Goal: Task Accomplishment & Management: Manage account settings

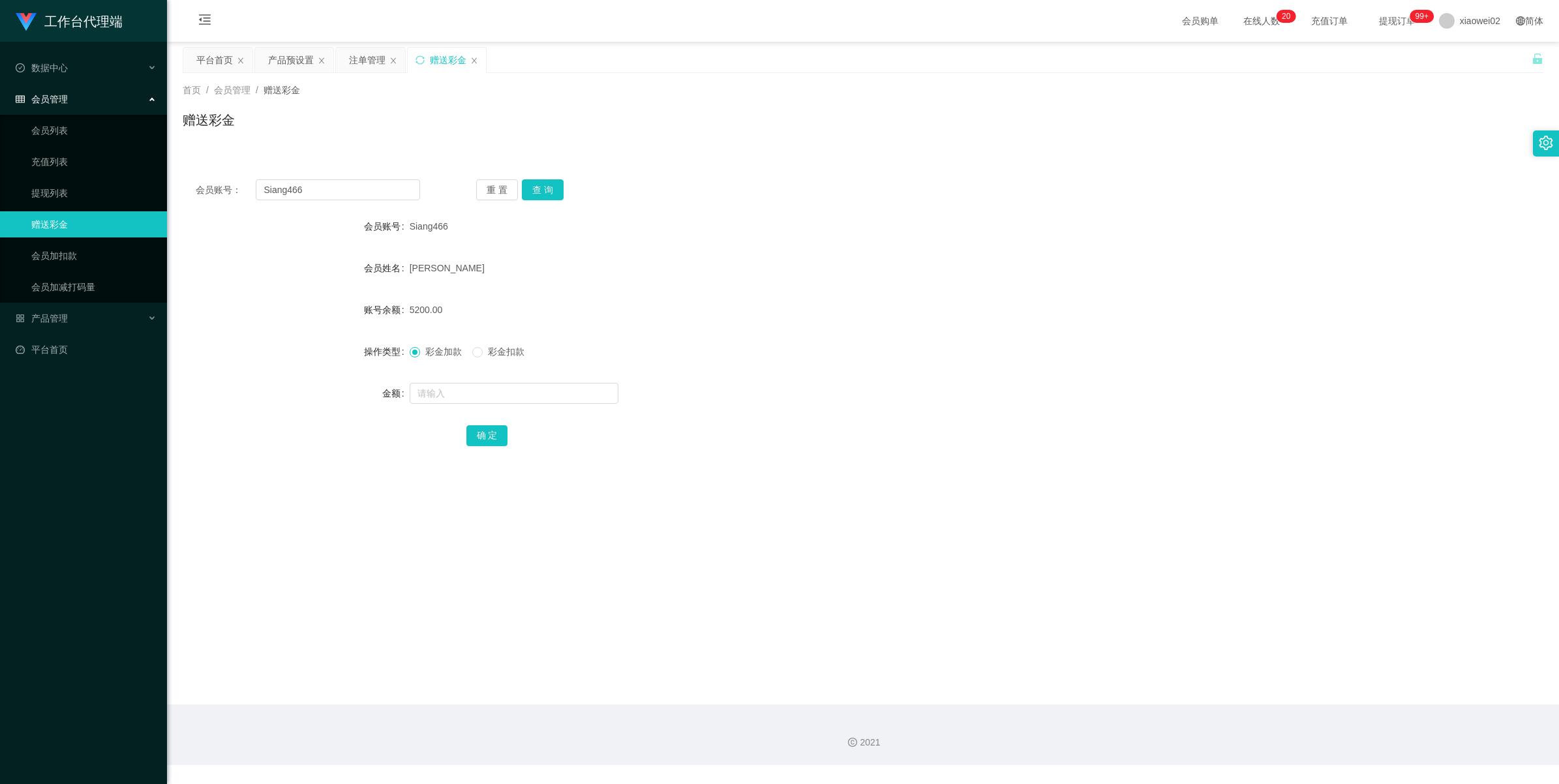
click at [446, 66] on div "赠送彩金" at bounding box center [448, 60] width 37 height 24
drag, startPoint x: 312, startPoint y: 198, endPoint x: 295, endPoint y: 200, distance: 17.1
click at [97, 172] on section "工作台代理端 数据中心 会员管理 会员列表 充值列表 提现列表 赠送彩金 会员加扣款 会员加减打码量 产品管理 开奖记录 注单管理 产品列表 即时注单 产品预…" at bounding box center [780, 382] width 1559 height 764
paste input "Cheng2233"
type input "Cheng2233"
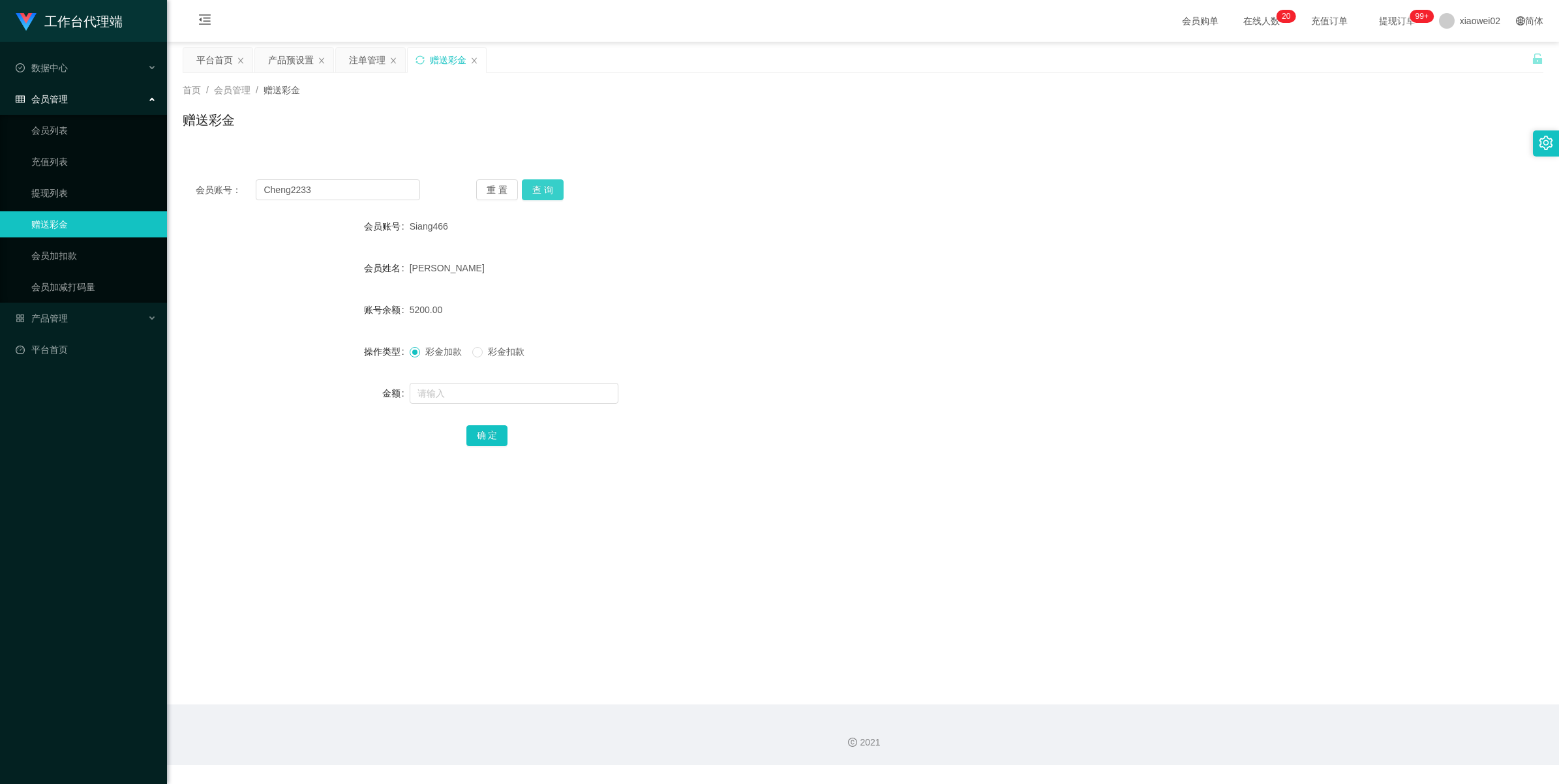
click at [543, 192] on button "查 询" at bounding box center [542, 189] width 41 height 21
click at [282, 59] on div "产品预设置" at bounding box center [290, 60] width 46 height 24
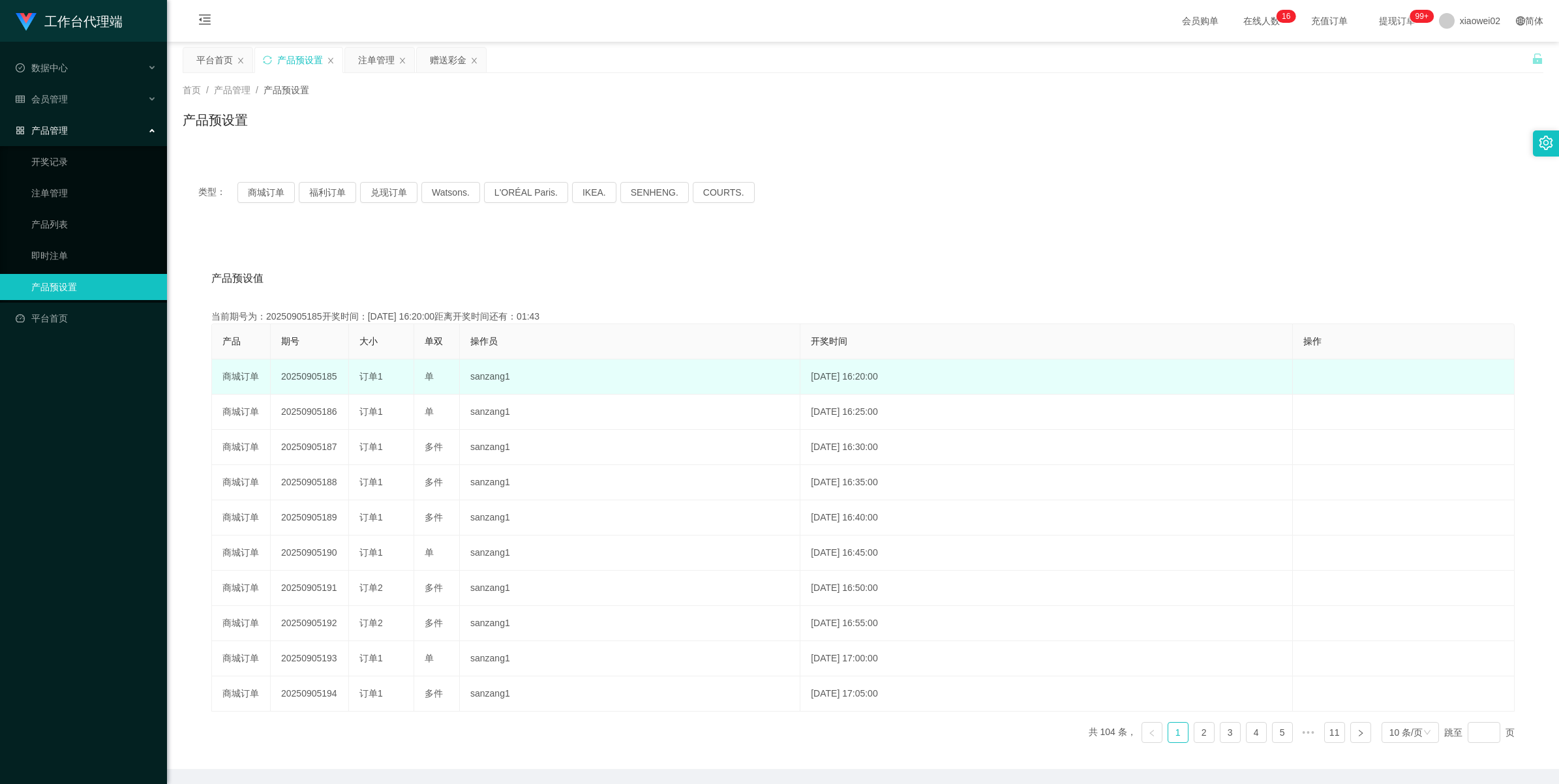
click at [297, 368] on td "20250905185" at bounding box center [310, 377] width 78 height 35
copy td "20250905185"
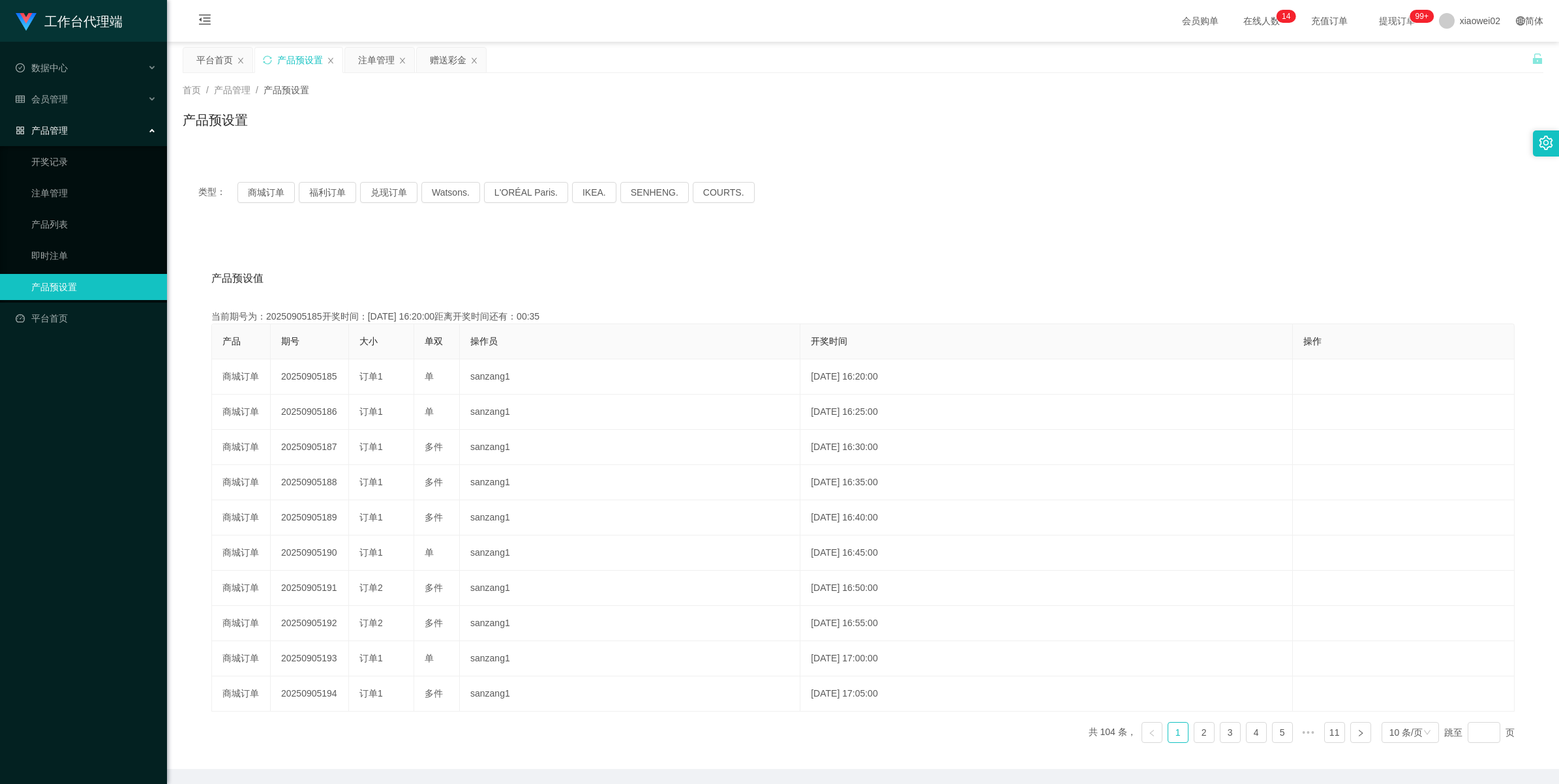
drag, startPoint x: 369, startPoint y: 63, endPoint x: 462, endPoint y: 95, distance: 98.4
click at [369, 63] on div "注单管理" at bounding box center [376, 60] width 37 height 24
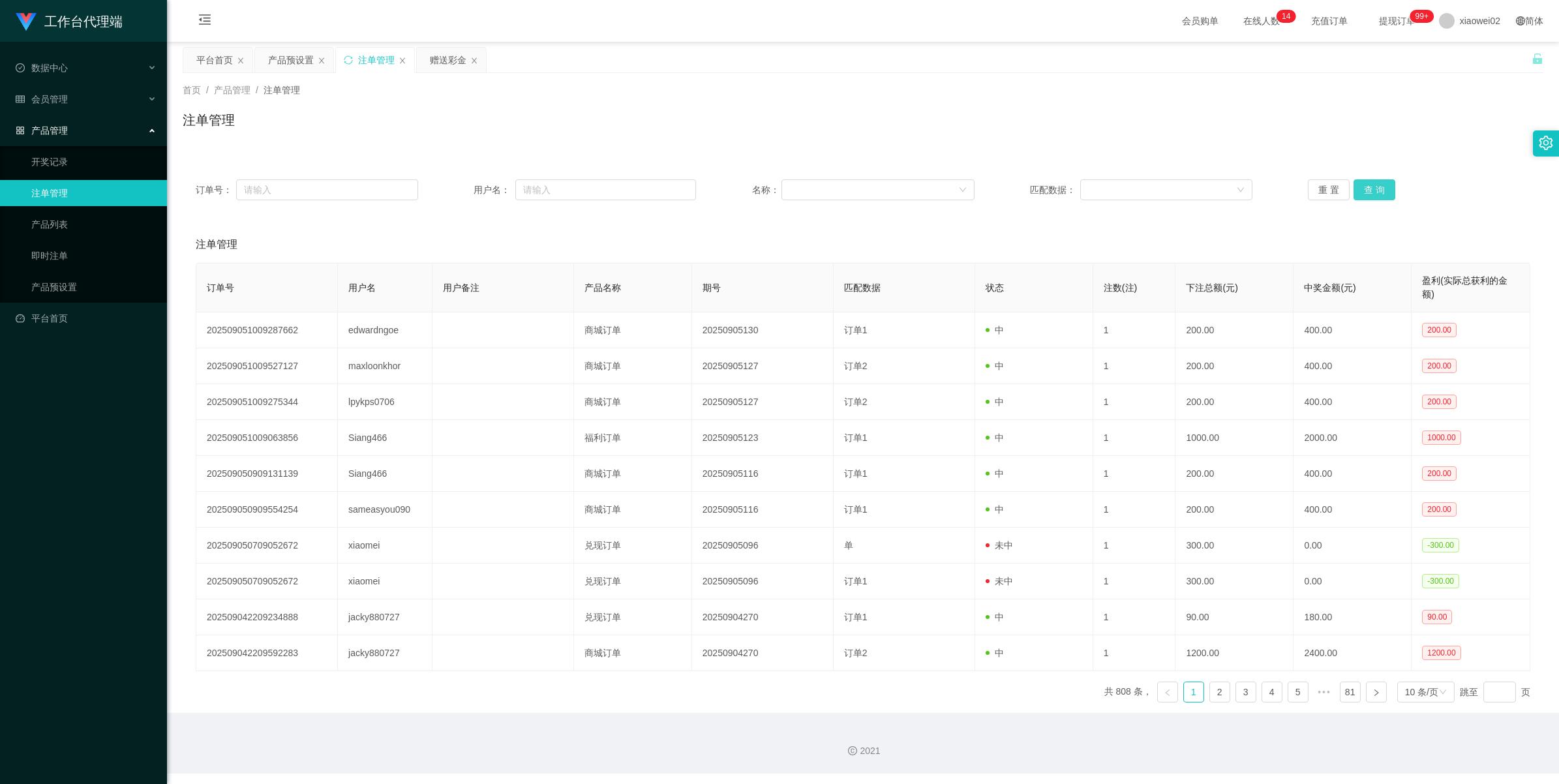
click at [1360, 182] on button "查 询" at bounding box center [1373, 189] width 41 height 21
click at [1360, 182] on button "查 询" at bounding box center [1381, 189] width 56 height 21
click at [1360, 182] on button "查 询" at bounding box center [1373, 189] width 41 height 21
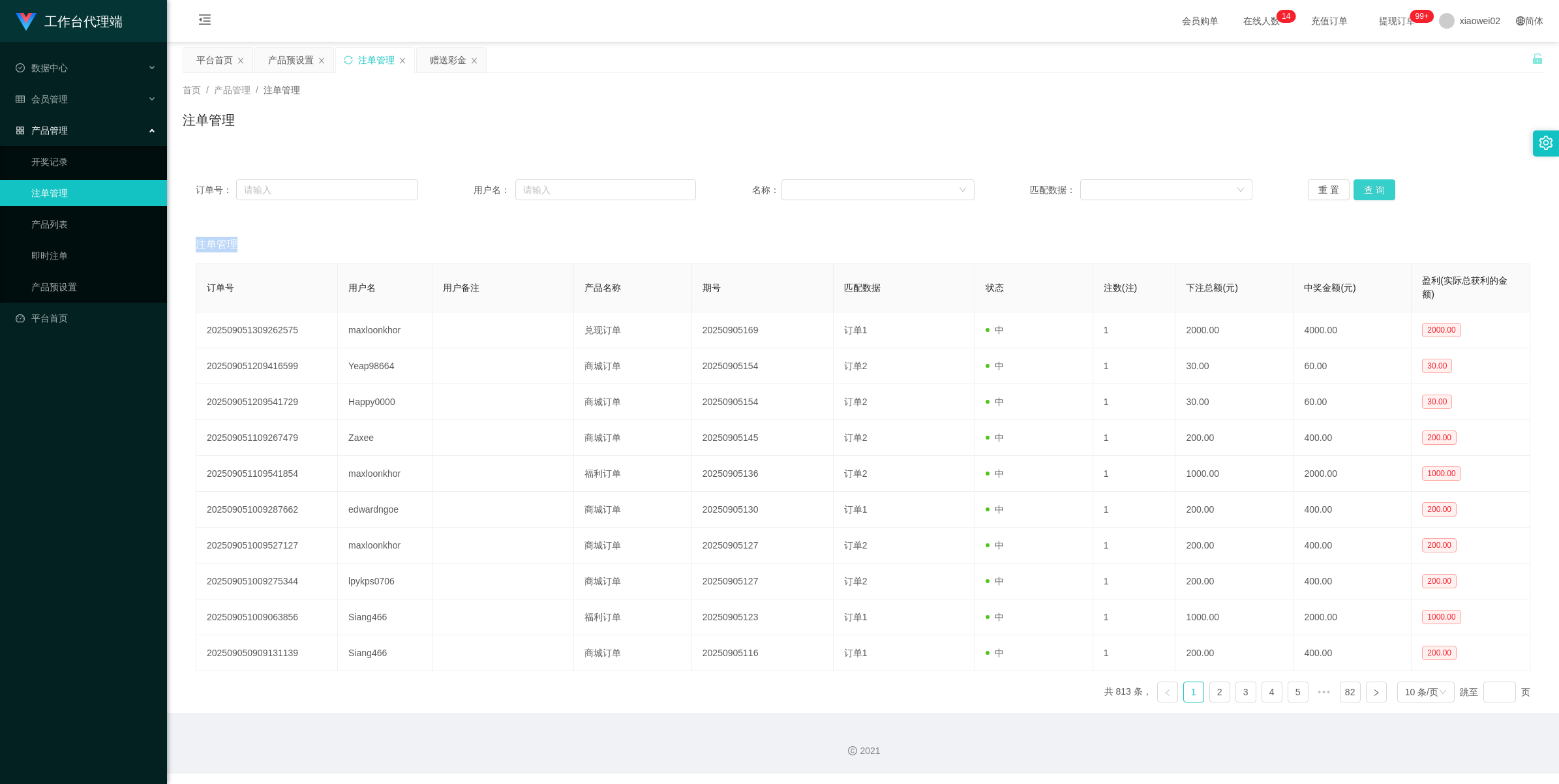
click at [1360, 182] on div "重 置 查 询" at bounding box center [1418, 189] width 222 height 21
click at [1360, 182] on button "查 询" at bounding box center [1373, 189] width 41 height 21
click at [1360, 182] on div "重 置 查 询" at bounding box center [1418, 189] width 222 height 21
click at [1360, 182] on button "查 询" at bounding box center [1373, 189] width 41 height 21
click at [1360, 182] on div "重 置 查 询" at bounding box center [1418, 189] width 222 height 21
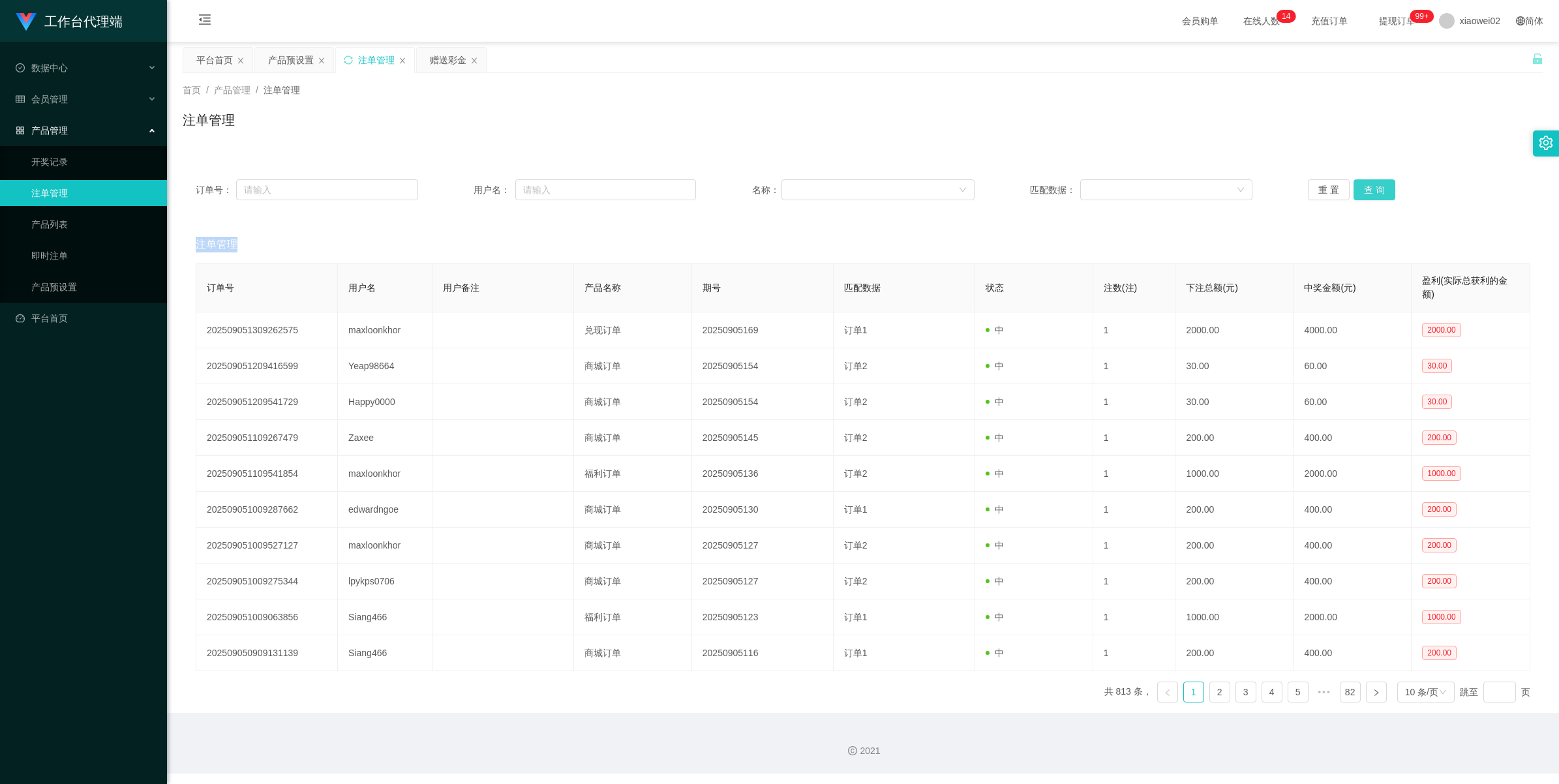
click at [1360, 182] on button "查 询" at bounding box center [1373, 189] width 41 height 21
click at [1360, 182] on div "重 置 查 询" at bounding box center [1418, 189] width 222 height 21
click at [1360, 182] on button "查 询" at bounding box center [1373, 189] width 41 height 21
click at [1360, 182] on div "重 置 查 询" at bounding box center [1418, 189] width 222 height 21
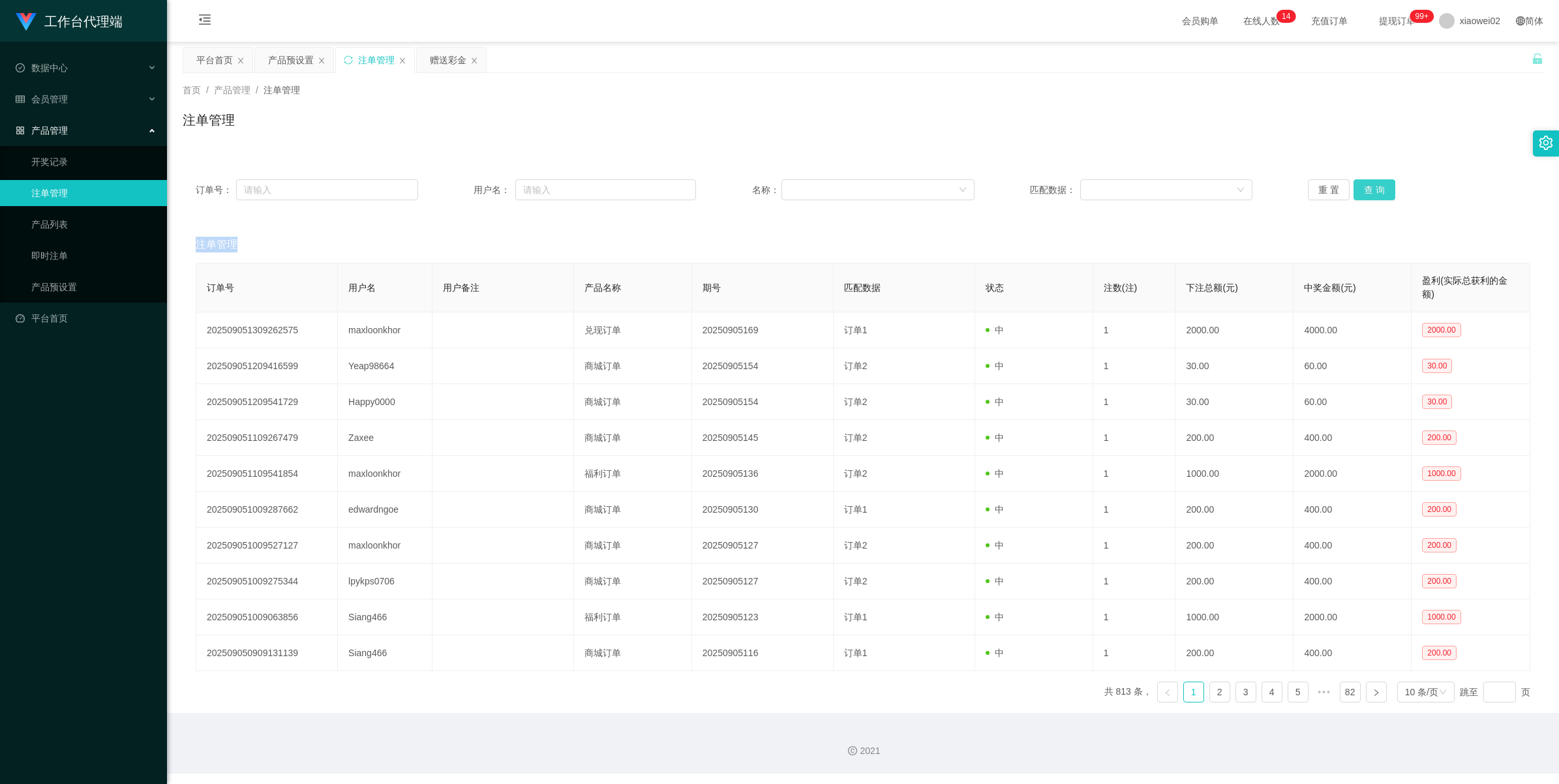
click at [1360, 182] on button "查 询" at bounding box center [1373, 189] width 41 height 21
click at [1360, 182] on div "重 置 查 询" at bounding box center [1418, 189] width 222 height 21
click at [1360, 182] on button "查 询" at bounding box center [1373, 189] width 41 height 21
click at [1360, 182] on div "重 置 查 询" at bounding box center [1418, 189] width 222 height 21
click at [1360, 182] on button "查 询" at bounding box center [1373, 189] width 41 height 21
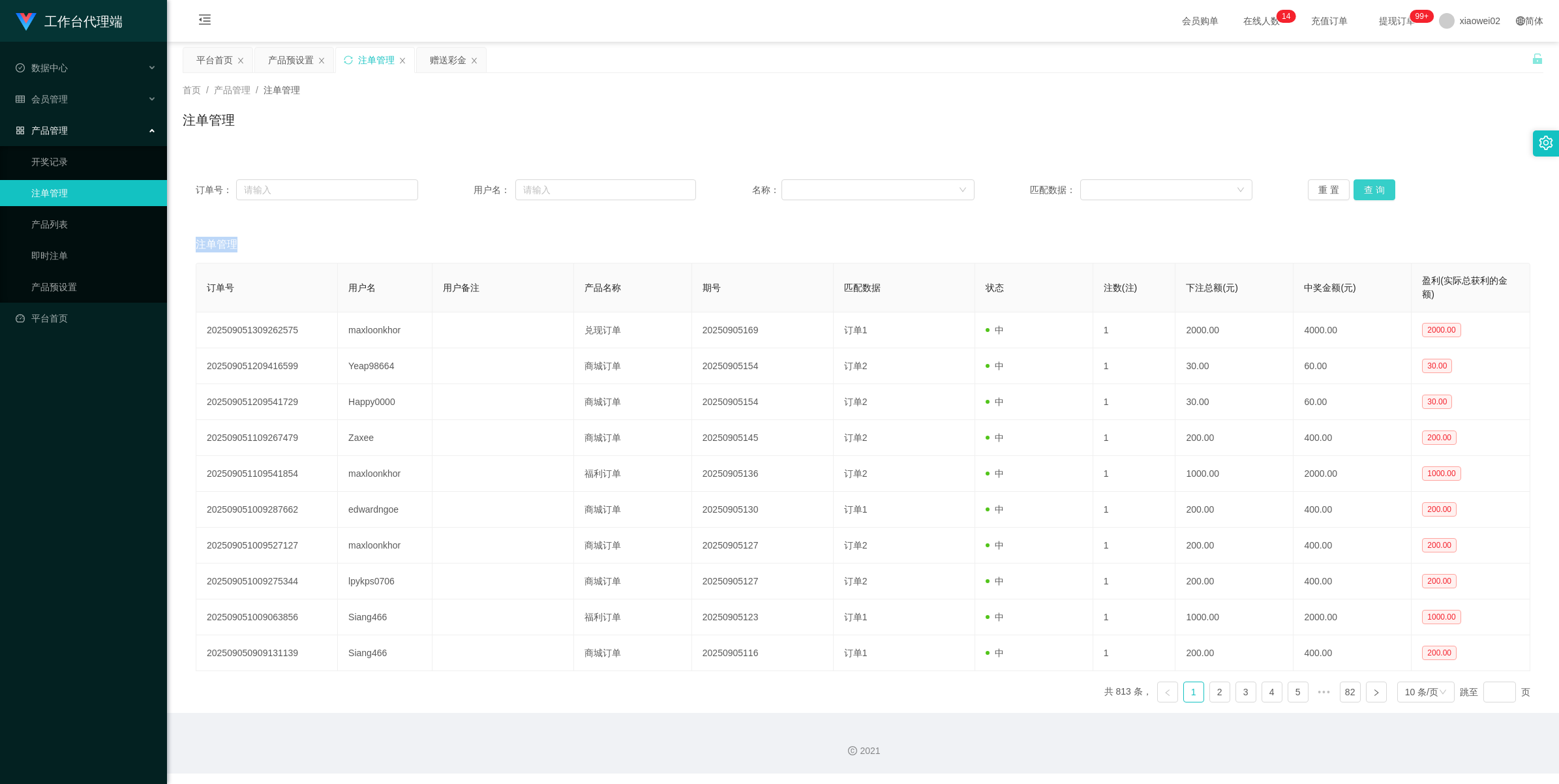
click at [1360, 182] on div "重 置 查 询" at bounding box center [1418, 189] width 222 height 21
click at [1360, 182] on button "查 询" at bounding box center [1373, 189] width 41 height 21
click at [1360, 182] on div "重 置 查 询" at bounding box center [1418, 189] width 222 height 21
click at [1360, 182] on button "查 询" at bounding box center [1373, 189] width 41 height 21
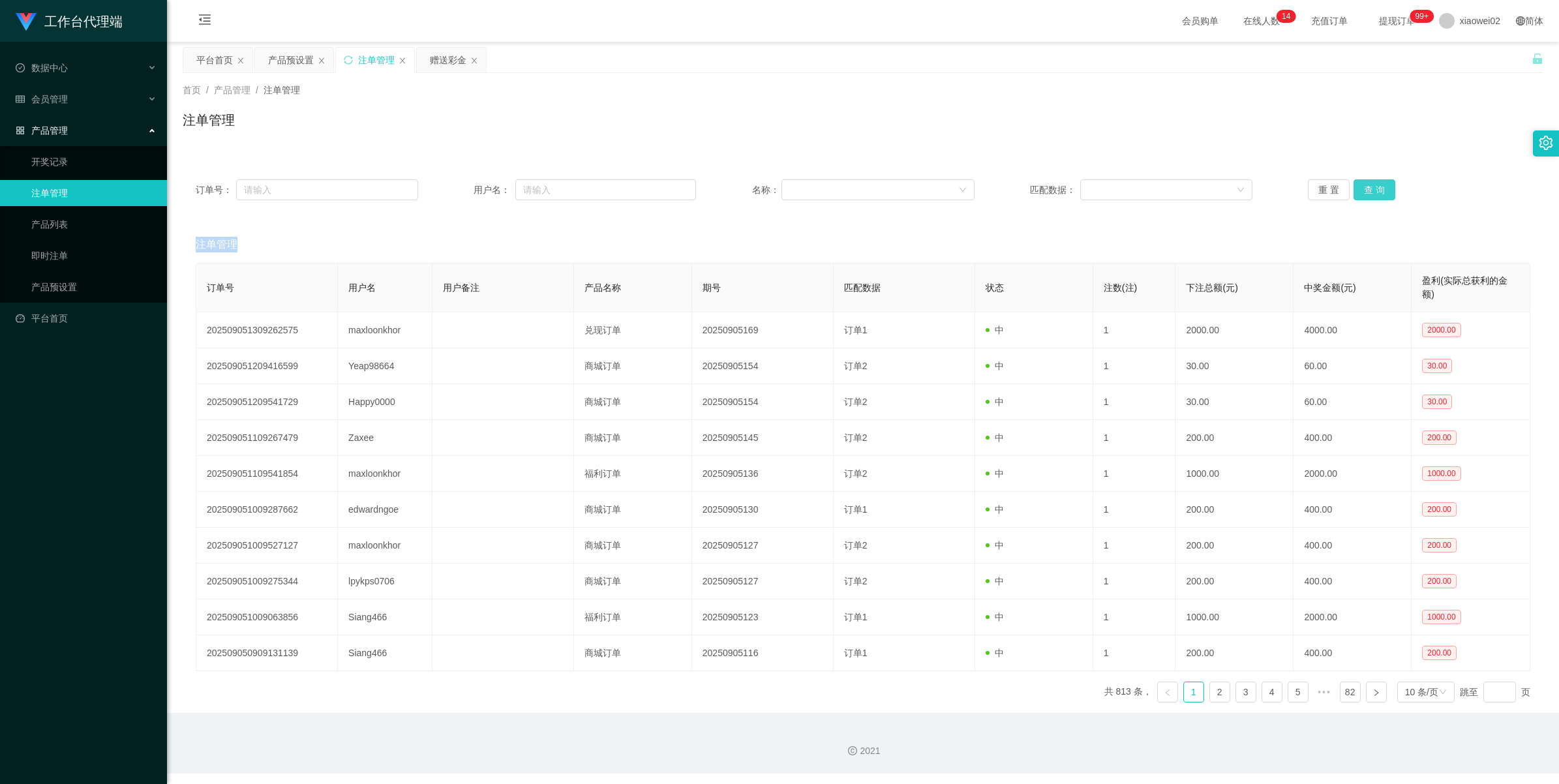
click at [1360, 182] on div "重 置 查 询" at bounding box center [1418, 189] width 222 height 21
click at [1360, 182] on button "查 询" at bounding box center [1373, 189] width 41 height 21
click at [1360, 182] on div "重 置 查 询" at bounding box center [1418, 189] width 222 height 21
click at [1360, 182] on button "查 询" at bounding box center [1373, 189] width 41 height 21
click at [1360, 182] on div "重 置 查 询" at bounding box center [1418, 189] width 222 height 21
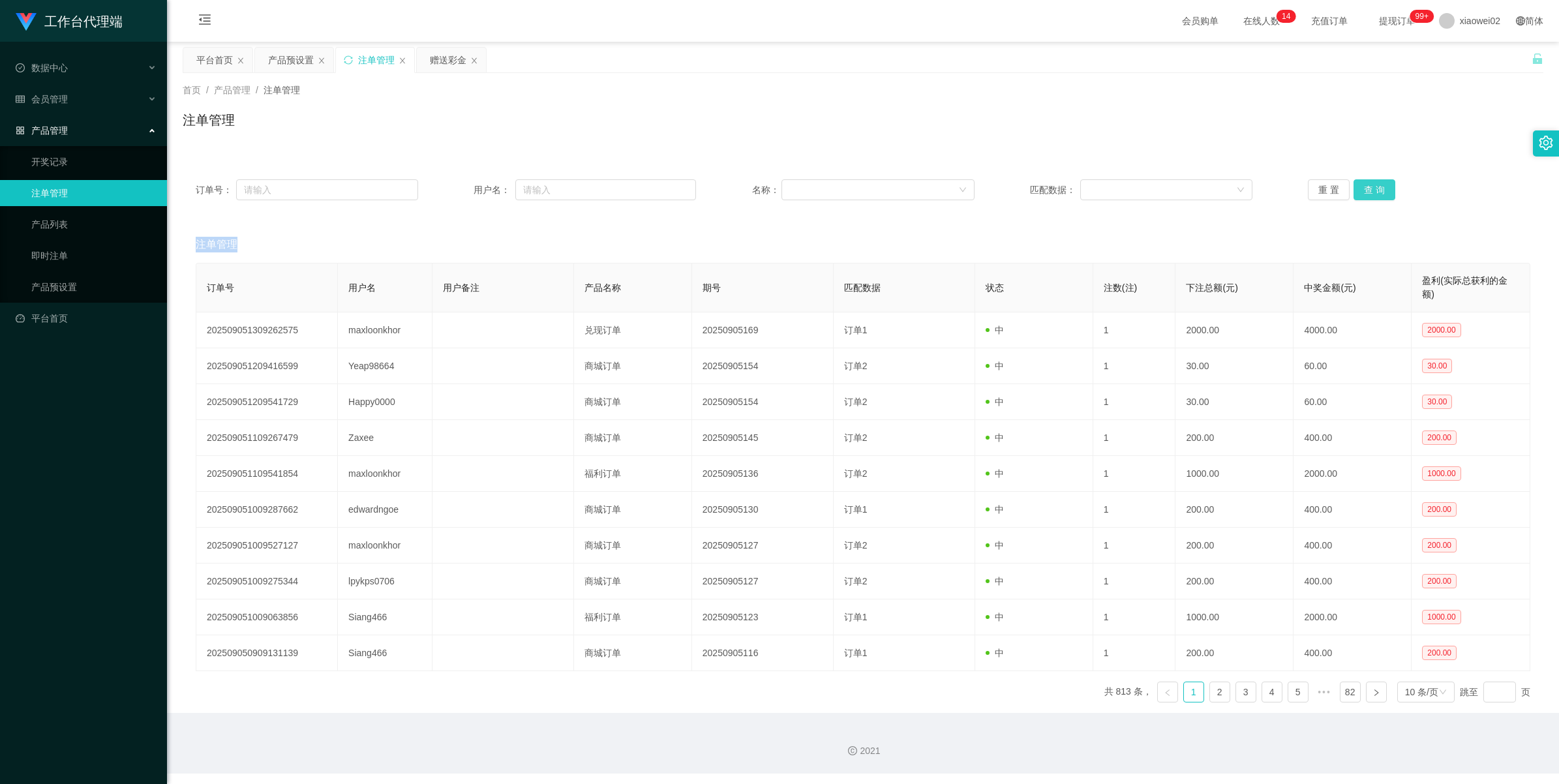
click at [1360, 182] on button "查 询" at bounding box center [1373, 189] width 41 height 21
click at [1360, 182] on div "重 置 查 询" at bounding box center [1418, 189] width 222 height 21
click at [1360, 182] on button "查 询" at bounding box center [1373, 189] width 41 height 21
click at [1360, 182] on div "重 置 查 询" at bounding box center [1418, 189] width 222 height 21
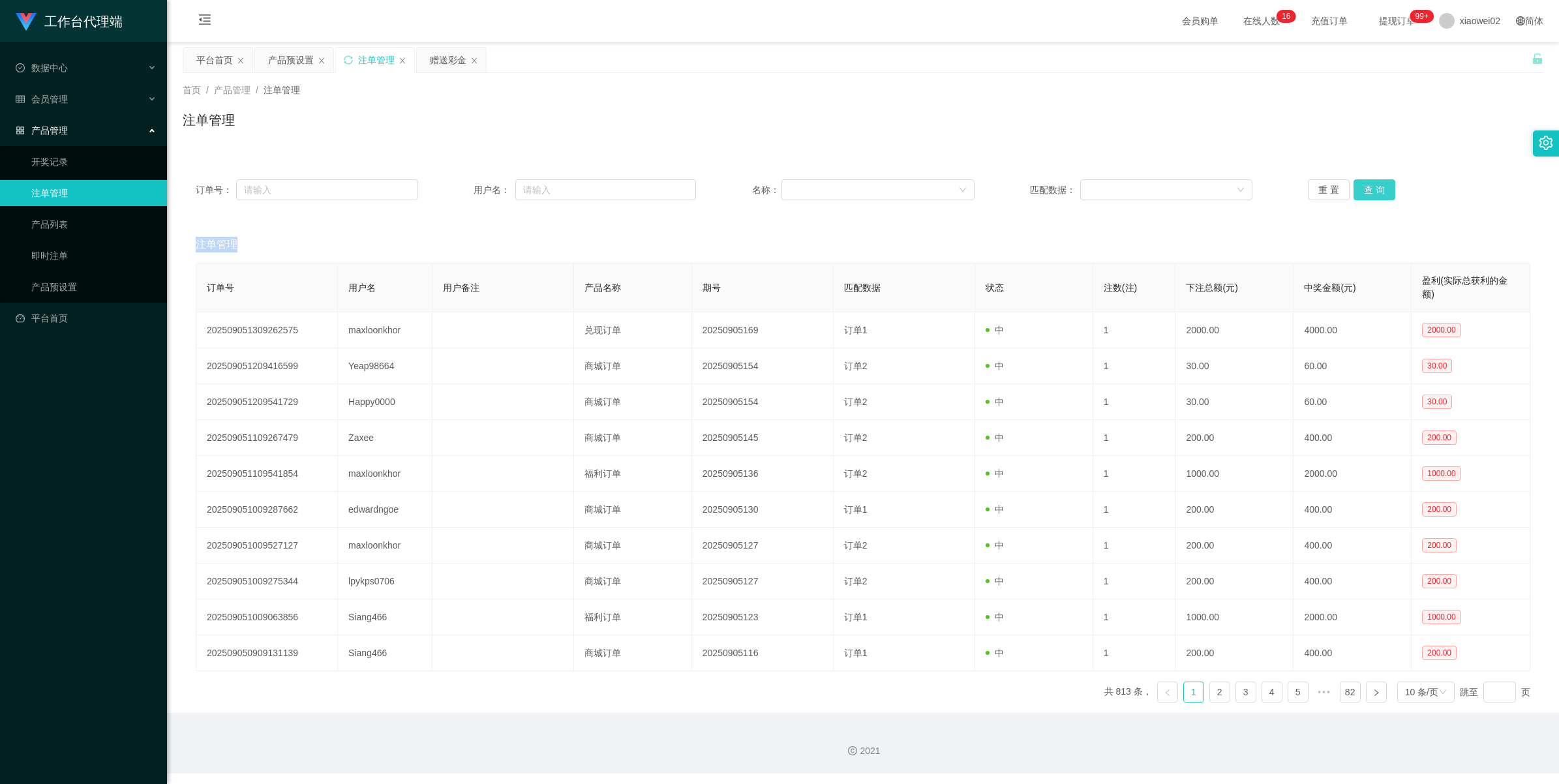
click at [1360, 182] on button "查 询" at bounding box center [1373, 189] width 41 height 21
click at [1360, 182] on div "重 置 查 询" at bounding box center [1418, 189] width 222 height 21
click at [1362, 182] on button "查 询" at bounding box center [1373, 189] width 41 height 21
click at [1362, 182] on div "重 置 查 询" at bounding box center [1418, 189] width 222 height 21
click at [1362, 182] on button "查 询" at bounding box center [1373, 189] width 41 height 21
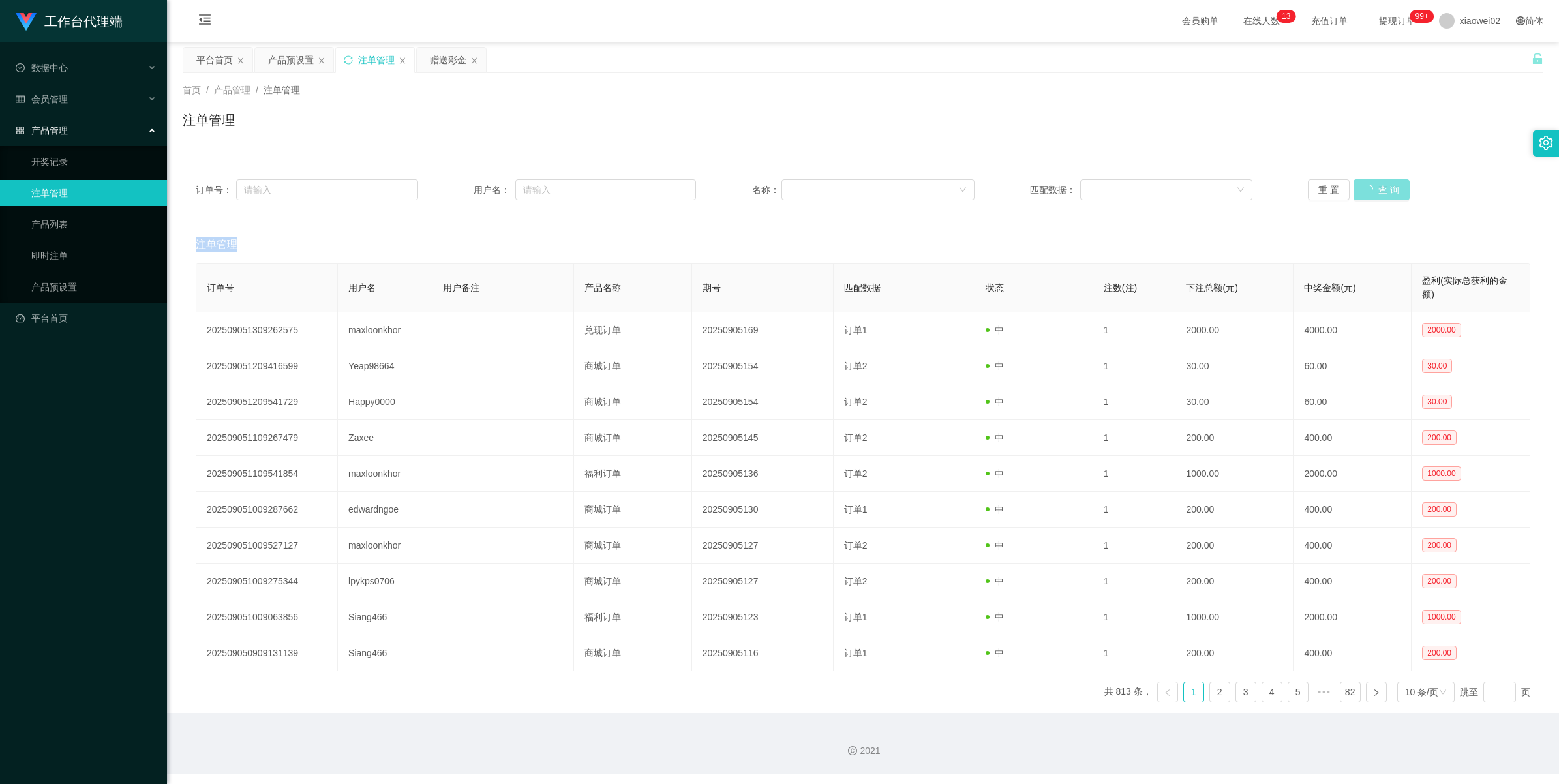
click at [1362, 182] on button "查 询" at bounding box center [1381, 189] width 56 height 21
click at [1362, 182] on button "查 询" at bounding box center [1373, 189] width 41 height 21
click at [1362, 182] on div "重 置 查 询" at bounding box center [1418, 189] width 222 height 21
click at [1362, 182] on button "查 询" at bounding box center [1373, 189] width 41 height 21
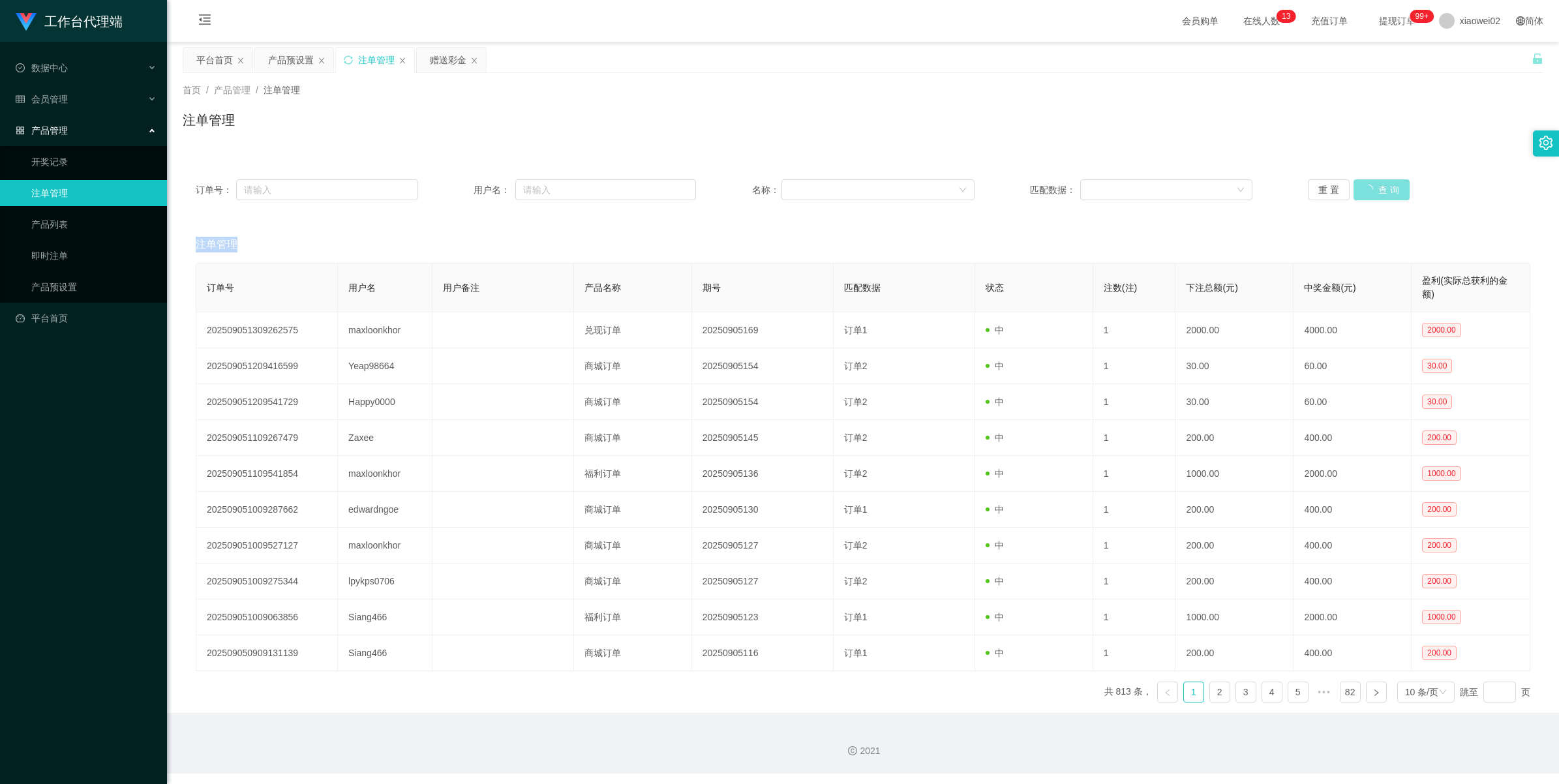
click at [1362, 182] on div "重 置 查 询" at bounding box center [1418, 189] width 222 height 21
click at [1362, 182] on button "查 询" at bounding box center [1373, 189] width 41 height 21
click at [1362, 182] on div "重 置 查 询" at bounding box center [1418, 189] width 222 height 21
click at [1362, 182] on button "查 询" at bounding box center [1373, 189] width 41 height 21
click at [1362, 182] on div "重 置 查 询" at bounding box center [1418, 189] width 222 height 21
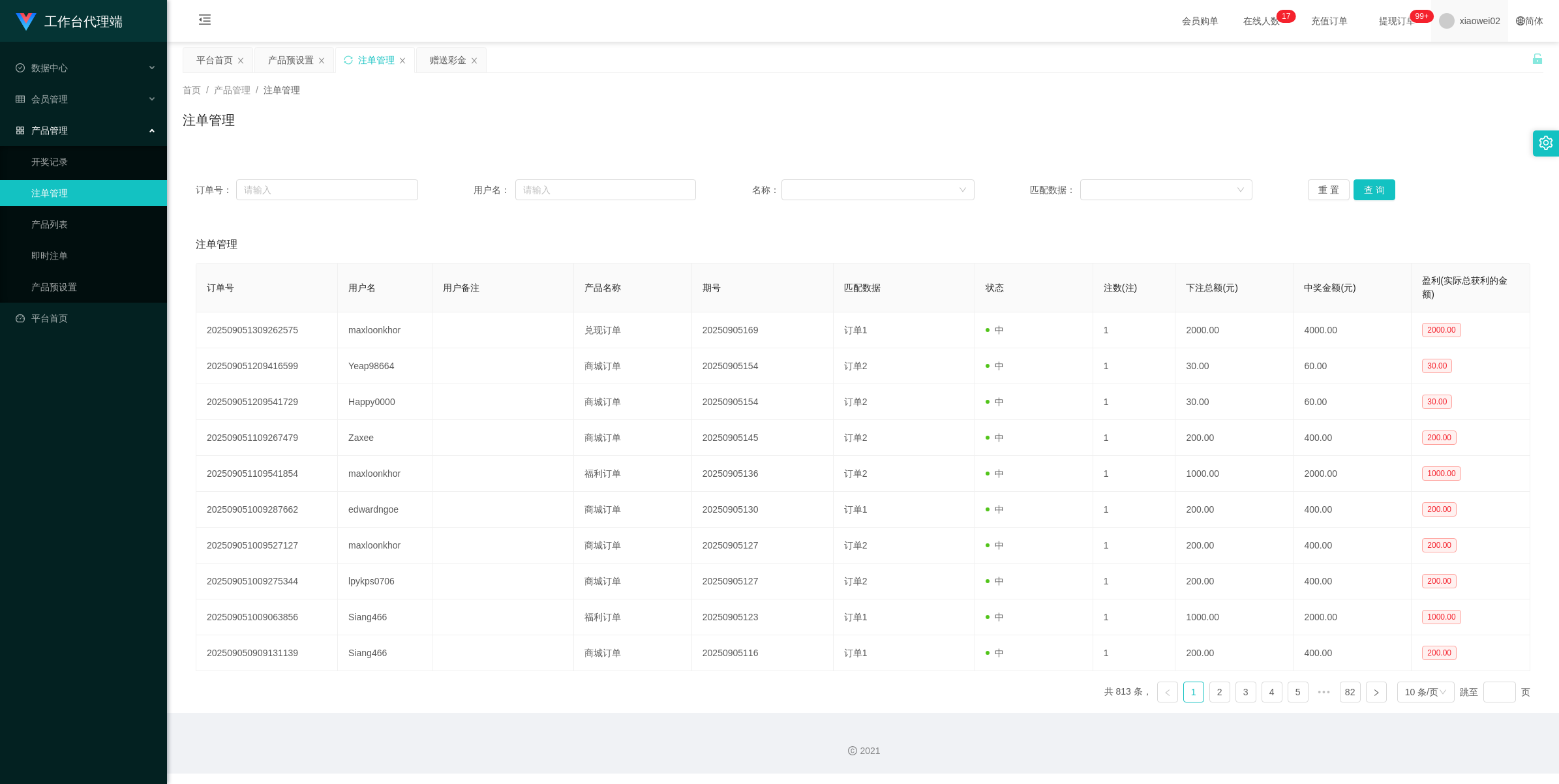
drag, startPoint x: 1362, startPoint y: 182, endPoint x: 1448, endPoint y: 18, distance: 185.2
click at [1460, 18] on span "xiaowei02" at bounding box center [1480, 20] width 41 height 41
click at [1452, 56] on span "退出登录" at bounding box center [1458, 57] width 37 height 11
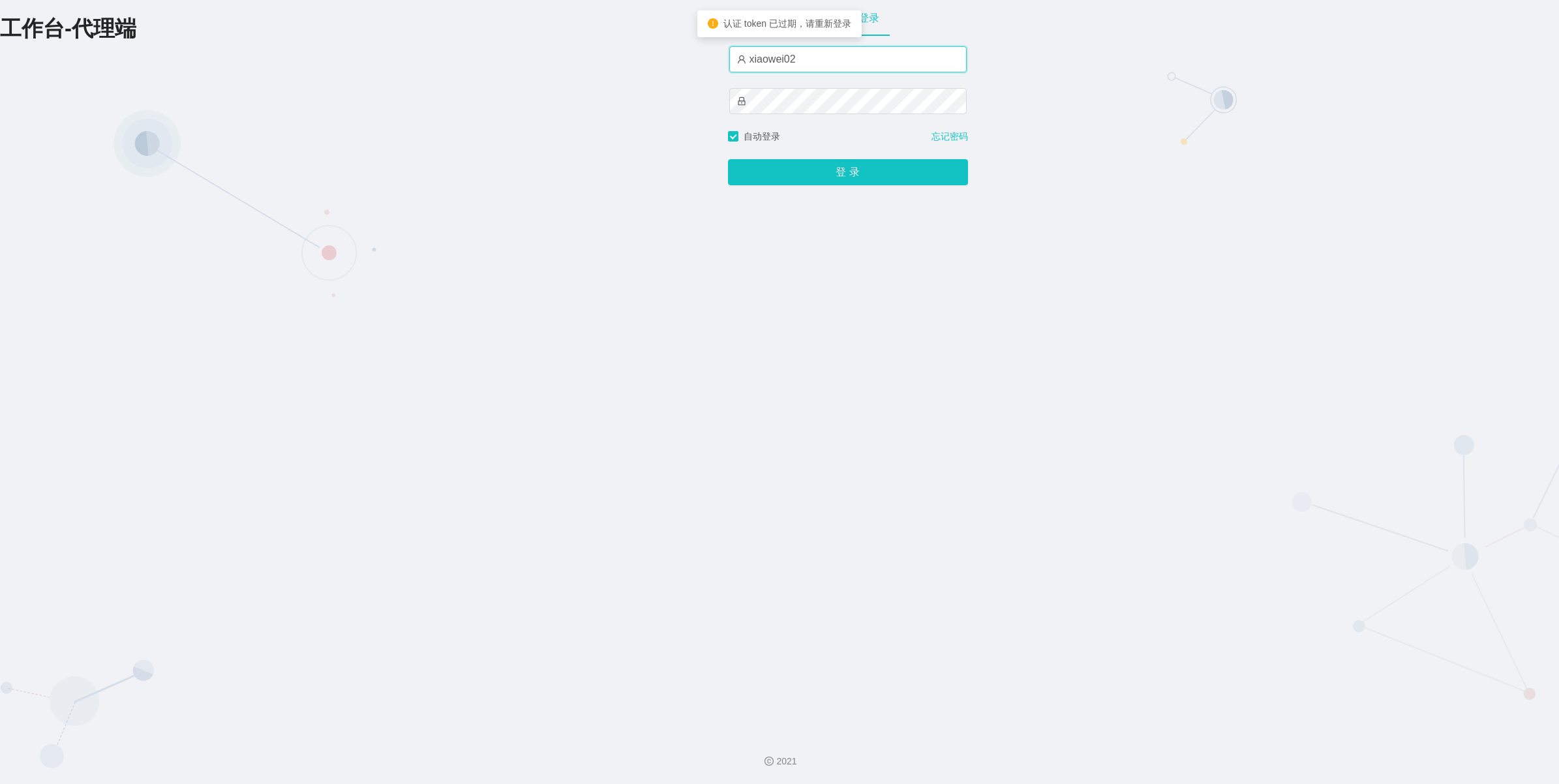
click at [823, 56] on input "xiaowei02" at bounding box center [848, 59] width 238 height 26
type input "xiaowei01"
click at [806, 170] on button "登 录" at bounding box center [848, 172] width 240 height 26
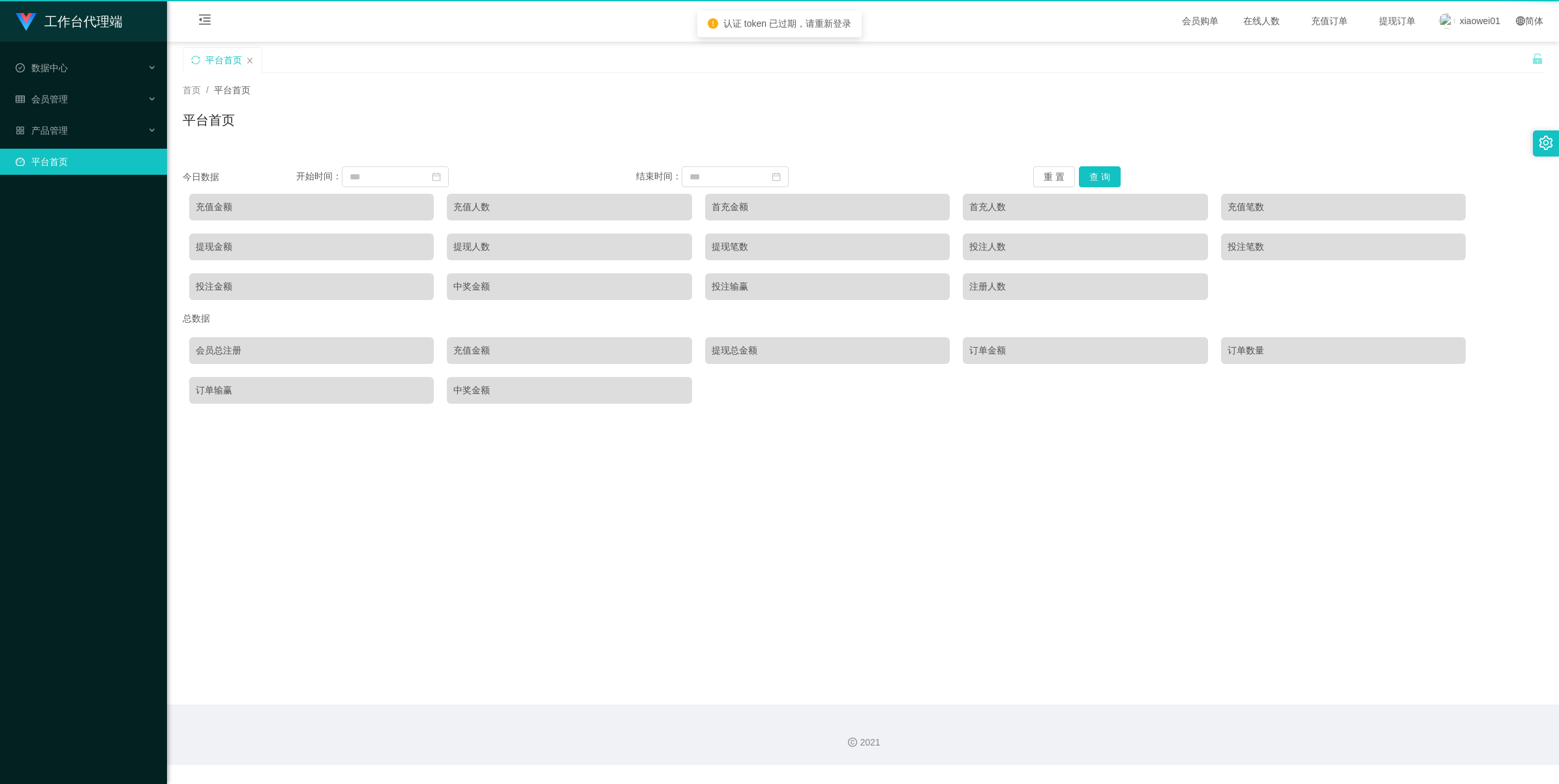
click at [806, 170] on div "结束时间：" at bounding box center [806, 176] width 340 height 21
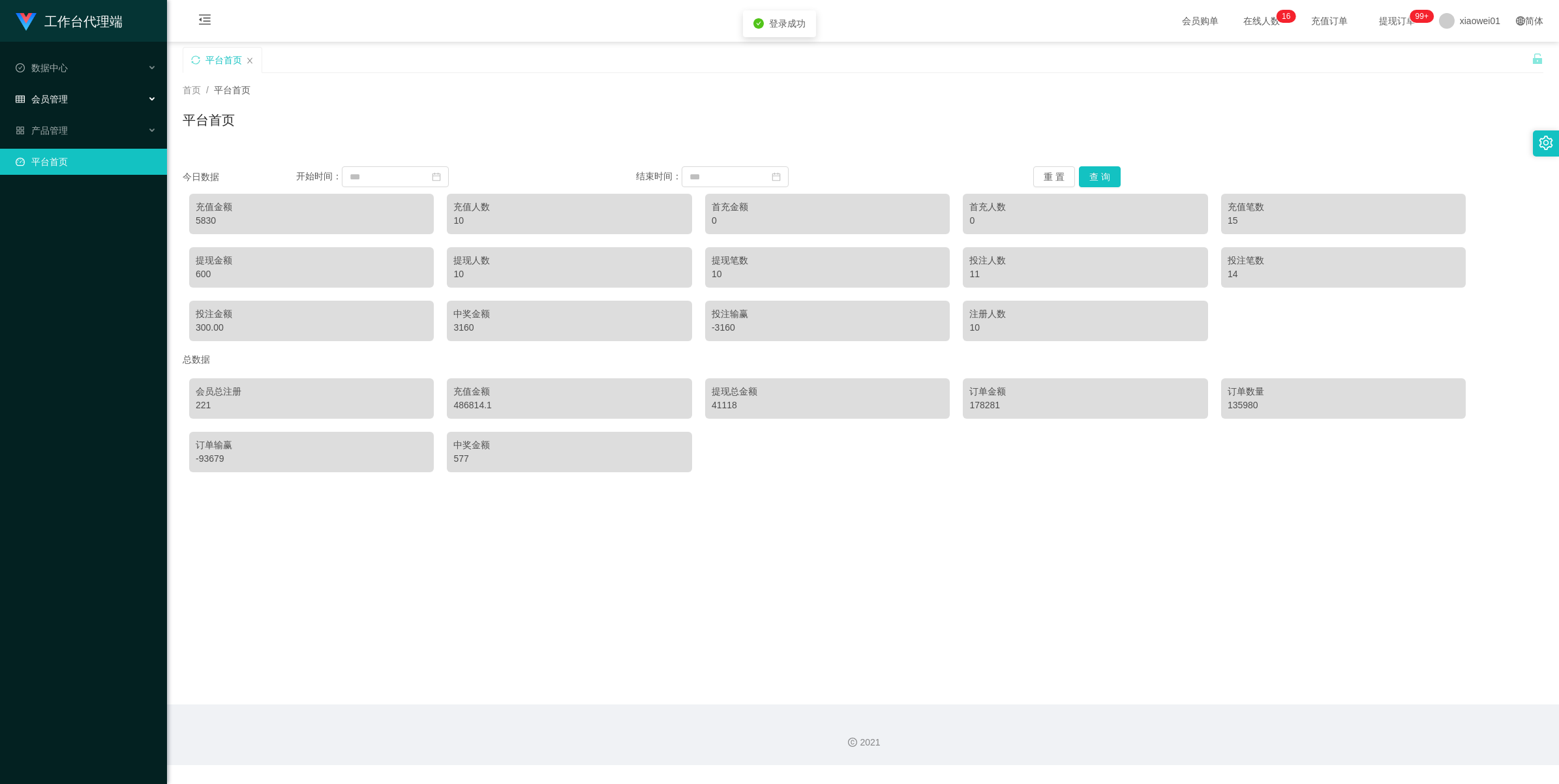
click at [69, 109] on div "会员管理" at bounding box center [83, 99] width 167 height 26
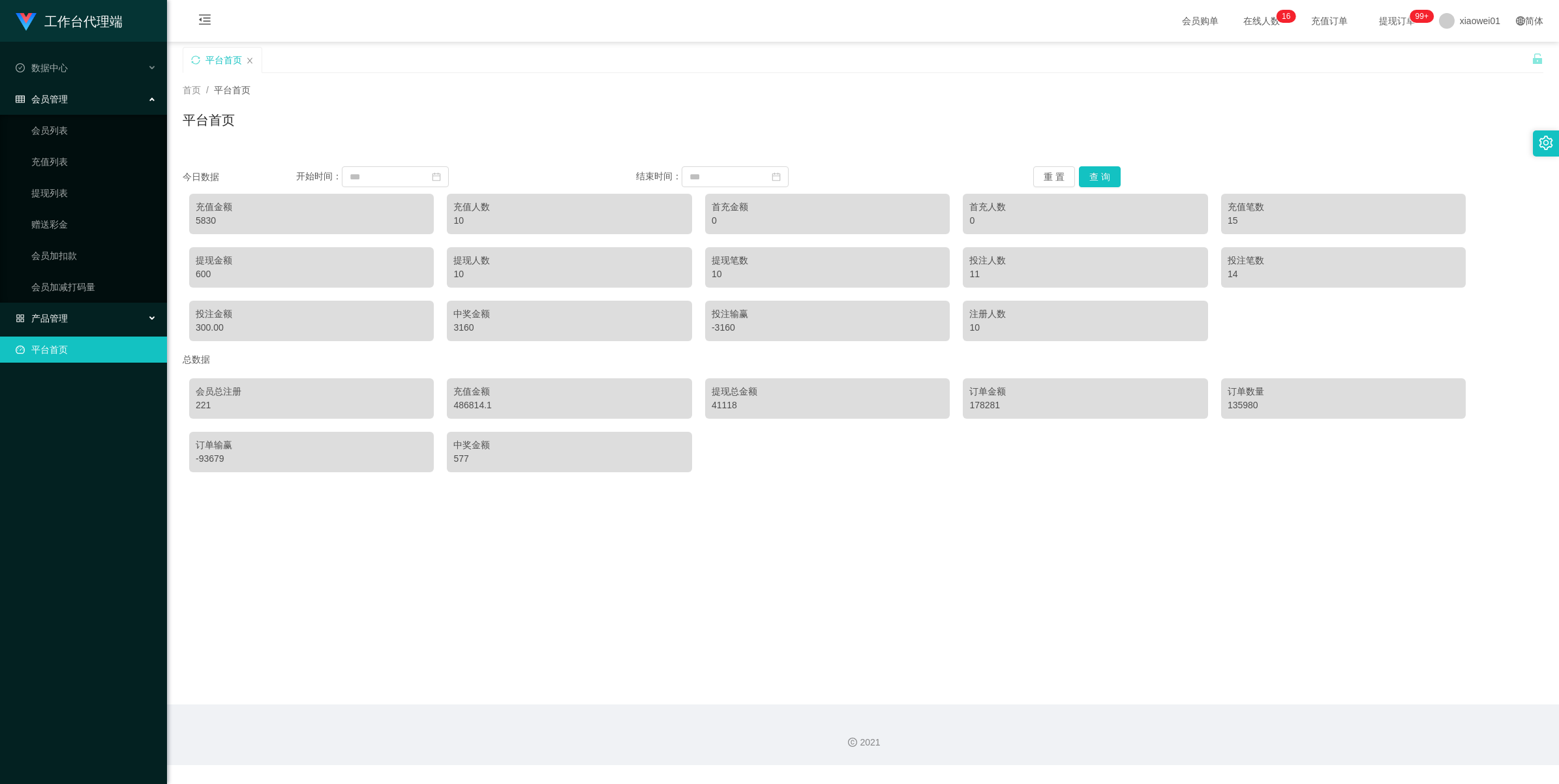
click at [53, 314] on span "产品管理" at bounding box center [41, 318] width 52 height 11
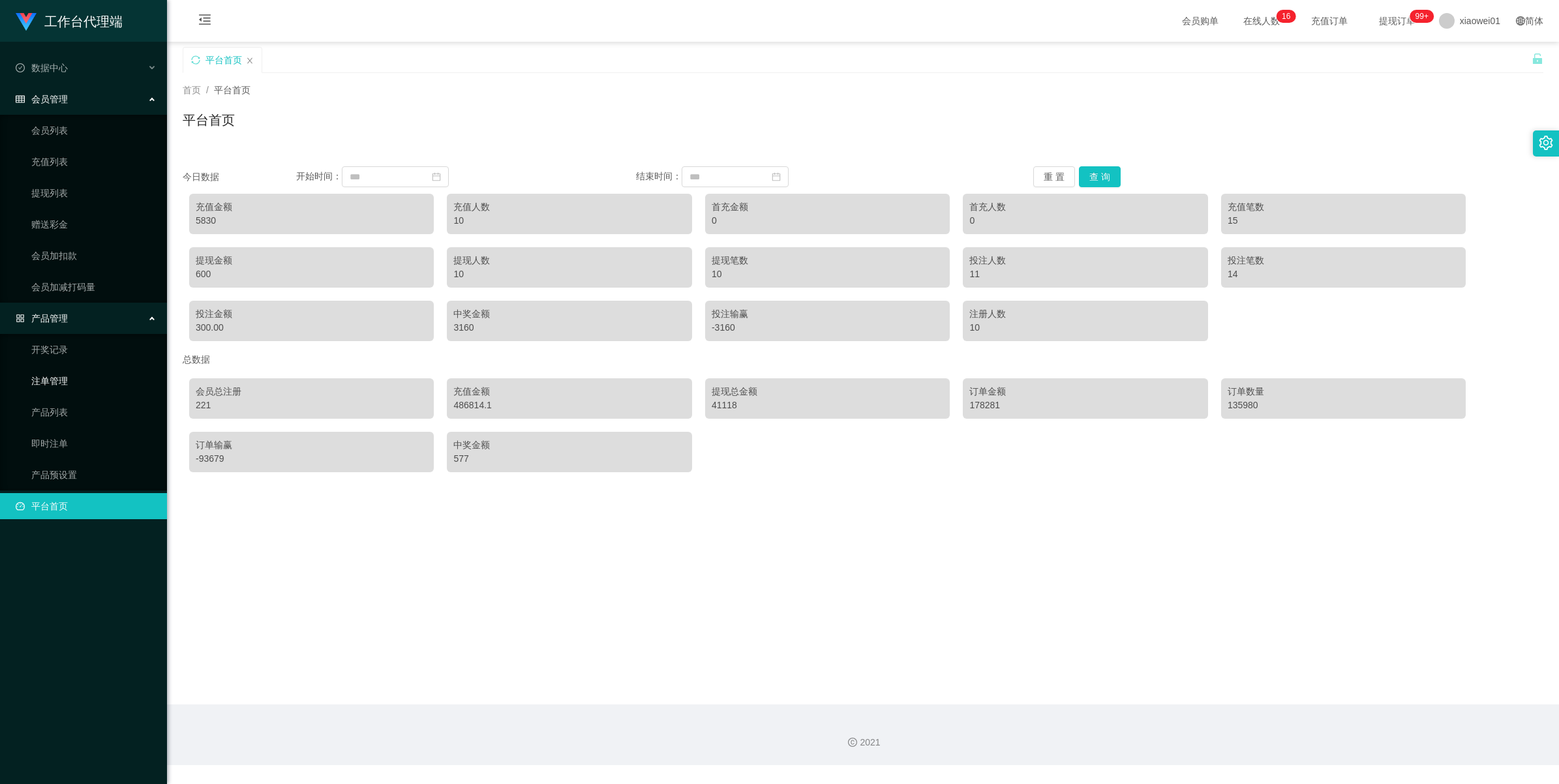
click at [40, 373] on link "注单管理" at bounding box center [94, 381] width 125 height 26
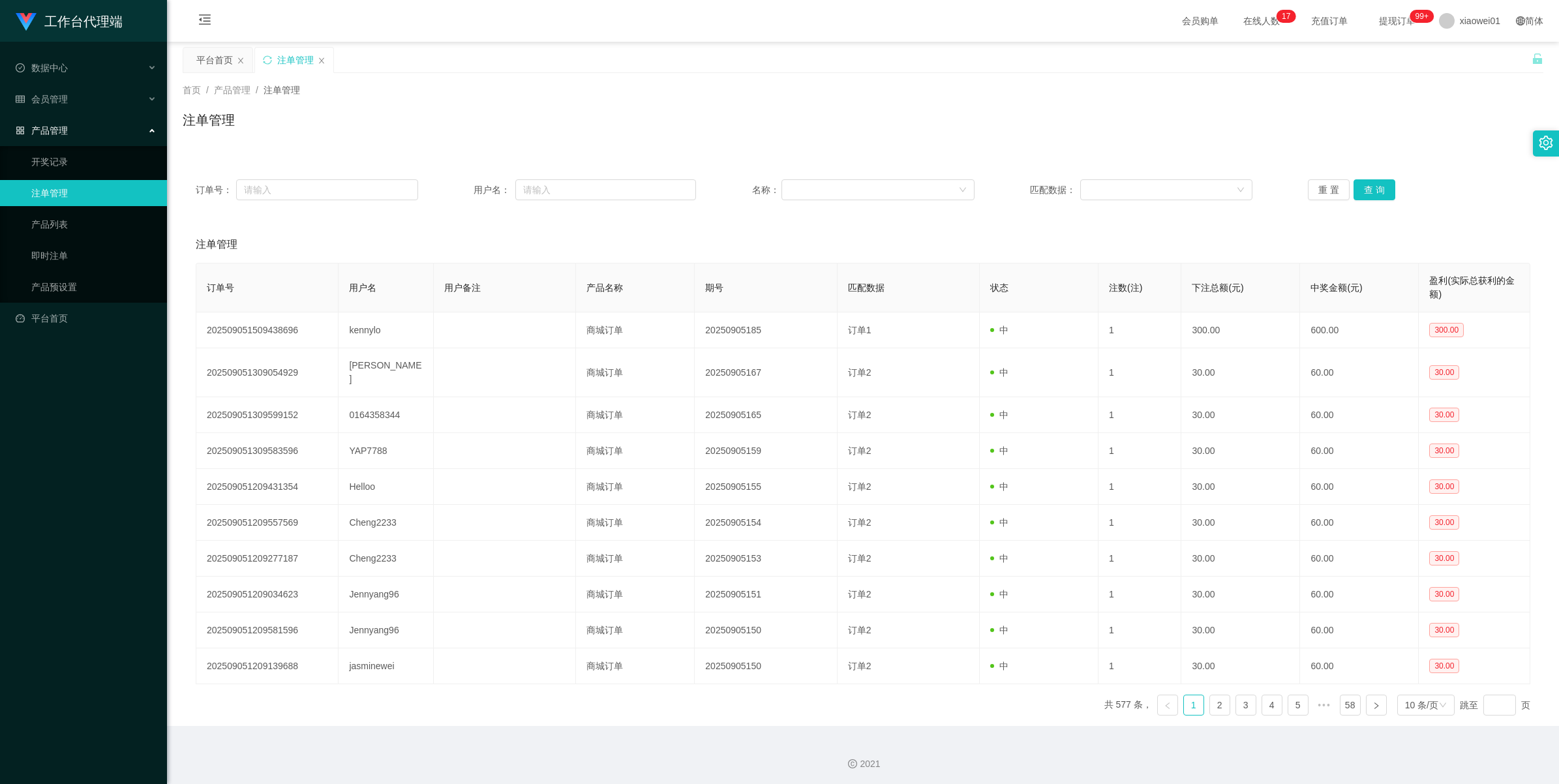
click at [1396, 184] on div "重 置 查 询" at bounding box center [1418, 189] width 222 height 21
click at [1386, 186] on button "查 询" at bounding box center [1373, 189] width 41 height 21
click at [1386, 186] on button "查 询" at bounding box center [1381, 189] width 56 height 21
click at [1379, 189] on button "查 询" at bounding box center [1373, 189] width 41 height 21
click at [1379, 189] on button "查 询" at bounding box center [1381, 189] width 56 height 21
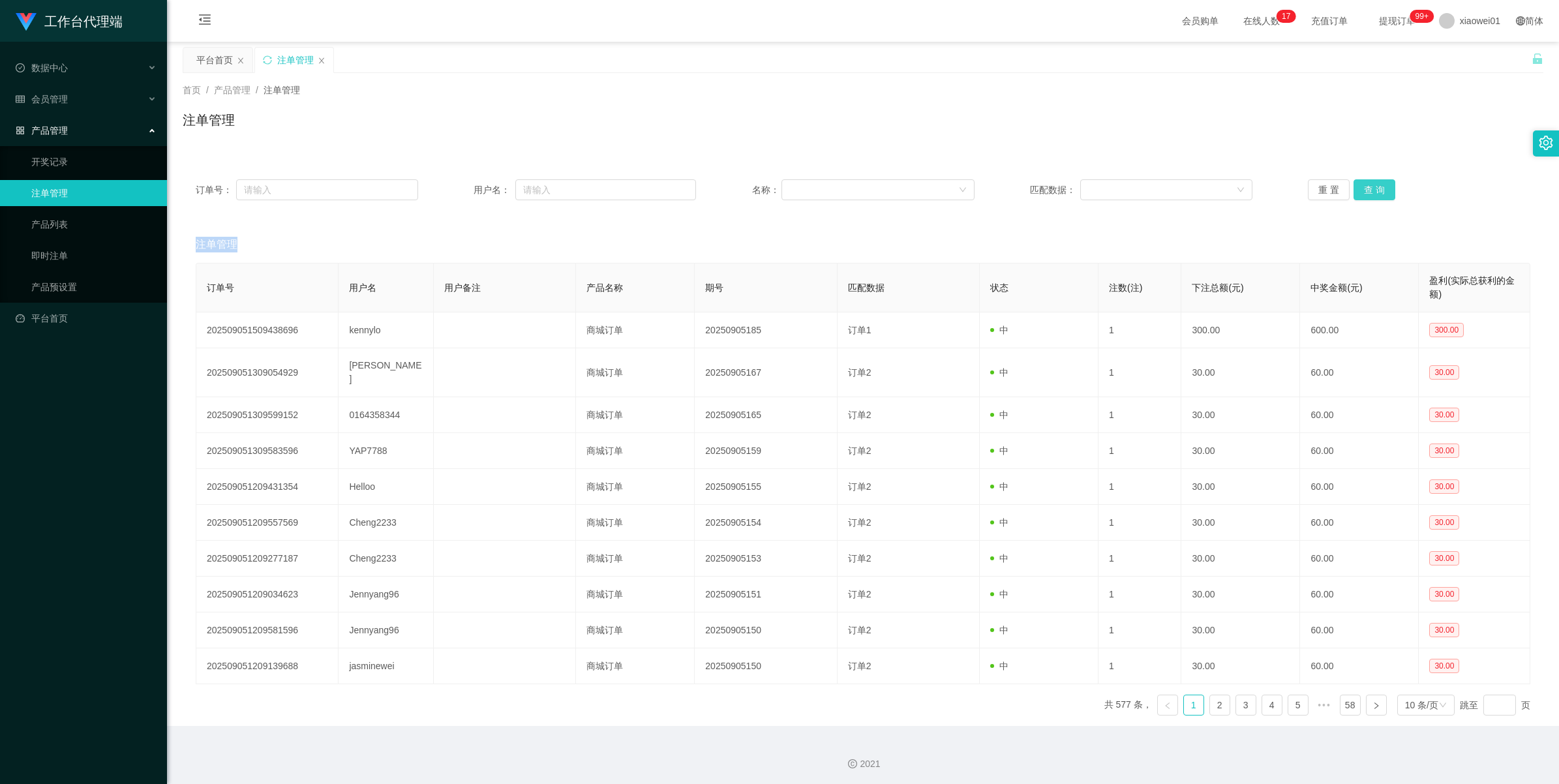
click at [1379, 189] on div "重 置 查 询" at bounding box center [1418, 189] width 222 height 21
click at [1359, 180] on button "查 询" at bounding box center [1373, 189] width 41 height 21
click at [1359, 180] on button "查 询" at bounding box center [1381, 189] width 56 height 21
click at [47, 284] on link "产品预设置" at bounding box center [94, 287] width 125 height 26
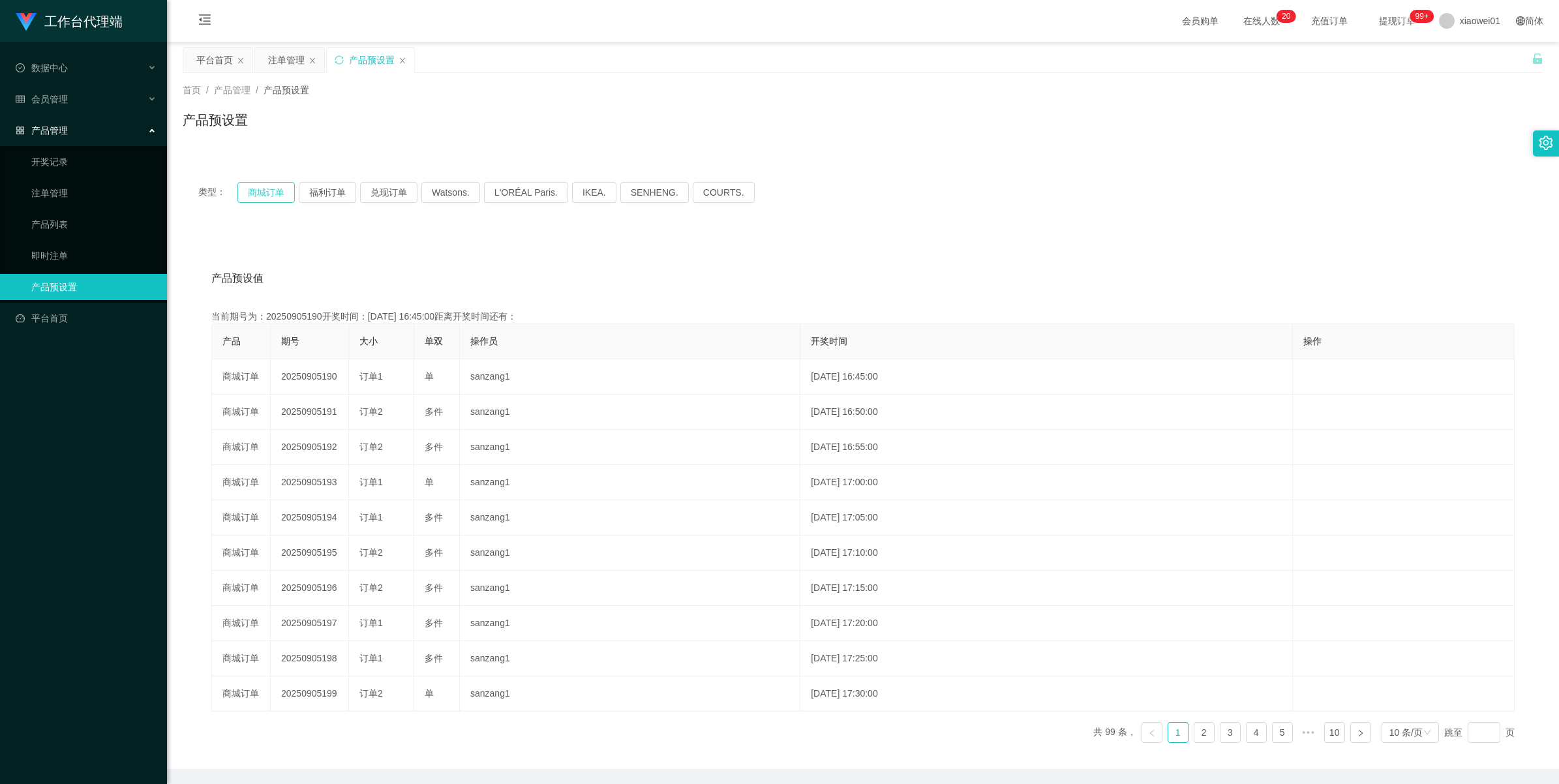
click at [268, 191] on button "商城订单" at bounding box center [266, 193] width 58 height 21
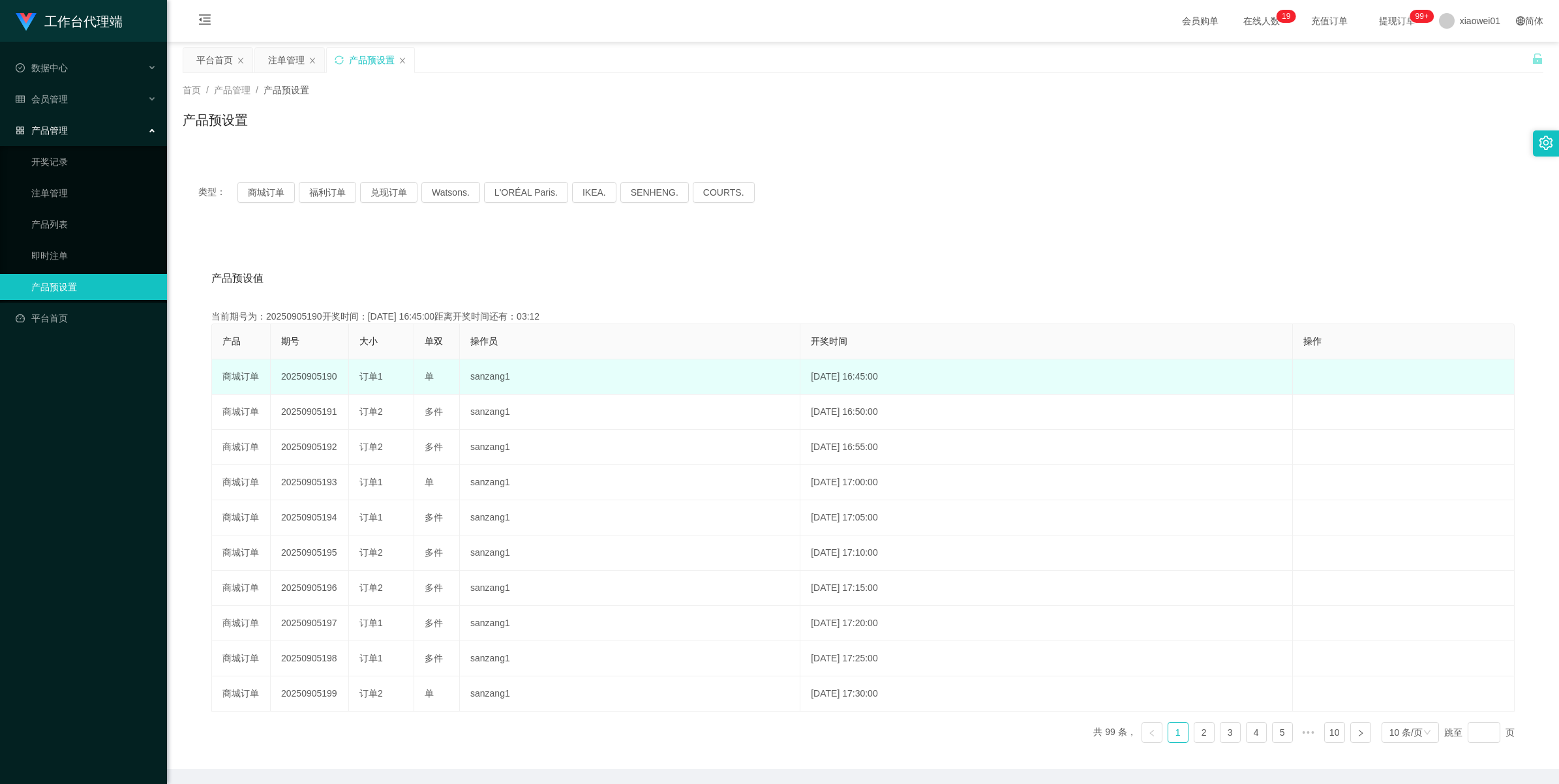
click at [315, 373] on td "20250905190" at bounding box center [310, 377] width 78 height 35
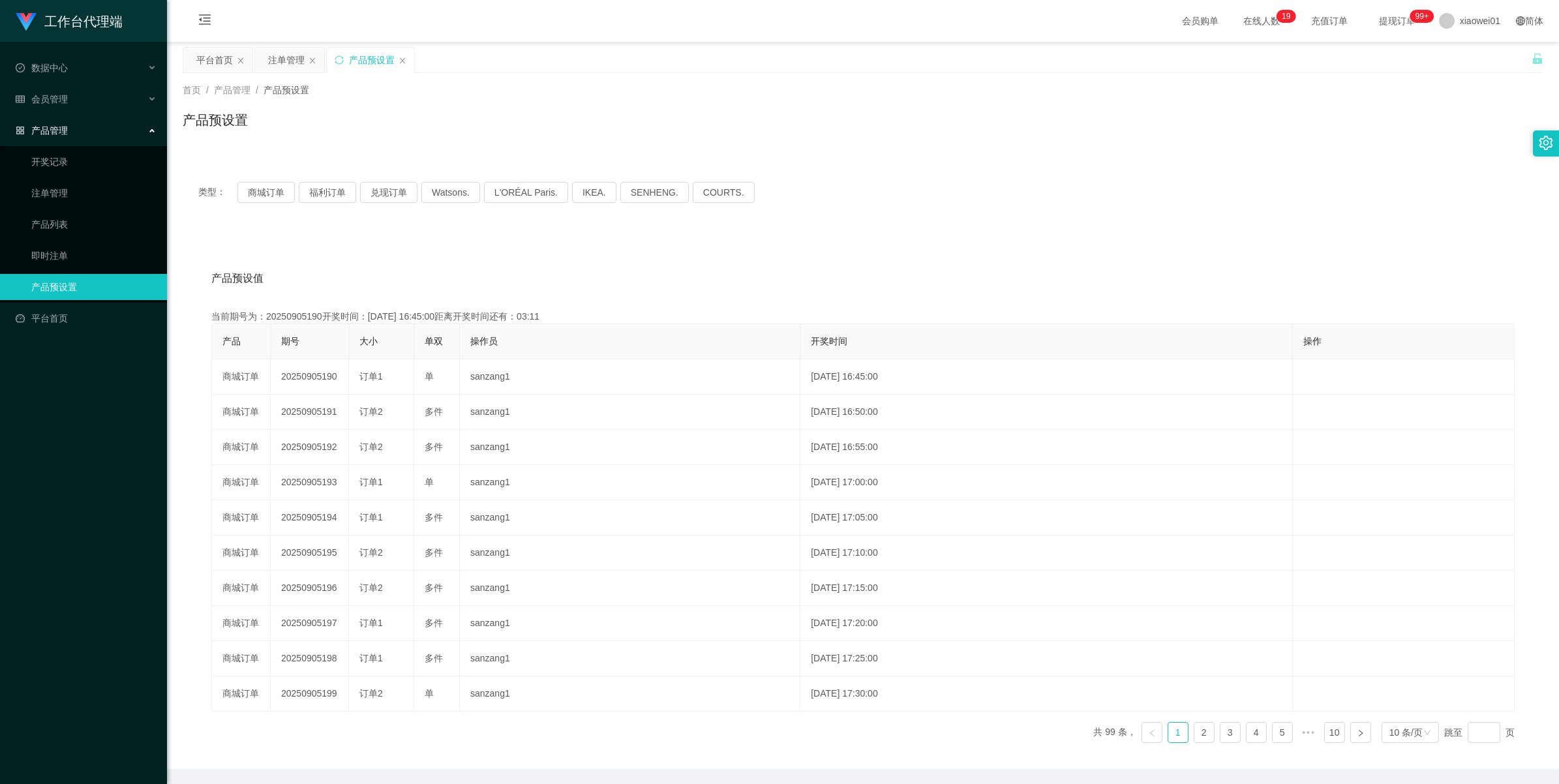
copy td "20250905190"
click at [262, 186] on button "商城订单" at bounding box center [266, 193] width 58 height 21
click at [260, 61] on div "注单管理" at bounding box center [289, 60] width 69 height 24
click at [291, 59] on div "注单管理" at bounding box center [286, 60] width 37 height 24
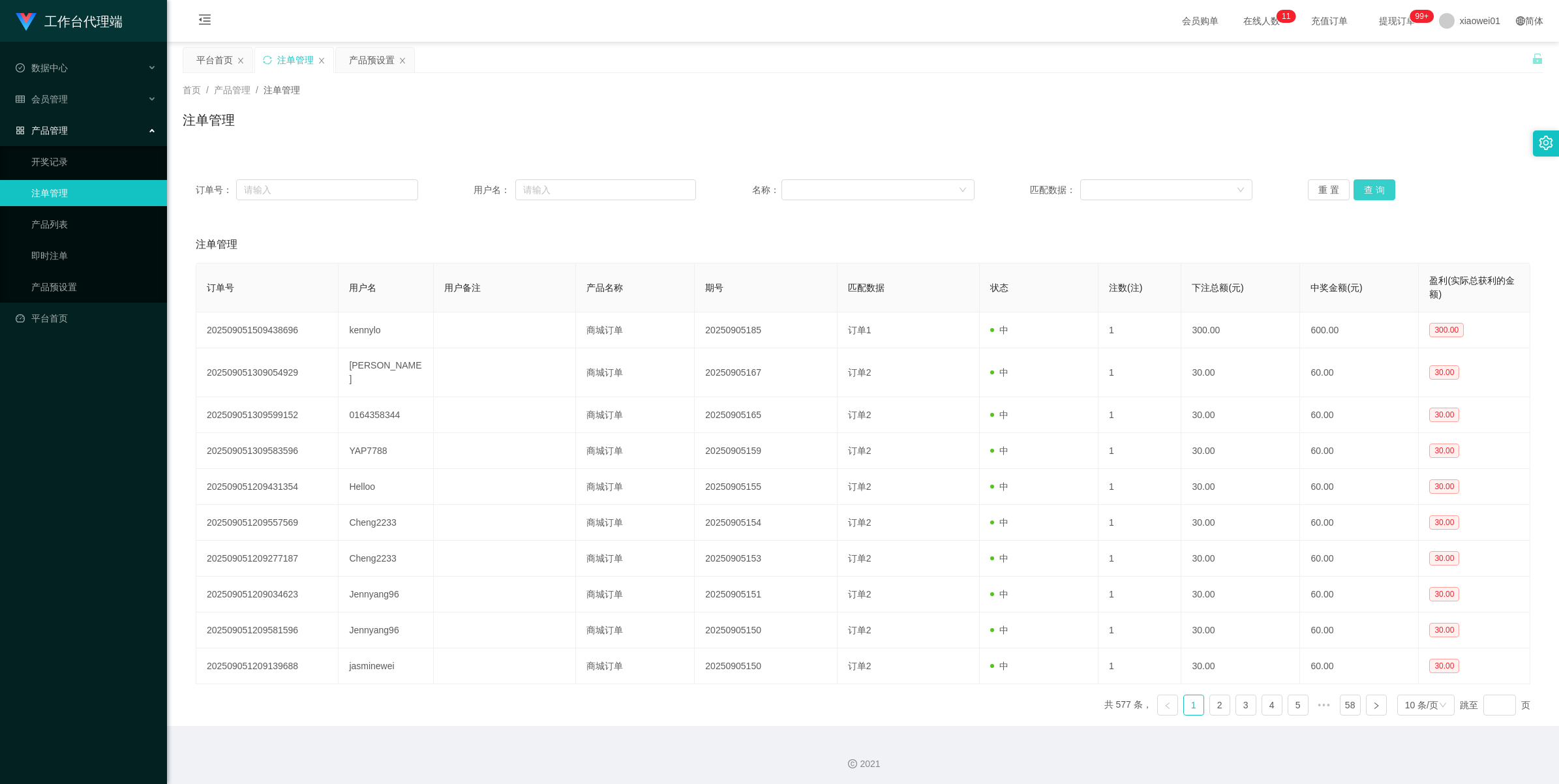
click at [1378, 185] on button "查 询" at bounding box center [1373, 189] width 41 height 21
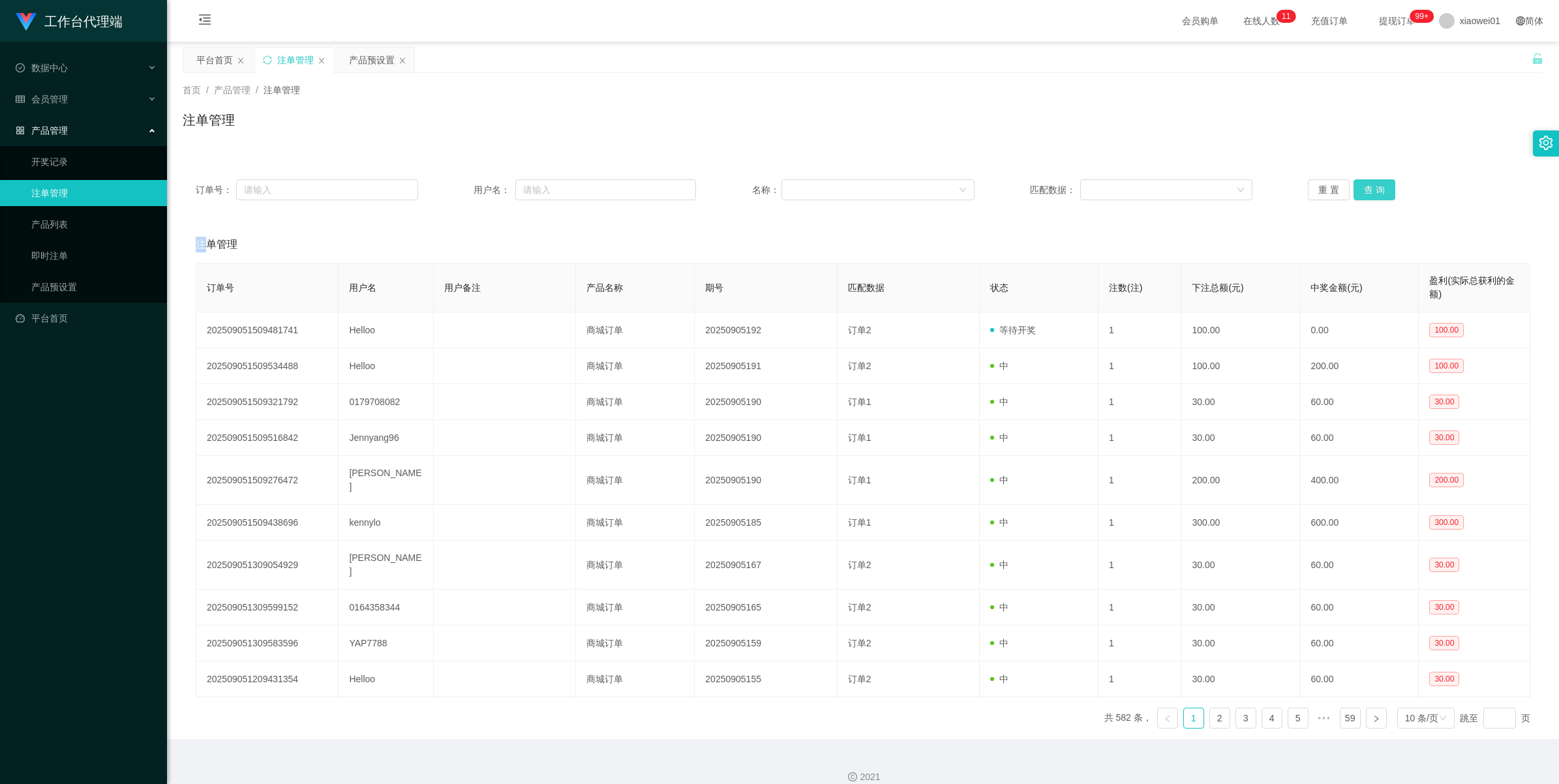
click at [1378, 185] on div "重 置 查 询" at bounding box center [1418, 189] width 222 height 21
click at [1378, 185] on button "查 询" at bounding box center [1373, 189] width 41 height 21
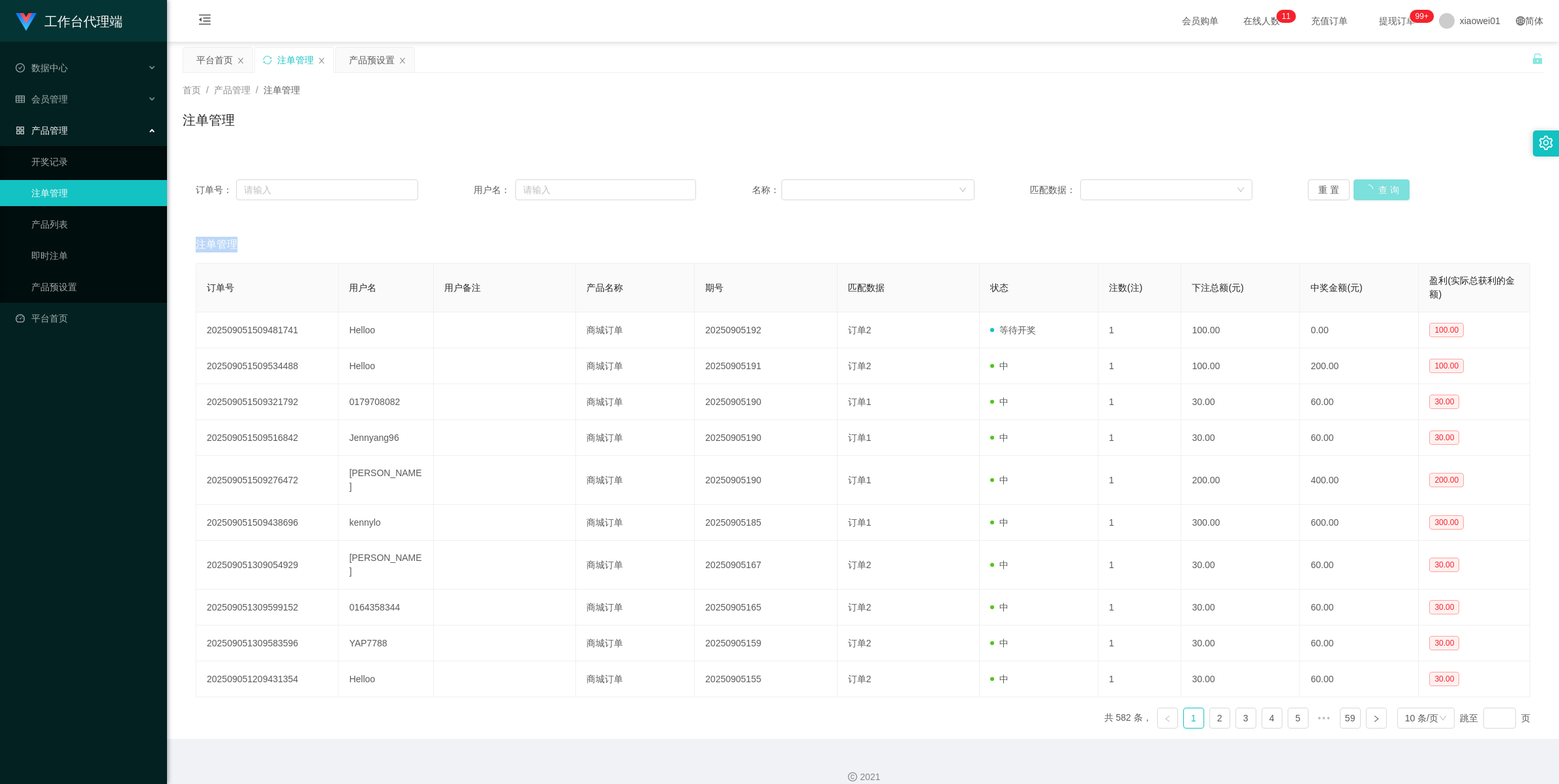
click at [1378, 185] on div "重 置 查 询" at bounding box center [1418, 189] width 222 height 21
click at [1378, 185] on button "查 询" at bounding box center [1373, 189] width 41 height 21
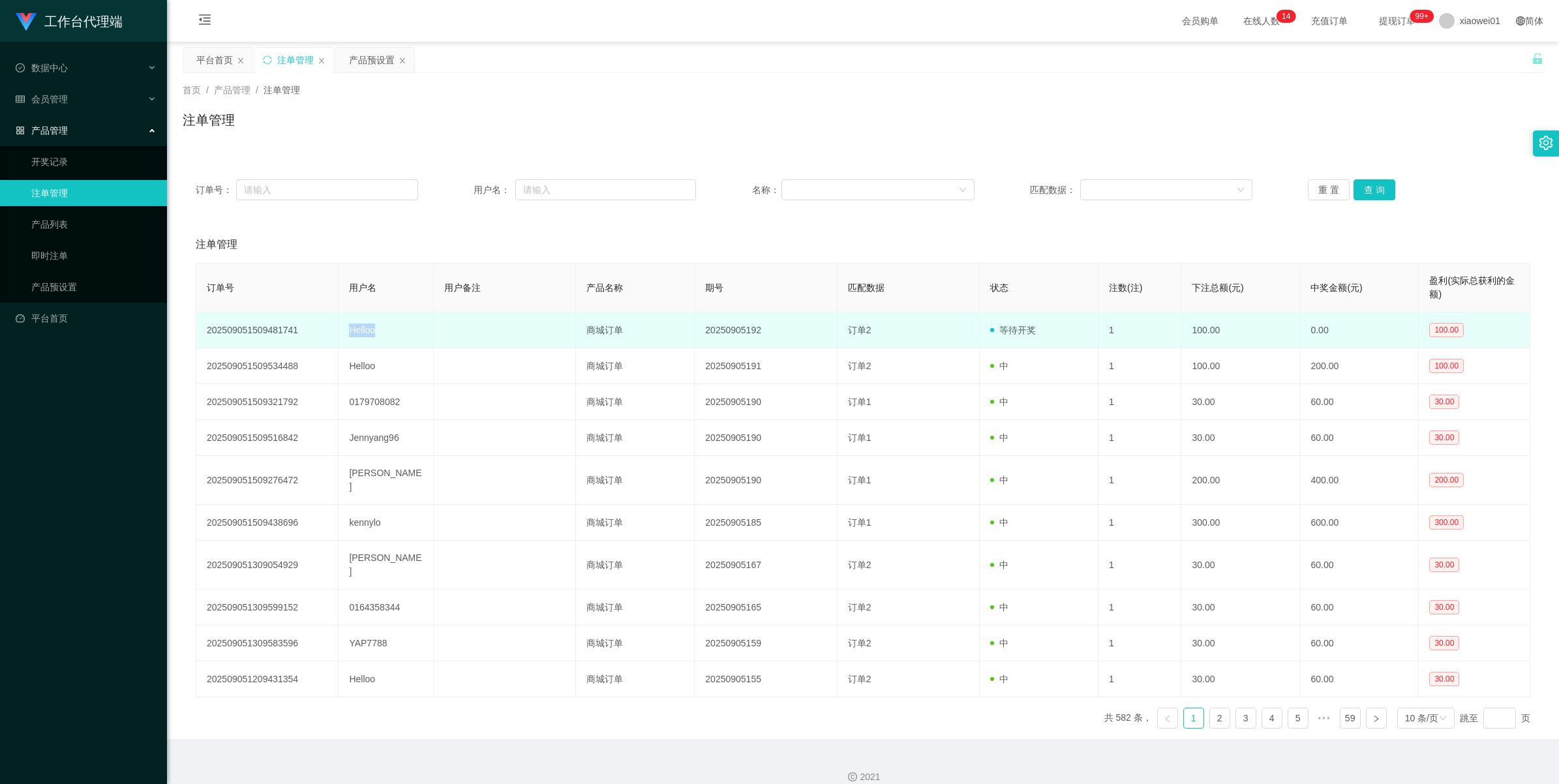
drag, startPoint x: 386, startPoint y: 334, endPoint x: 334, endPoint y: 327, distance: 52.5
click at [334, 327] on tr "202509051509481741 Helloo 商城订单 20250905192 订单2 等待开奖 1 100.00 0.00 100.00" at bounding box center [862, 330] width 1334 height 36
copy tr "Helloo"
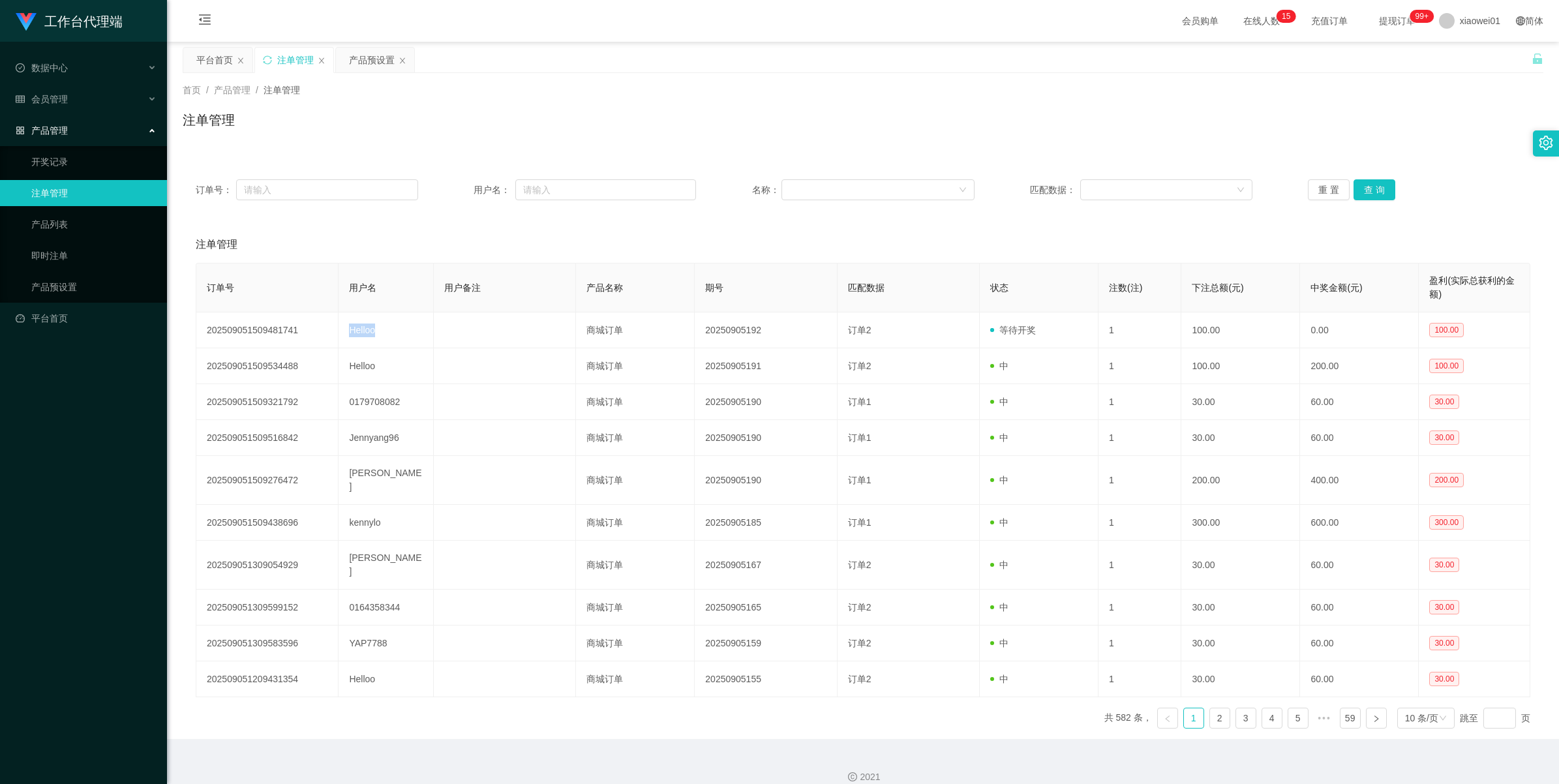
click at [277, 59] on div "注单管理" at bounding box center [295, 60] width 37 height 24
click at [55, 128] on span "产品管理" at bounding box center [41, 130] width 52 height 11
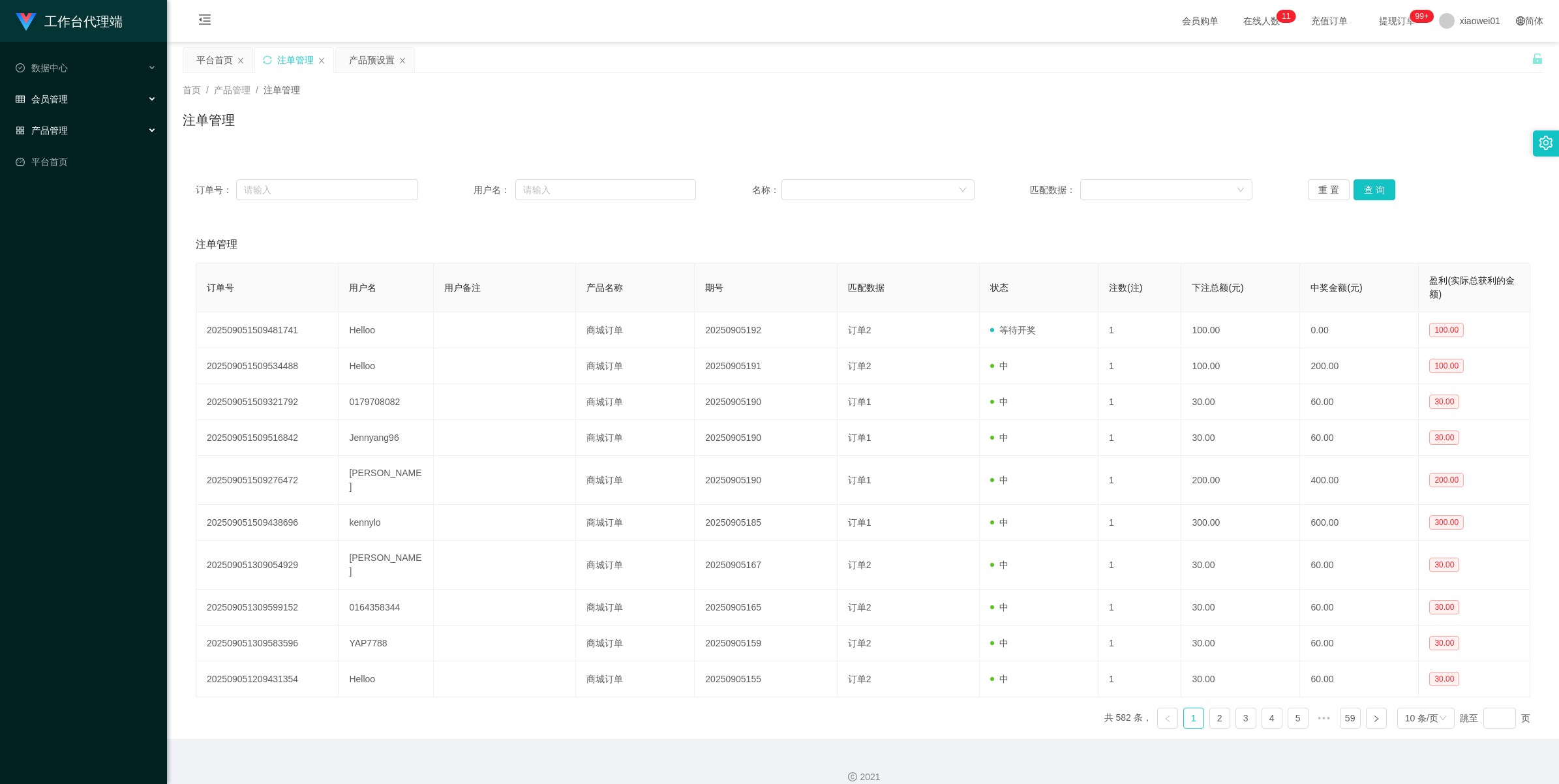
click at [52, 102] on span "会员管理" at bounding box center [41, 98] width 52 height 11
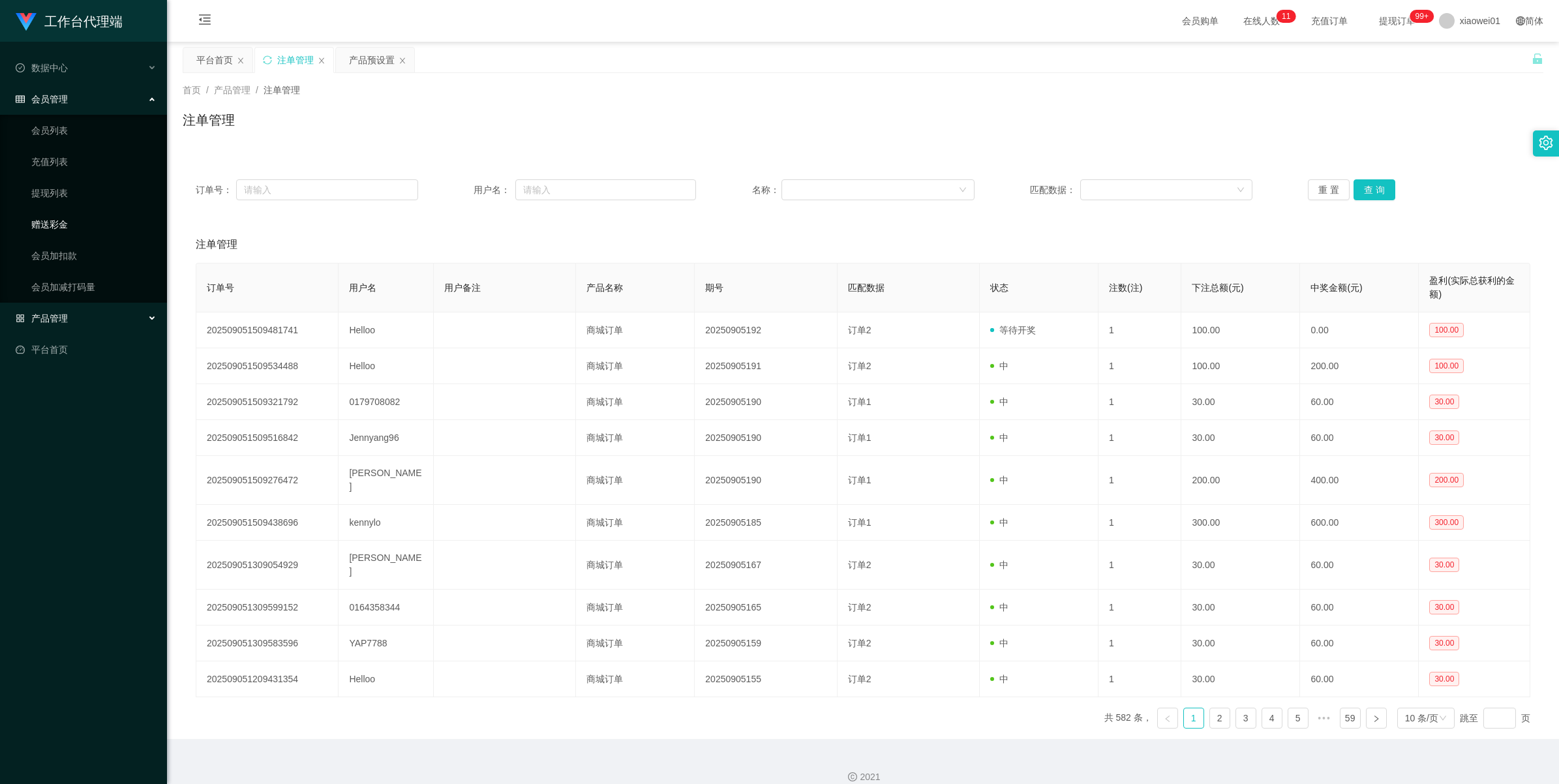
click at [54, 227] on link "赠送彩金" at bounding box center [94, 224] width 125 height 26
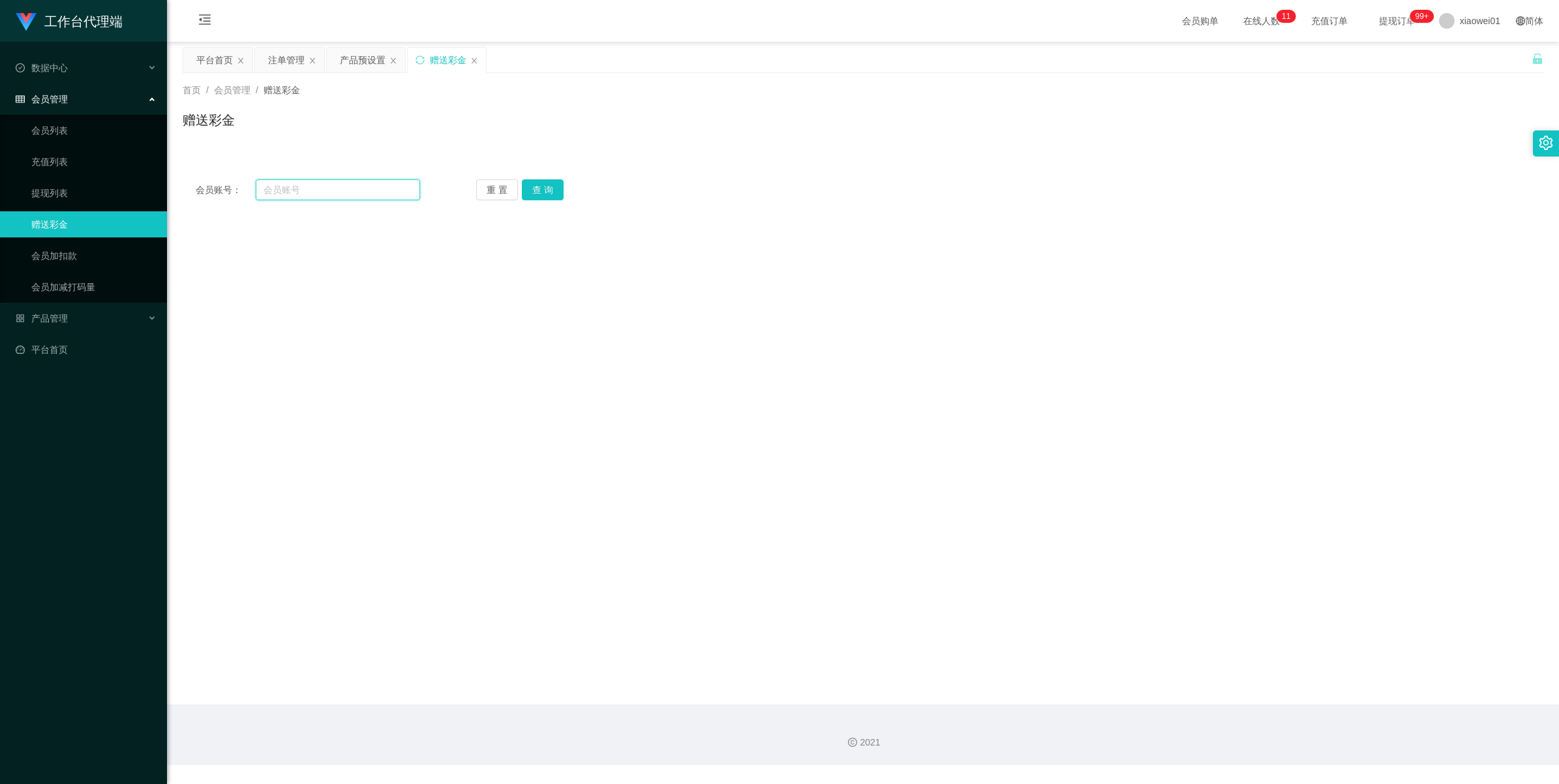
click at [305, 192] on input "text" at bounding box center [338, 189] width 164 height 21
paste input "HANSON"
type input "HANSON"
click at [554, 199] on button "查 询" at bounding box center [542, 189] width 41 height 21
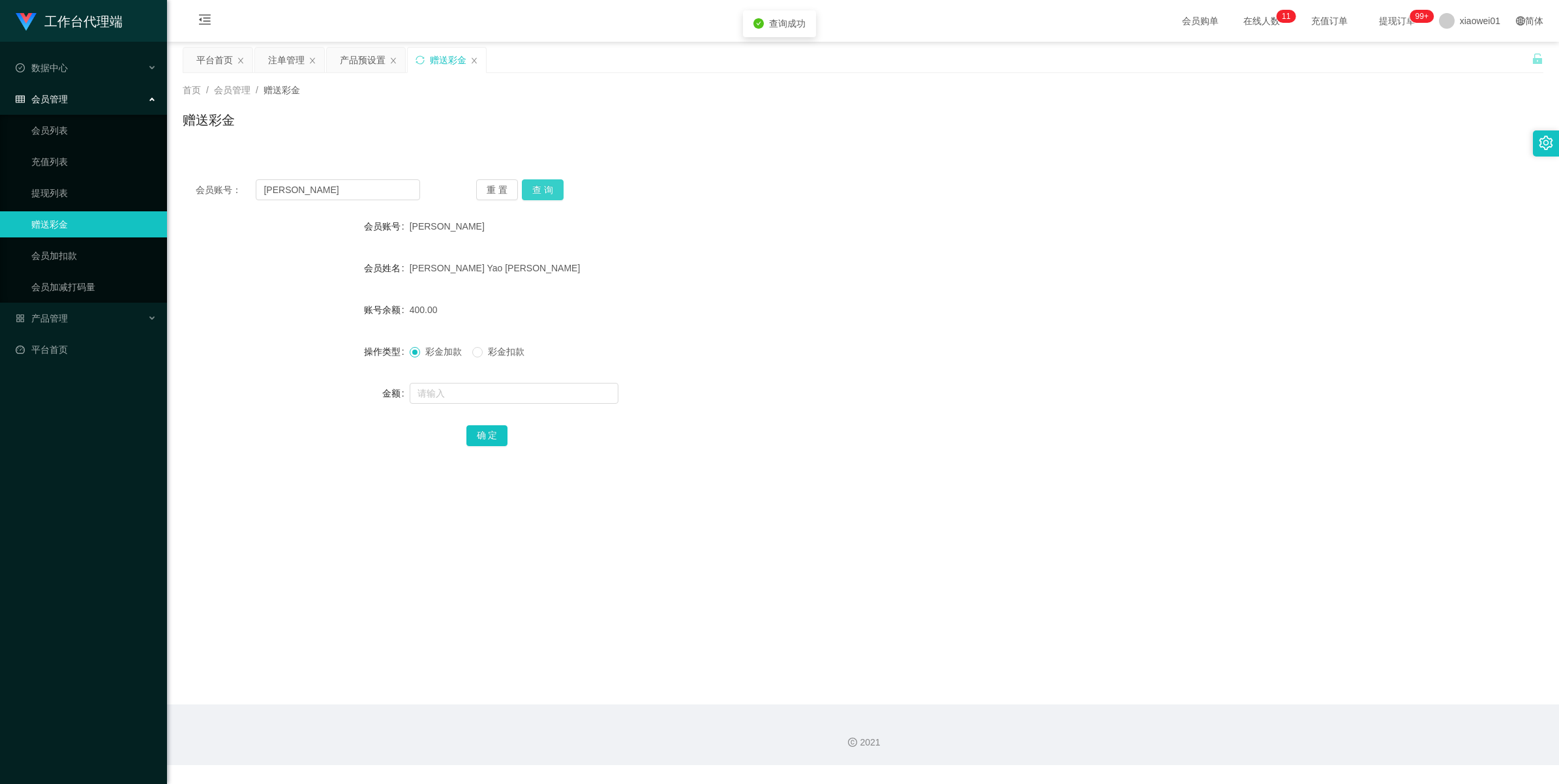
click at [554, 199] on button "查 询" at bounding box center [542, 189] width 41 height 21
click at [60, 166] on link "充值列表" at bounding box center [94, 162] width 125 height 26
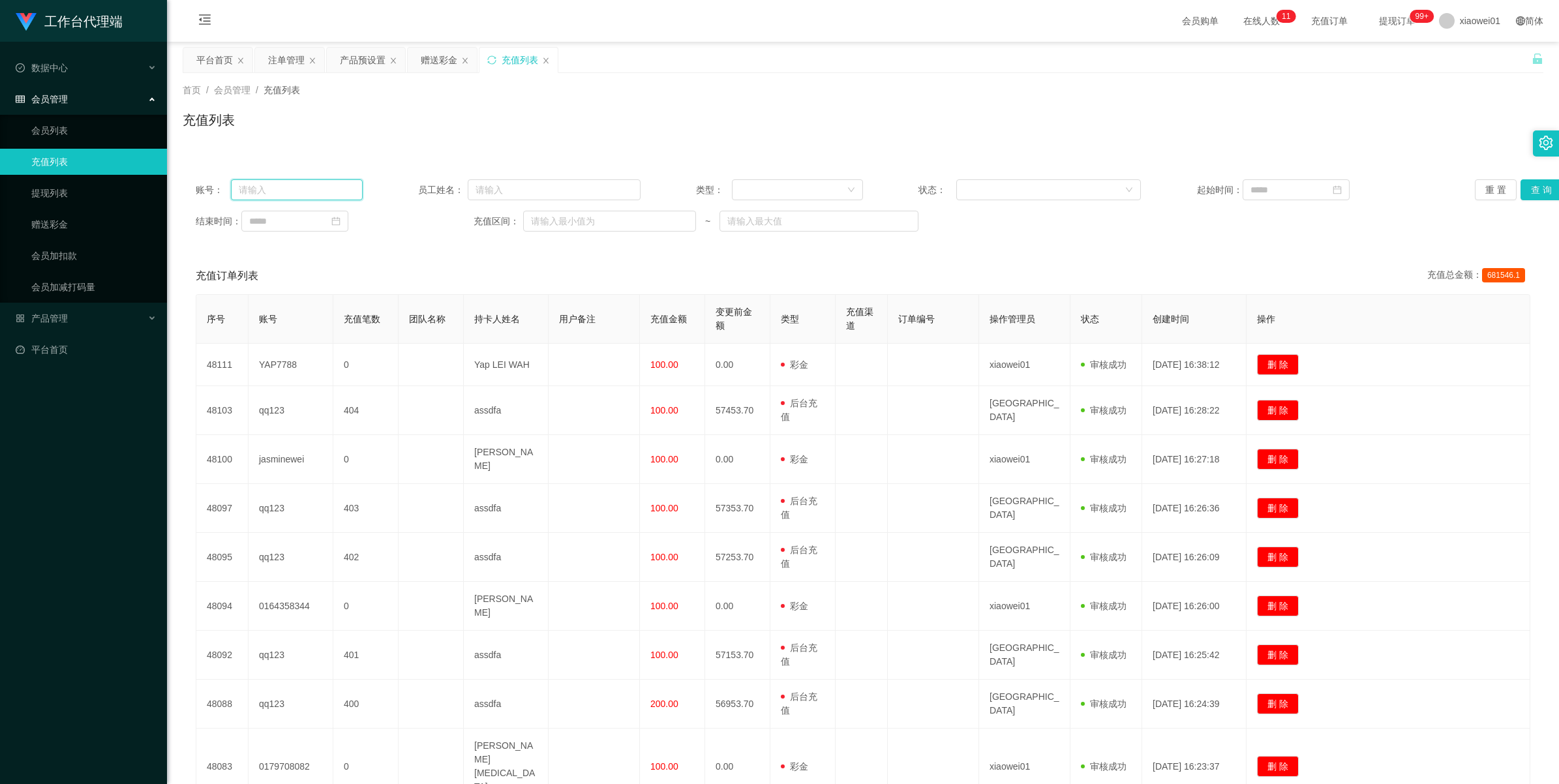
click at [277, 187] on input "text" at bounding box center [297, 189] width 132 height 21
paste input "HANSON"
type input "HANSON"
click at [1530, 182] on button "查 询" at bounding box center [1541, 189] width 41 height 21
click at [1530, 182] on div "重 置 查 询" at bounding box center [1586, 189] width 222 height 21
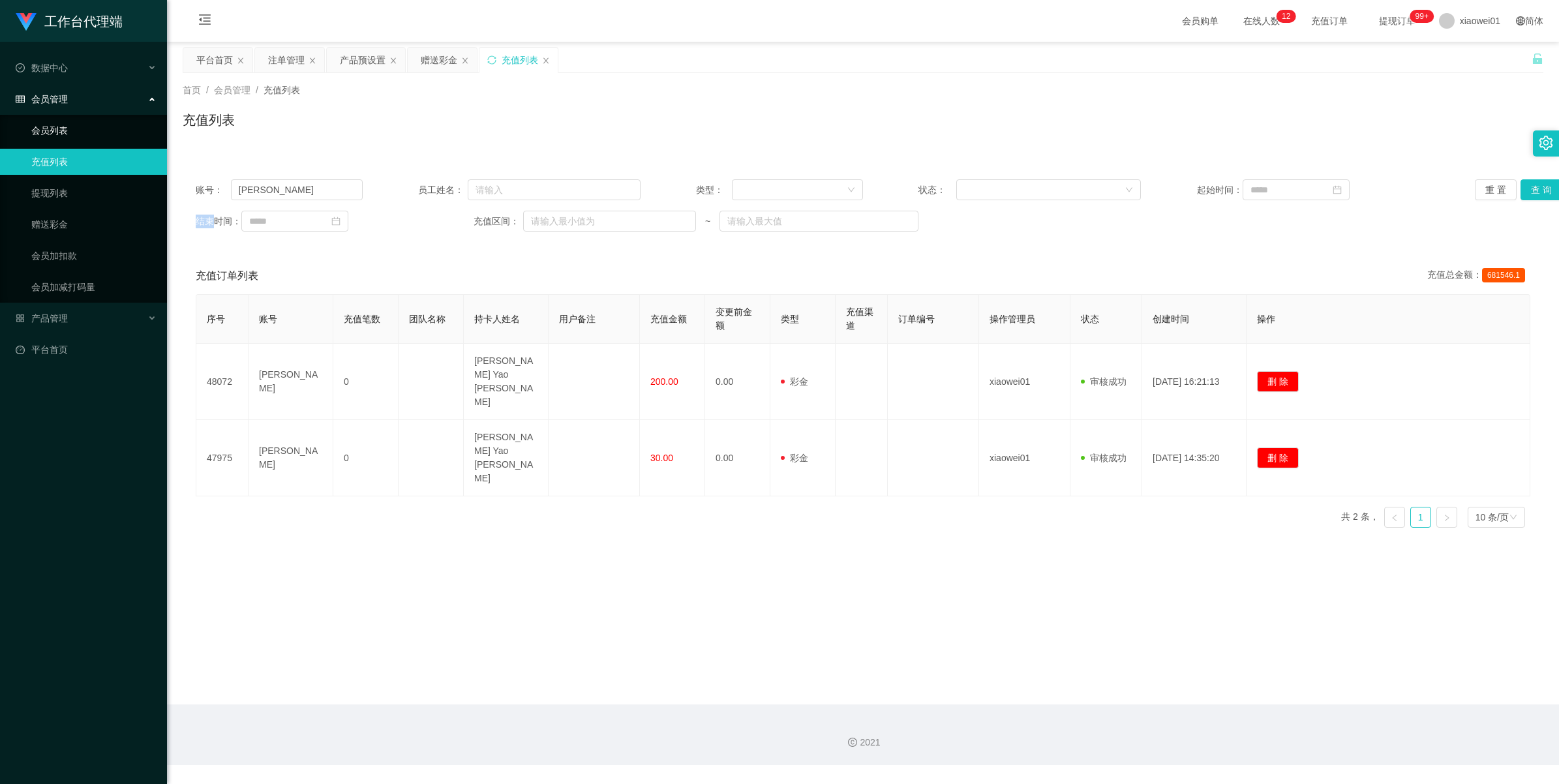
click at [34, 135] on link "会员列表" at bounding box center [94, 130] width 125 height 26
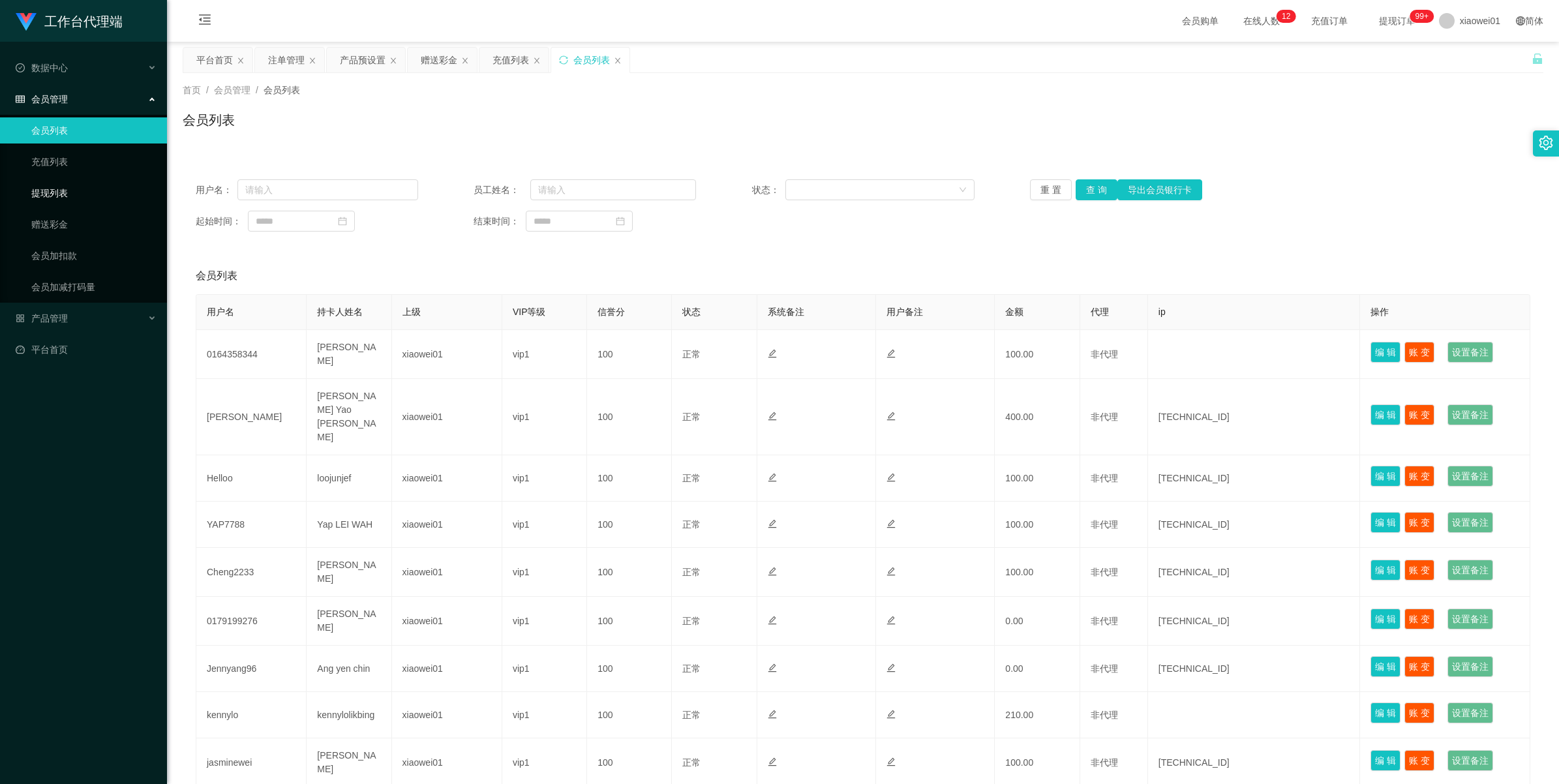
click at [49, 189] on link "提现列表" at bounding box center [94, 193] width 125 height 26
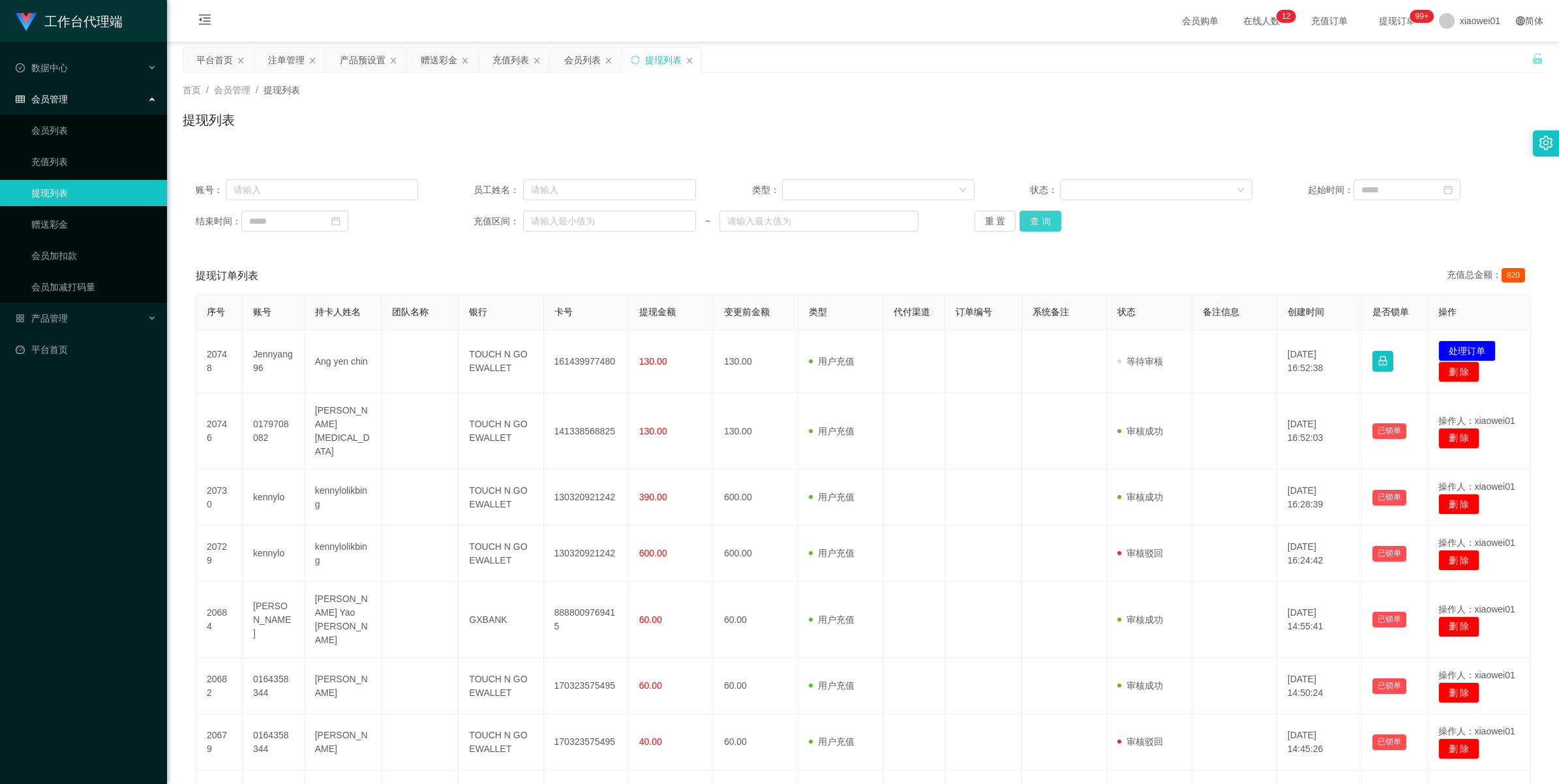
click at [1041, 225] on button "查 询" at bounding box center [1040, 221] width 41 height 21
click at [1041, 225] on div "重 置 查 询" at bounding box center [1085, 221] width 222 height 21
click at [1041, 225] on button "查 询" at bounding box center [1040, 221] width 41 height 21
click at [1041, 225] on div "重 置 查 询" at bounding box center [1085, 221] width 222 height 21
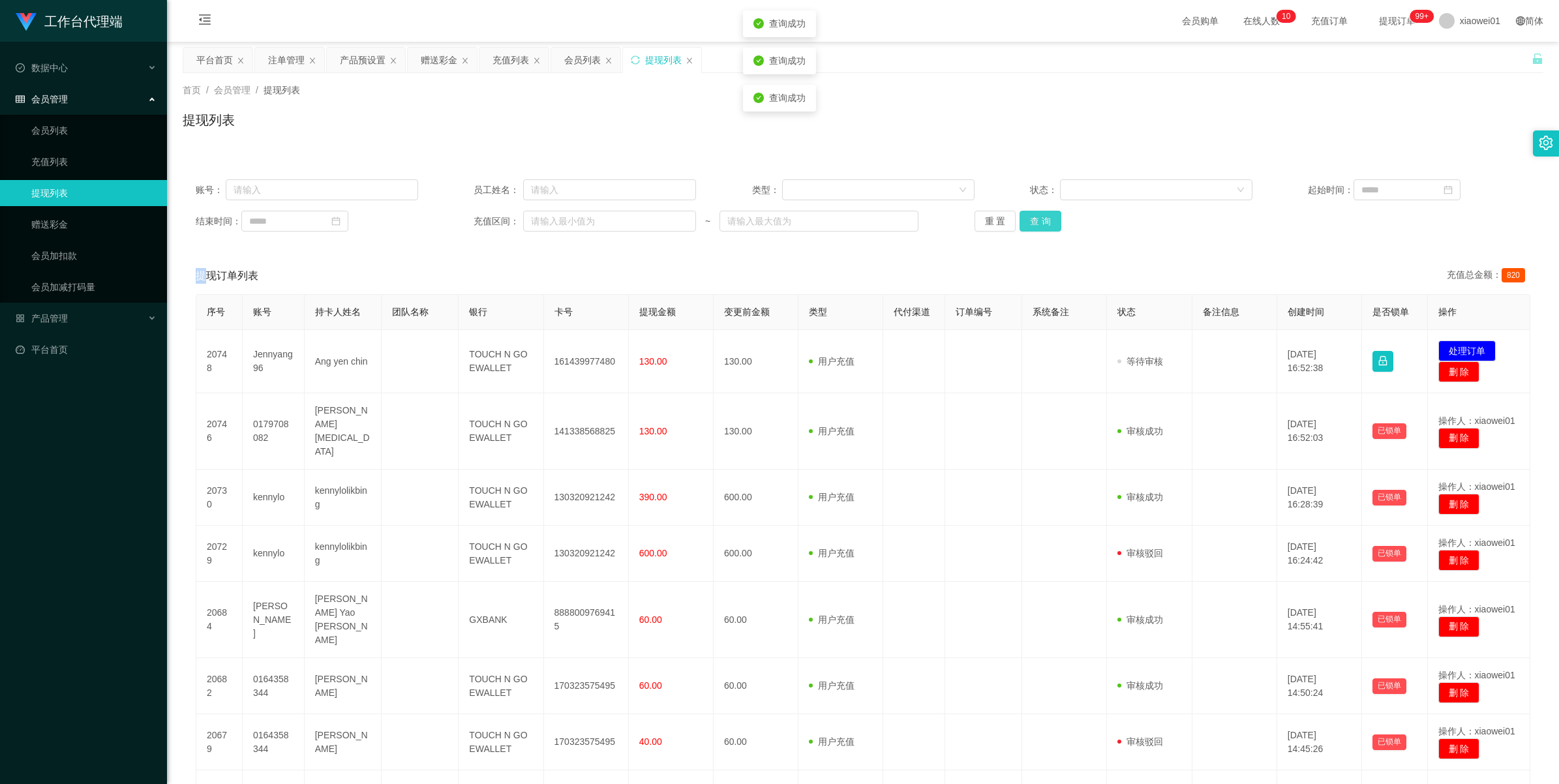
drag, startPoint x: 1041, startPoint y: 225, endPoint x: 1268, endPoint y: 149, distance: 239.4
click at [1041, 225] on button "查 询" at bounding box center [1040, 221] width 41 height 21
click at [375, 57] on div "产品预设置" at bounding box center [363, 60] width 46 height 24
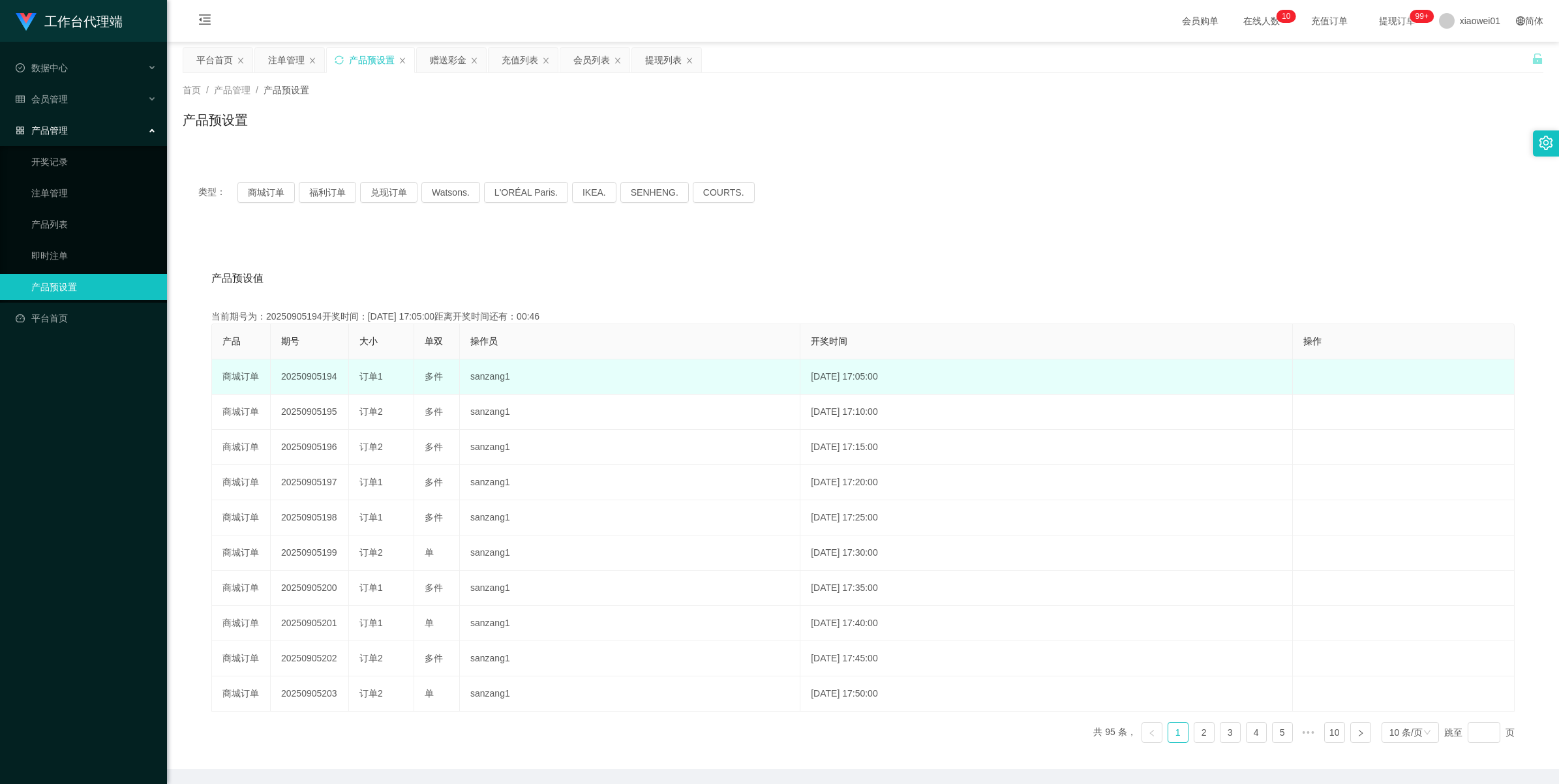
click at [298, 380] on td "20250905194" at bounding box center [310, 377] width 78 height 35
click at [299, 380] on td "20250905194" at bounding box center [310, 377] width 78 height 35
copy td "20250905194"
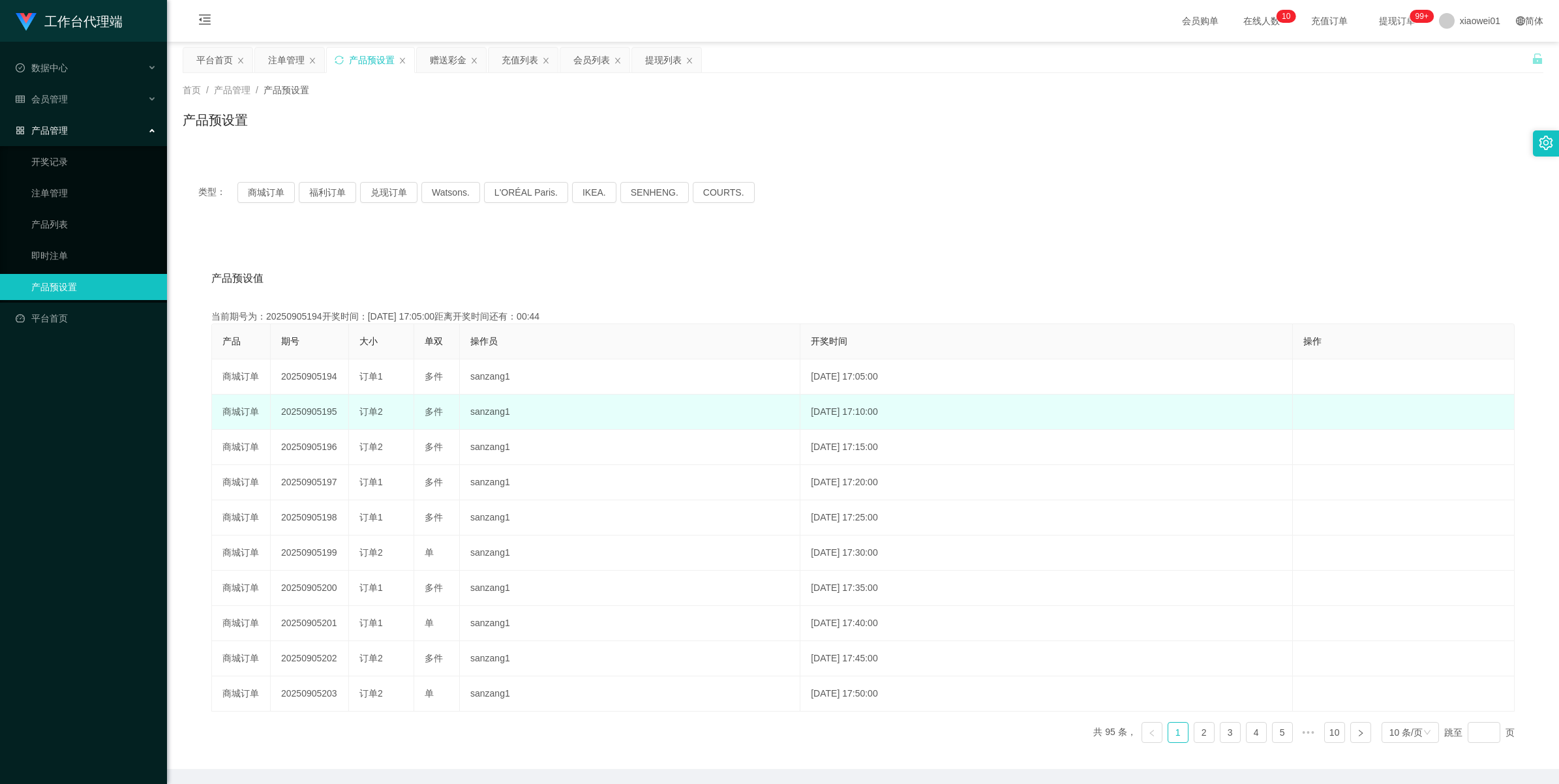
drag, startPoint x: 299, startPoint y: 380, endPoint x: 304, endPoint y: 412, distance: 32.4
click at [304, 412] on td "20250905195" at bounding box center [310, 412] width 78 height 35
copy td "20250905195"
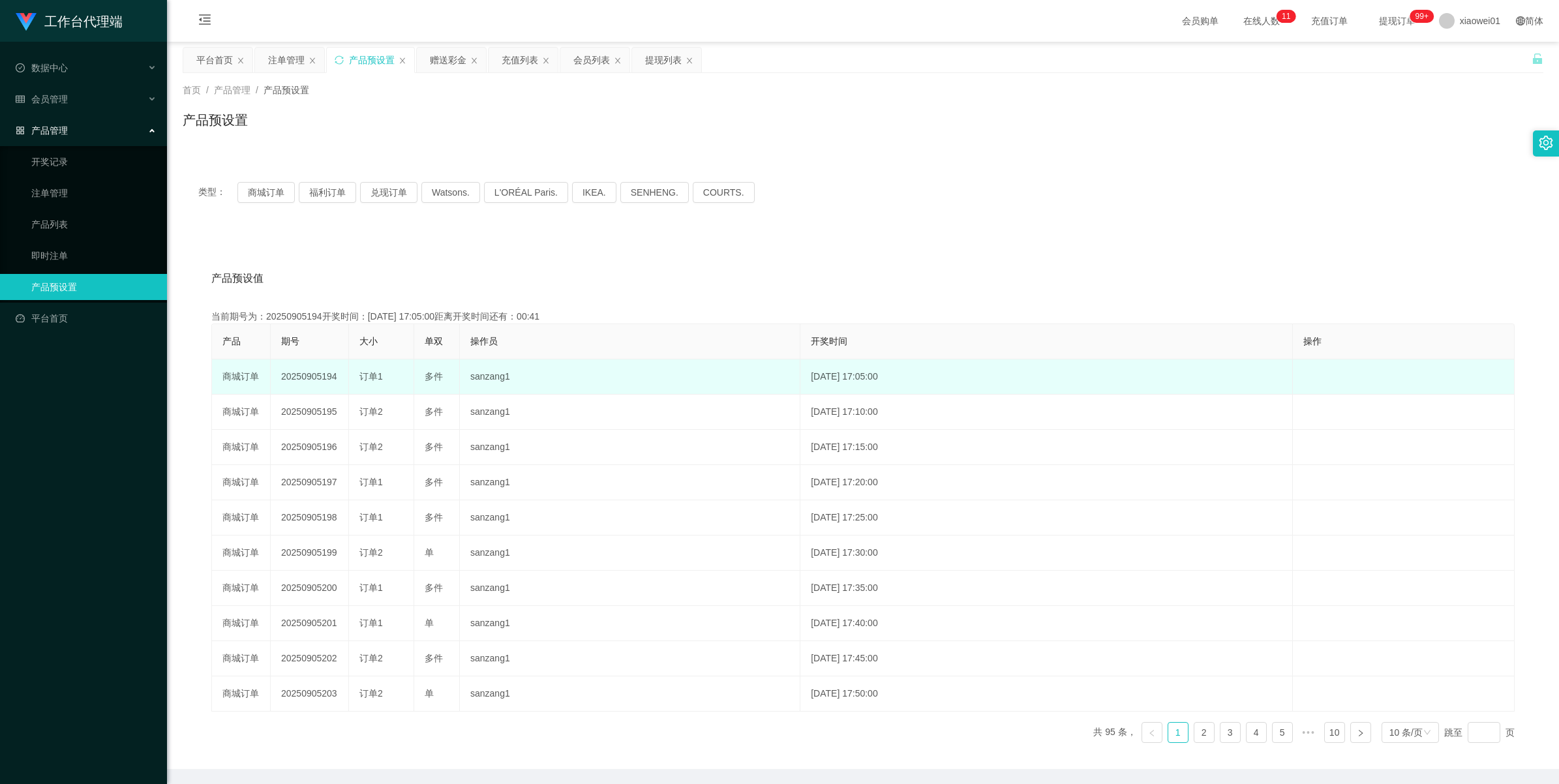
click at [321, 377] on td "20250905194" at bounding box center [310, 377] width 78 height 35
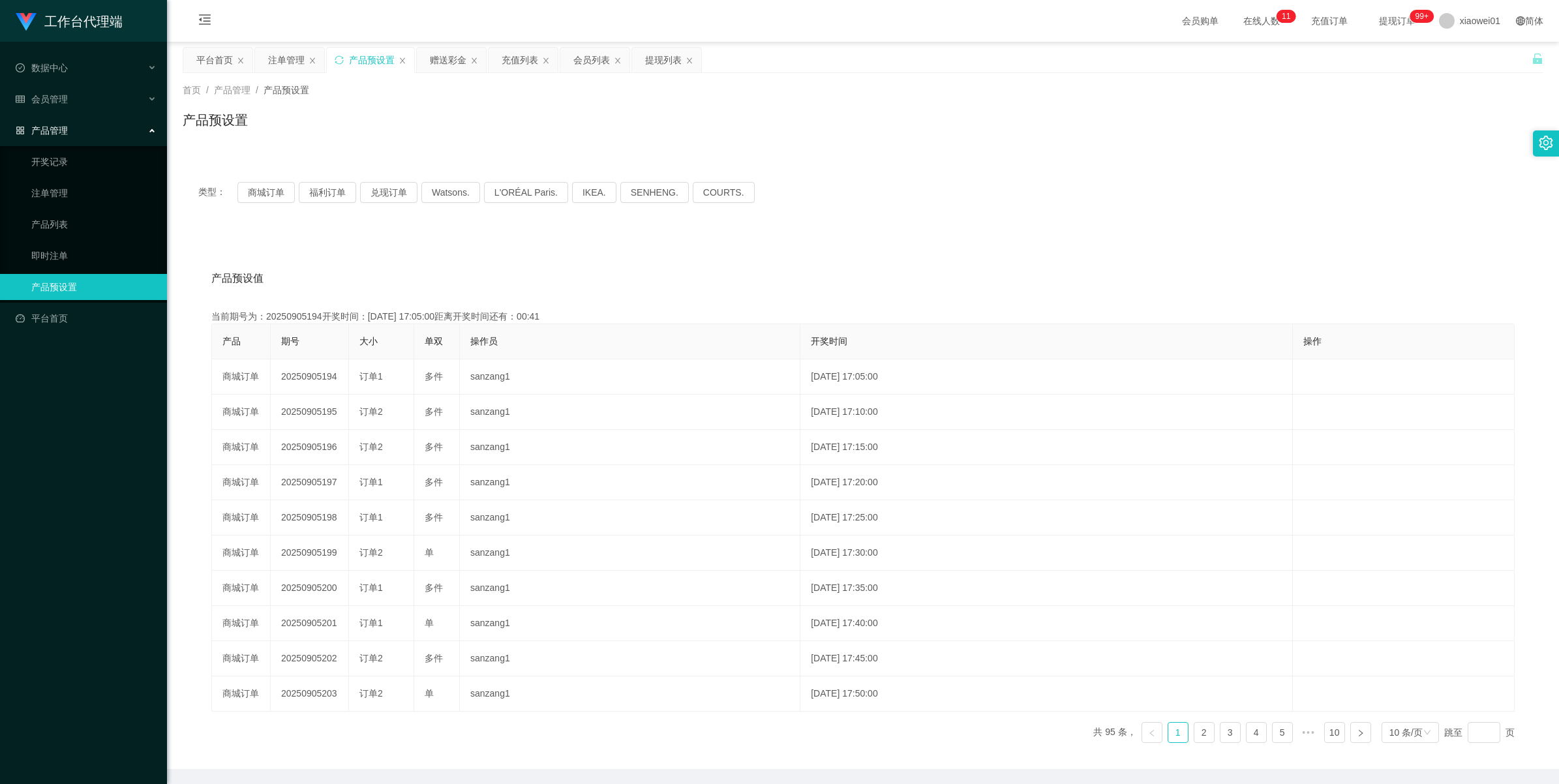
copy td "20250905194"
click at [476, 60] on icon "图标: close" at bounding box center [474, 61] width 8 height 8
click at [473, 59] on icon "图标: close" at bounding box center [474, 61] width 8 height 8
click at [474, 57] on icon "图标: close" at bounding box center [474, 61] width 8 height 8
click at [469, 58] on div "提现列表" at bounding box center [451, 60] width 69 height 24
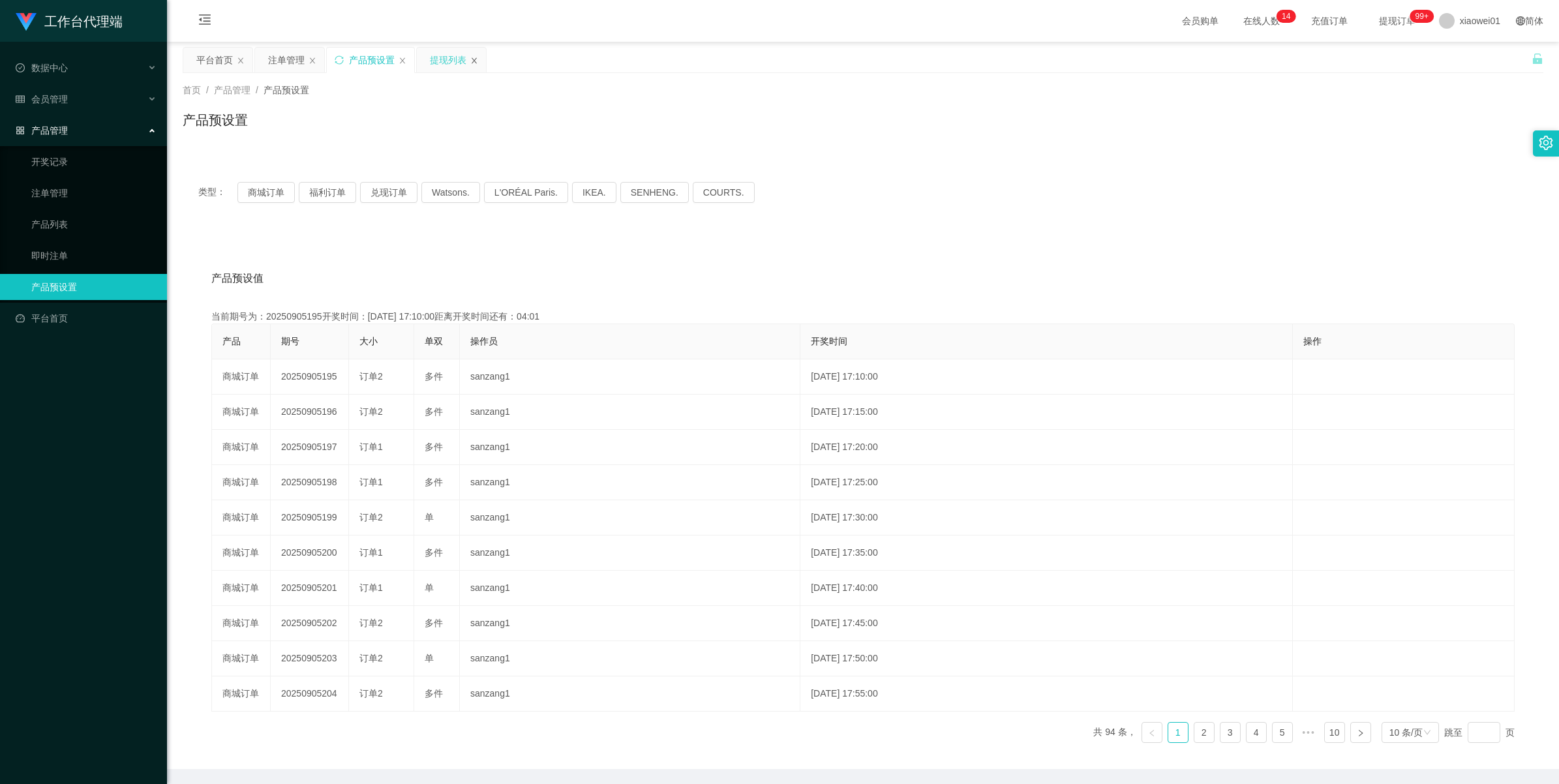
click at [474, 58] on icon "图标: close" at bounding box center [474, 60] width 5 height 6
click at [277, 62] on div "注单管理" at bounding box center [286, 60] width 37 height 24
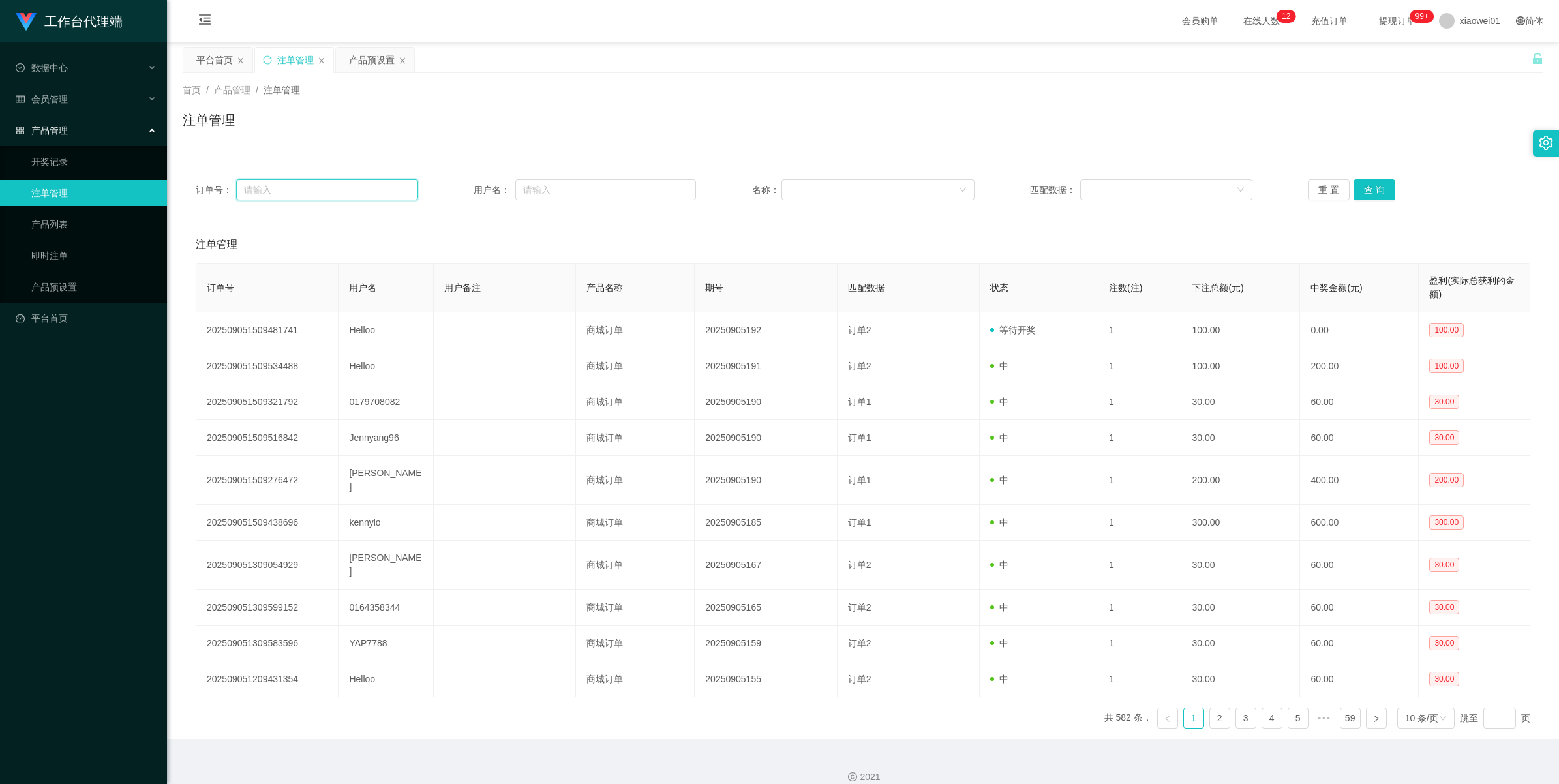
click at [321, 185] on input "text" at bounding box center [327, 189] width 182 height 21
click at [591, 185] on input "text" at bounding box center [605, 189] width 181 height 21
paste input "Helloo"
type input "Helloo"
click at [1374, 191] on button "查 询" at bounding box center [1373, 189] width 41 height 21
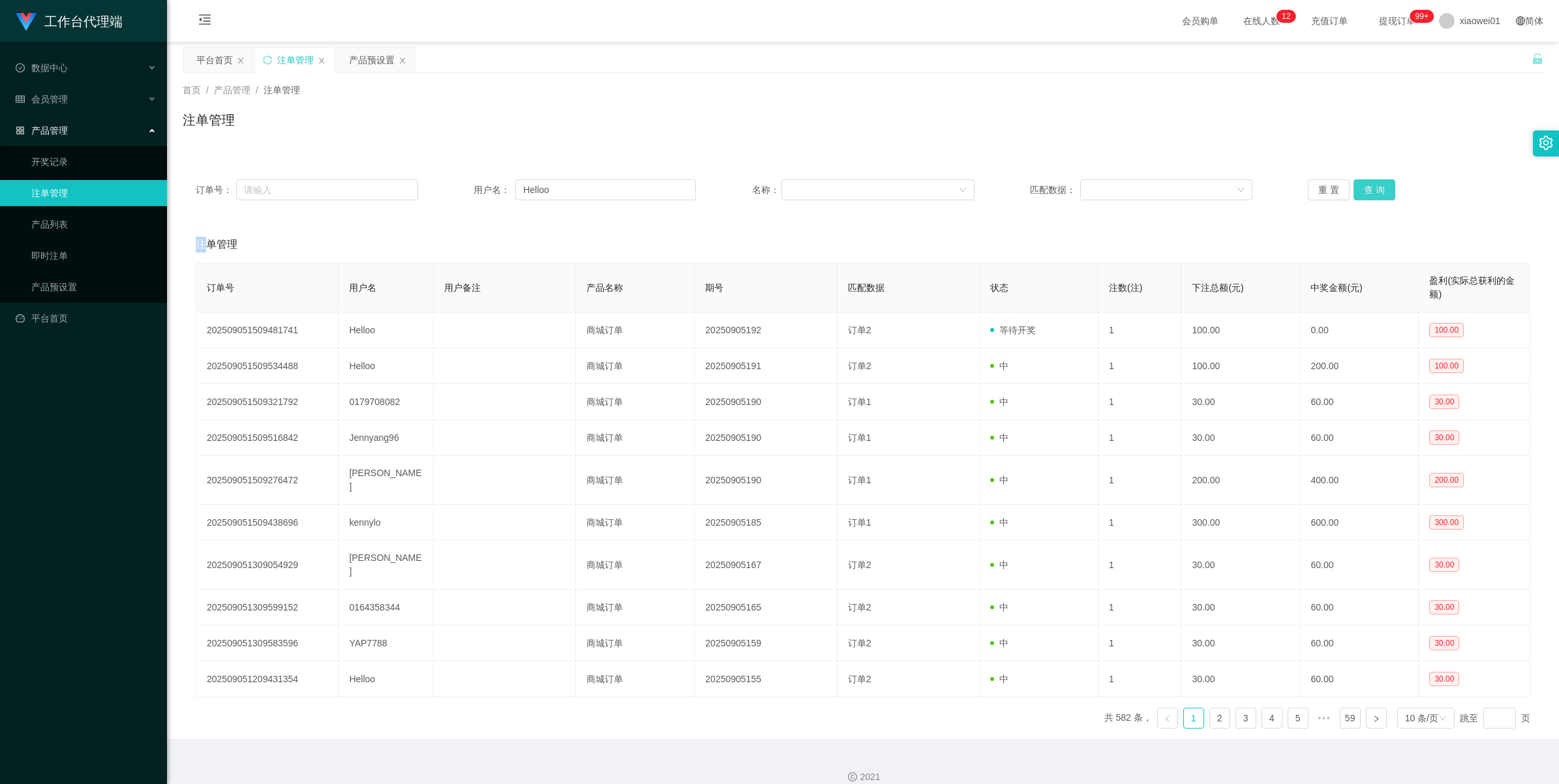
click at [1374, 191] on div "重 置 查 询" at bounding box center [1418, 189] width 222 height 21
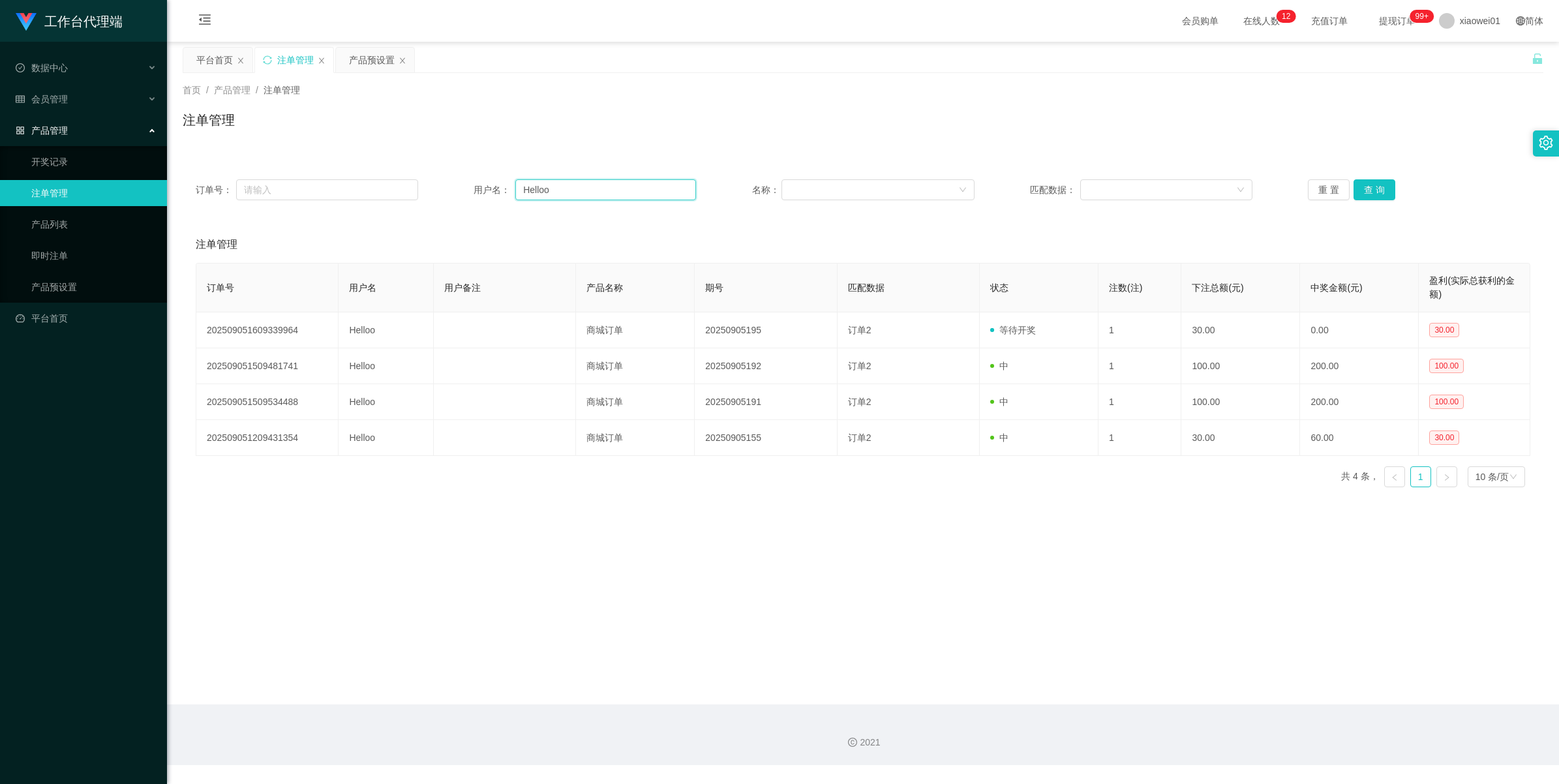
drag, startPoint x: 614, startPoint y: 191, endPoint x: 379, endPoint y: 169, distance: 236.0
click at [379, 169] on div "订单号： 用户名： Helloo 名称： 匹配数据： 重 置 查 询" at bounding box center [862, 189] width 1360 height 47
click at [53, 108] on div "会员管理" at bounding box center [83, 99] width 167 height 26
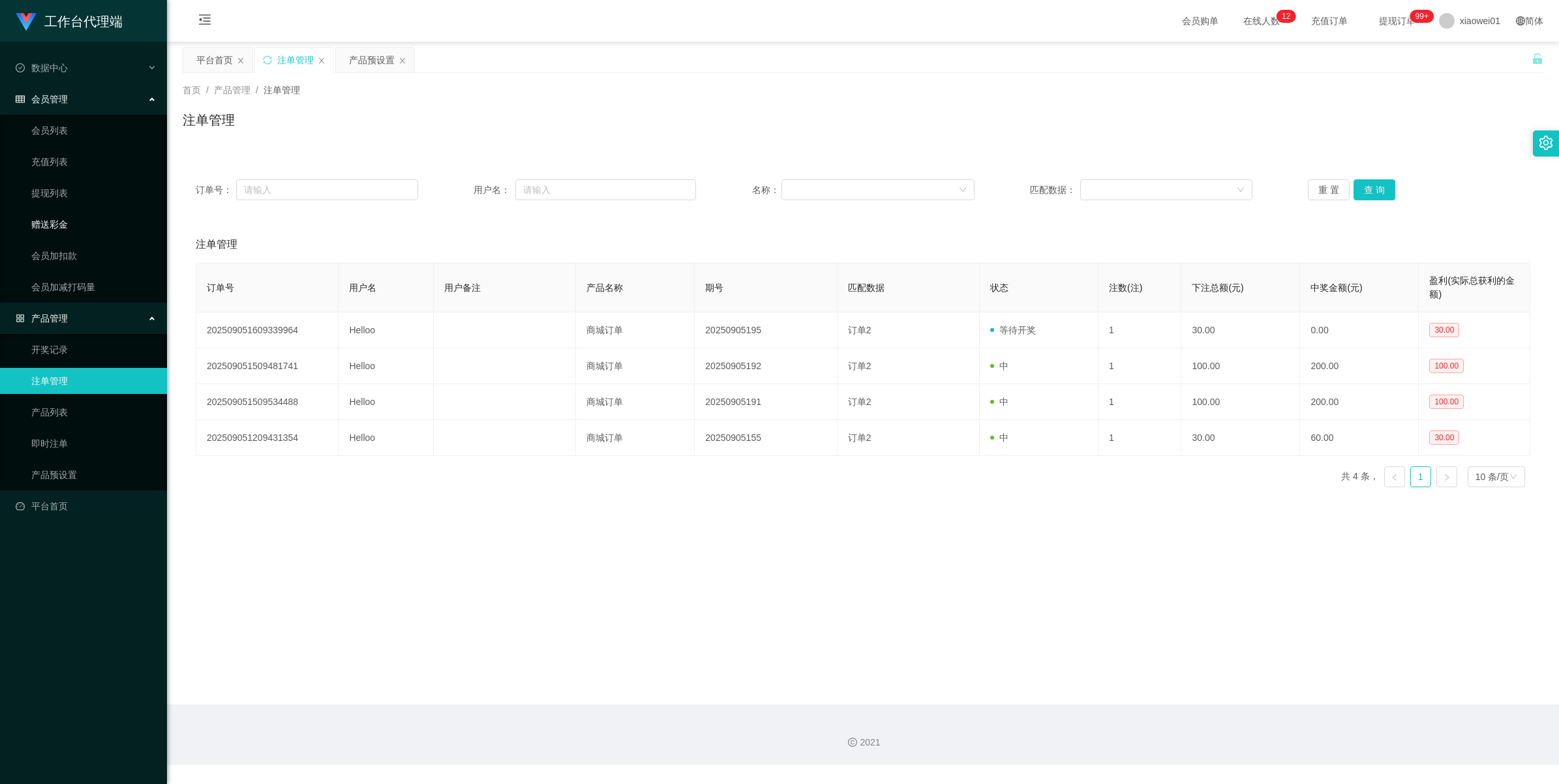
click at [49, 222] on link "赠送彩金" at bounding box center [94, 224] width 125 height 26
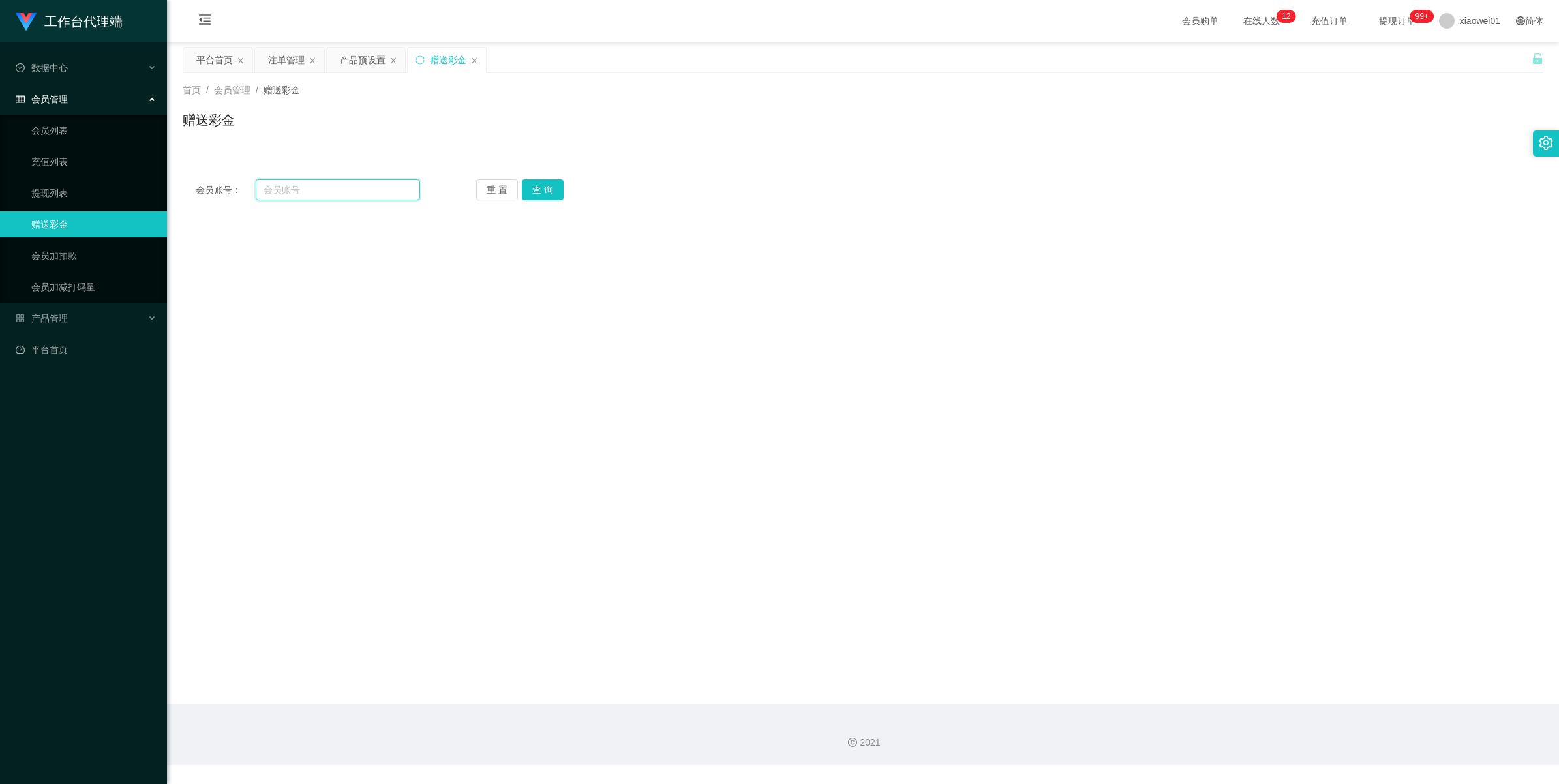
click at [360, 183] on input "text" at bounding box center [338, 189] width 164 height 21
paste input "Helloo"
type input "Helloo"
click at [531, 197] on button "查 询" at bounding box center [542, 189] width 41 height 21
click at [484, 434] on button "确 定" at bounding box center [487, 436] width 41 height 21
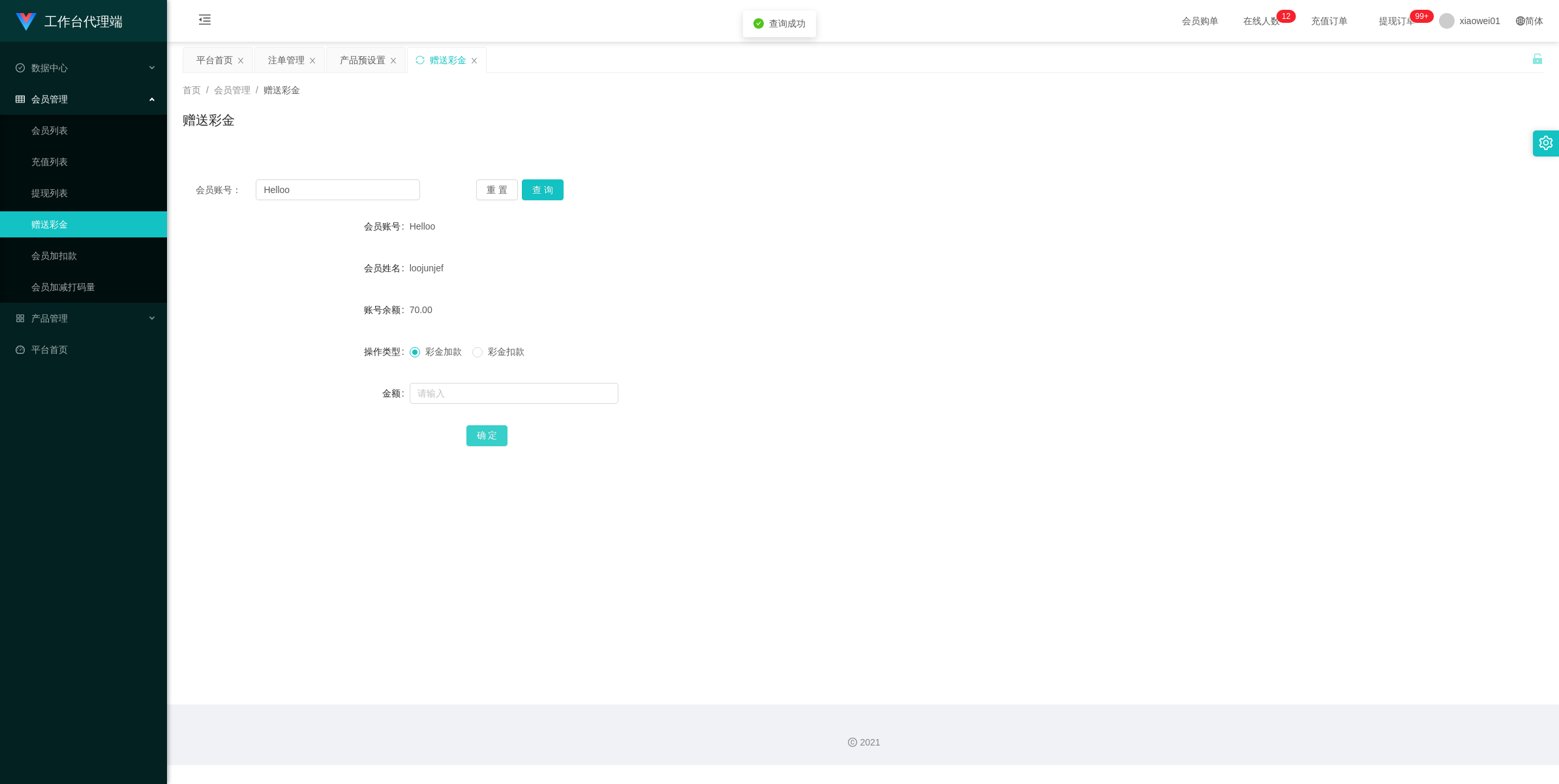
click at [484, 434] on button "确 定" at bounding box center [487, 436] width 41 height 21
click at [284, 57] on div "注单管理" at bounding box center [286, 60] width 37 height 24
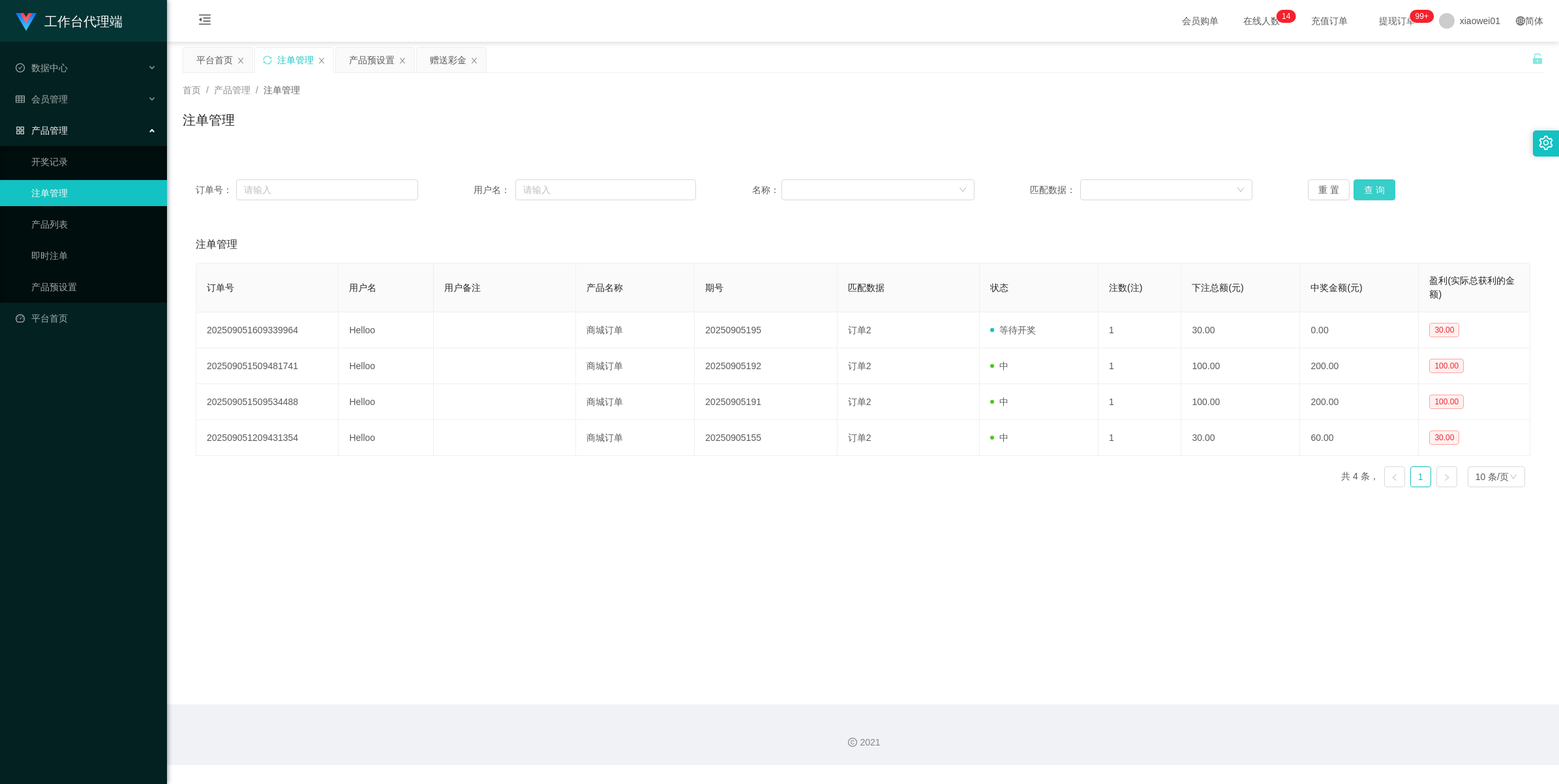
click at [1367, 191] on button "查 询" at bounding box center [1373, 189] width 41 height 21
click at [1367, 191] on div "重 置 查 询" at bounding box center [1418, 189] width 222 height 21
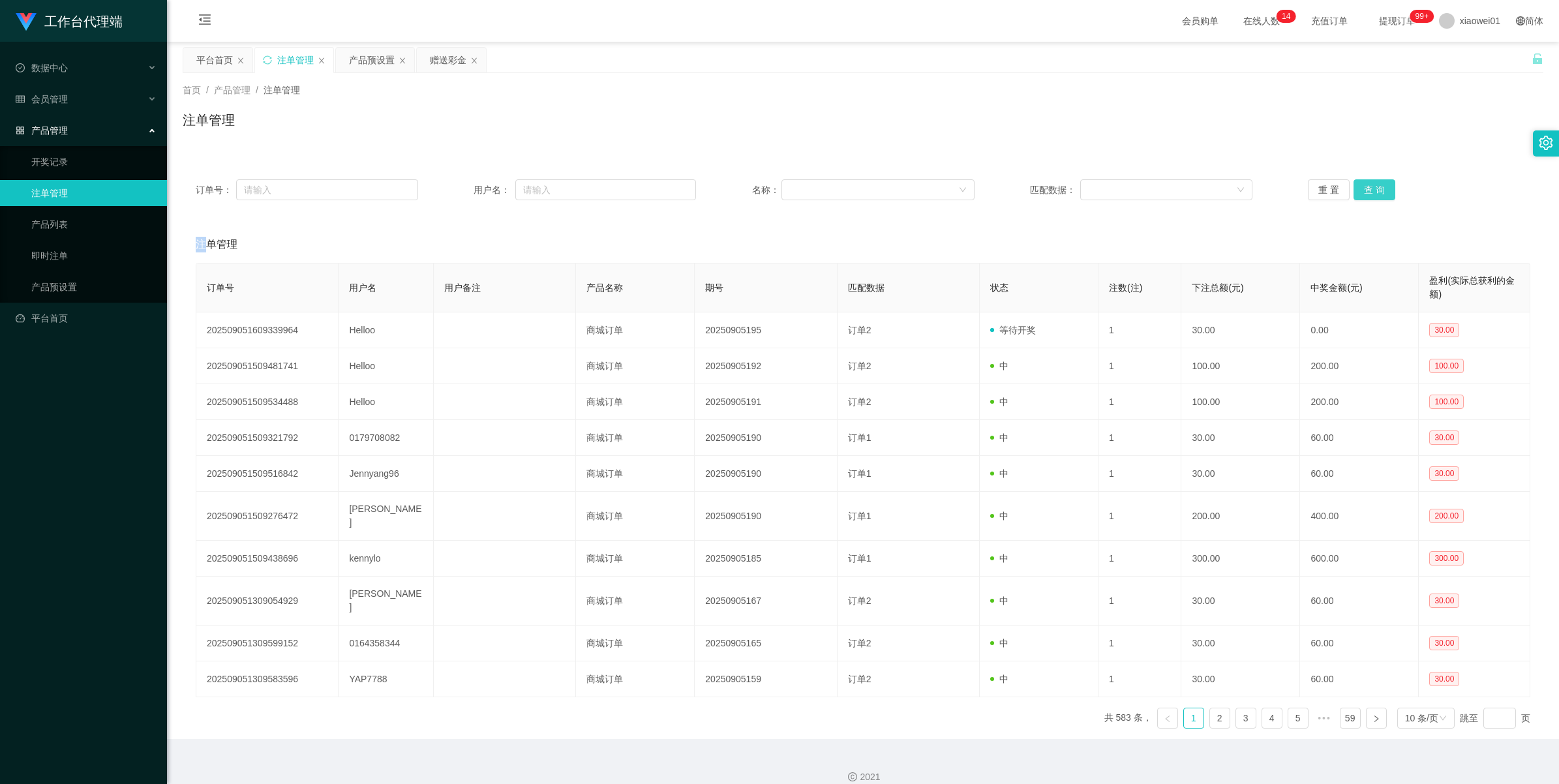
click at [1367, 191] on button "查 询" at bounding box center [1373, 189] width 41 height 21
click at [1367, 191] on div "重 置 查 询" at bounding box center [1418, 189] width 222 height 21
click at [1367, 191] on button "查 询" at bounding box center [1373, 189] width 41 height 21
click at [362, 63] on div "产品预设置" at bounding box center [372, 60] width 46 height 24
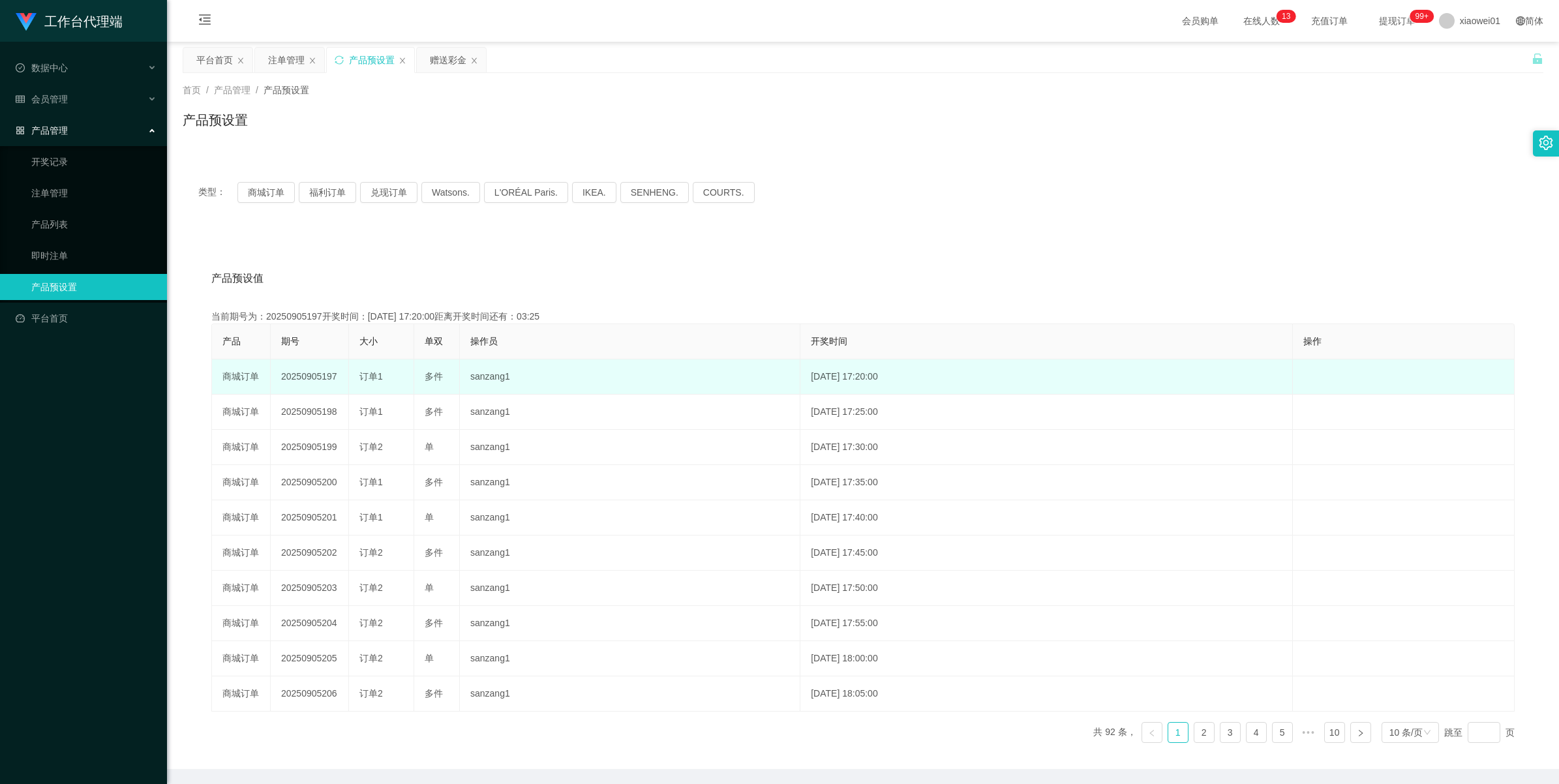
click at [304, 372] on td "20250905197" at bounding box center [310, 377] width 78 height 35
copy td "20250905197"
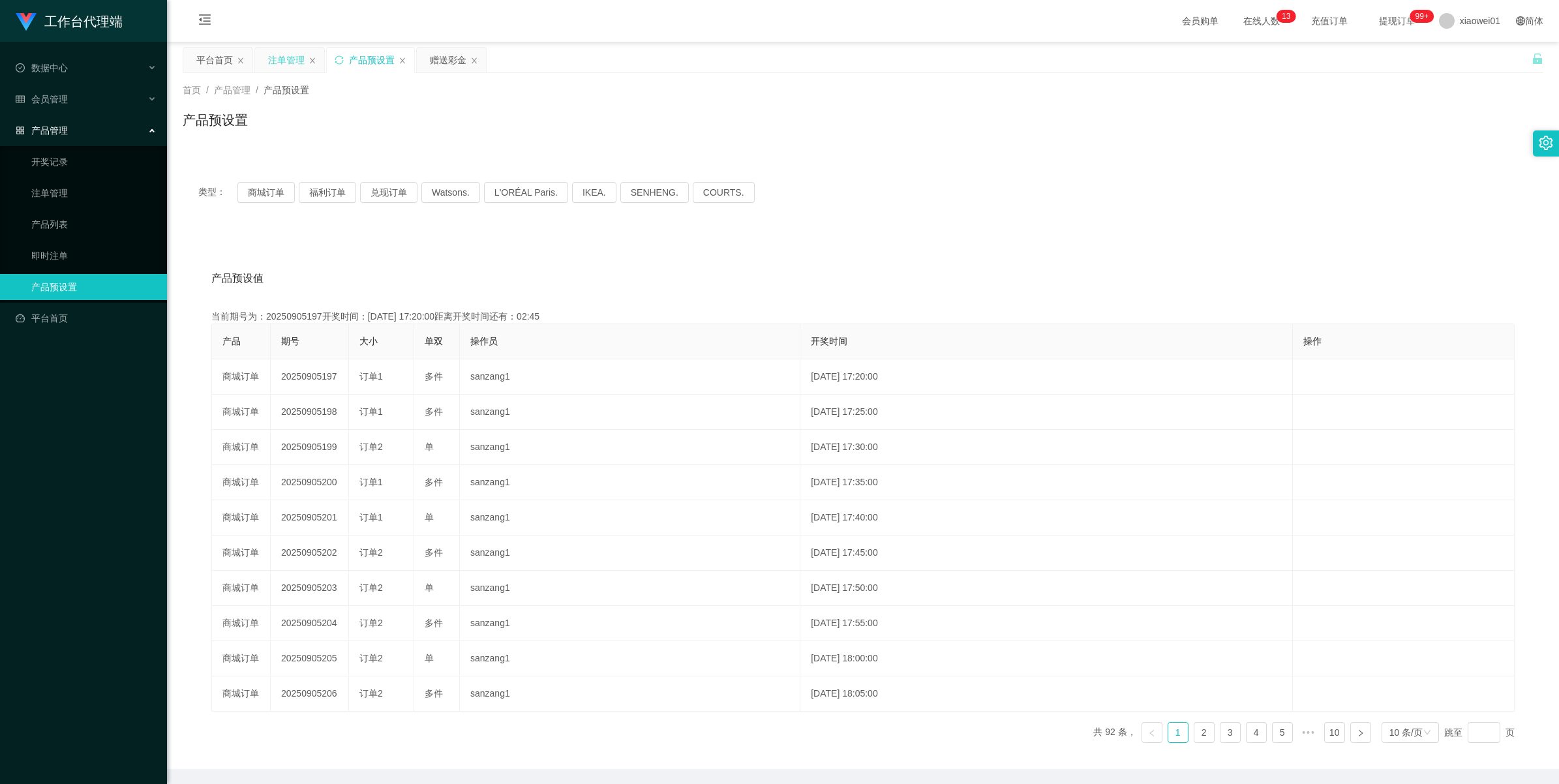
click at [278, 61] on div "注单管理" at bounding box center [286, 60] width 37 height 24
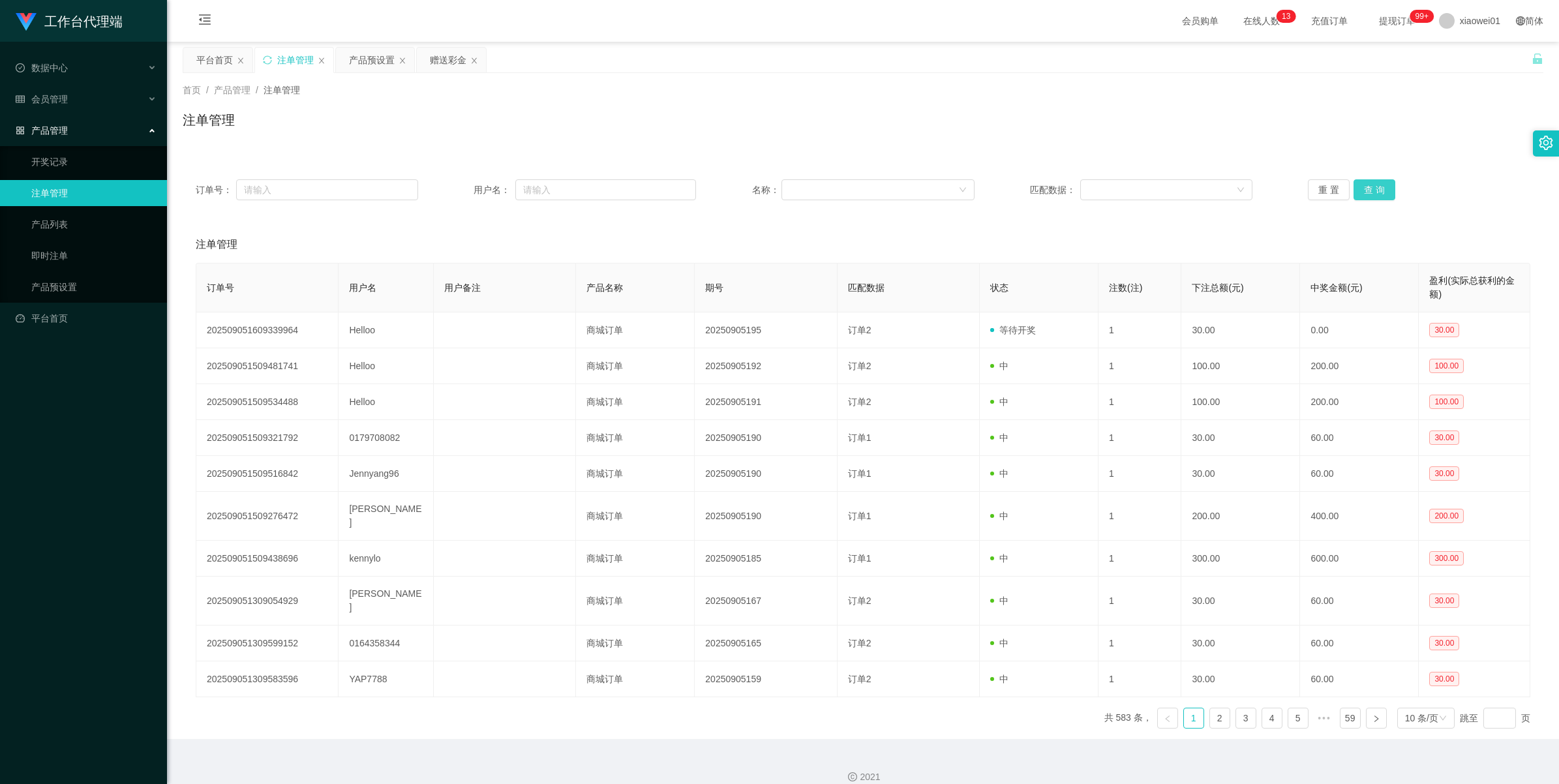
click at [1364, 181] on button "查 询" at bounding box center [1373, 189] width 41 height 21
click at [1364, 181] on div "重 置 查 询" at bounding box center [1418, 189] width 222 height 21
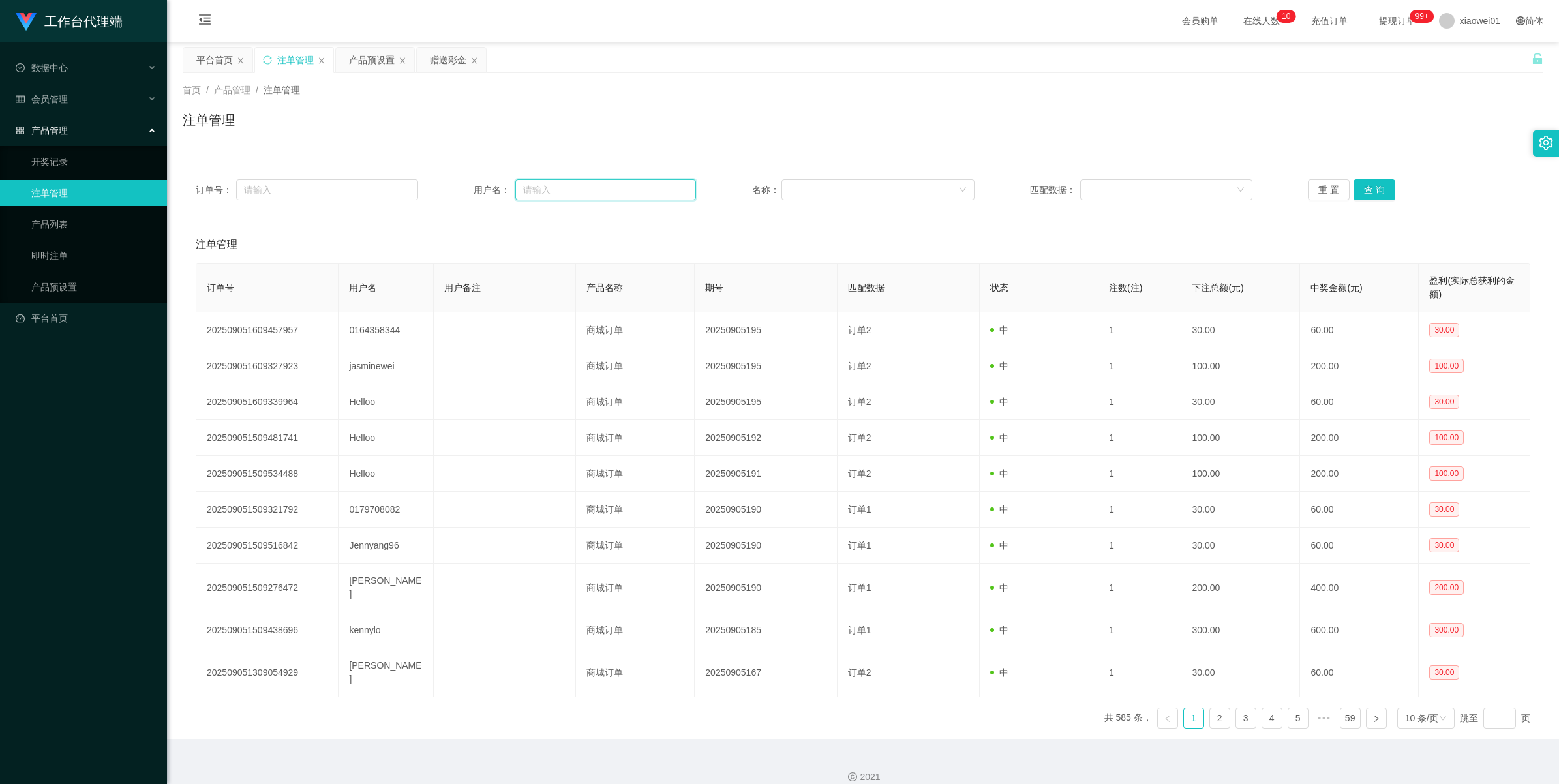
click at [530, 192] on input "text" at bounding box center [605, 189] width 181 height 21
paste input "Helloo"
type input "Helloo"
click at [1368, 190] on button "查 询" at bounding box center [1373, 189] width 41 height 21
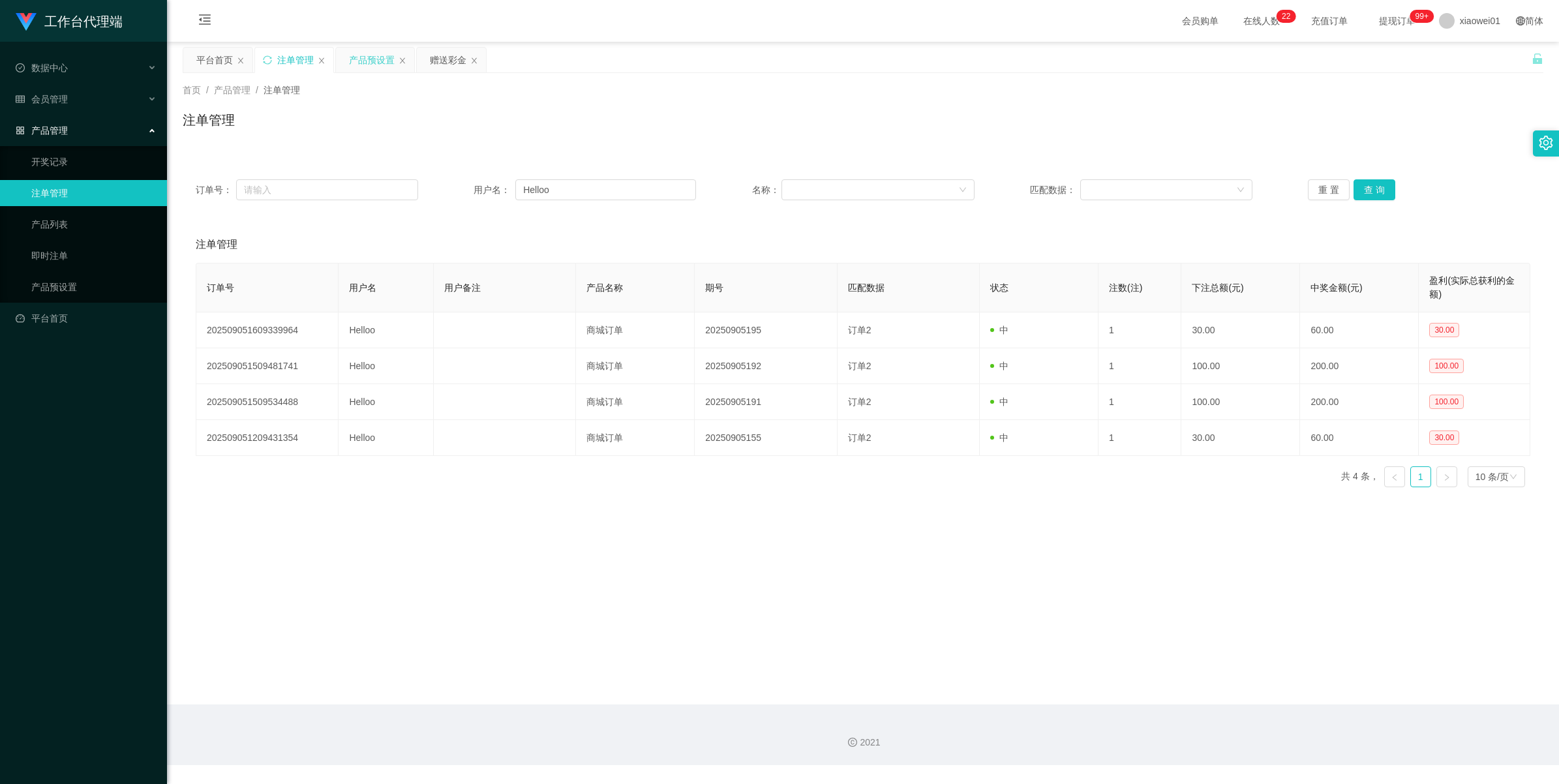
click at [375, 58] on div "产品预设置" at bounding box center [372, 60] width 46 height 24
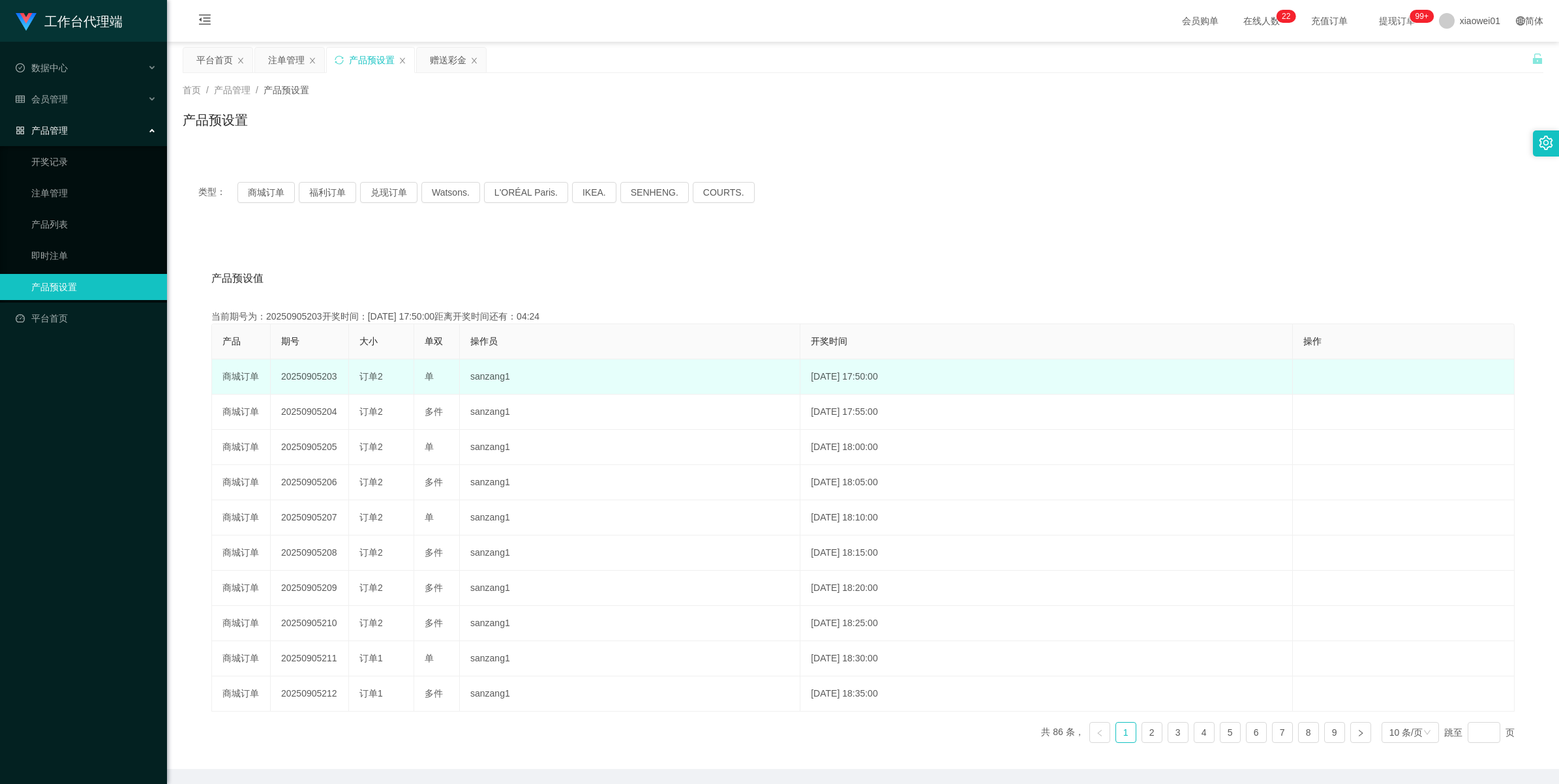
click at [298, 373] on td "20250905203" at bounding box center [310, 377] width 78 height 35
copy td "20250905203"
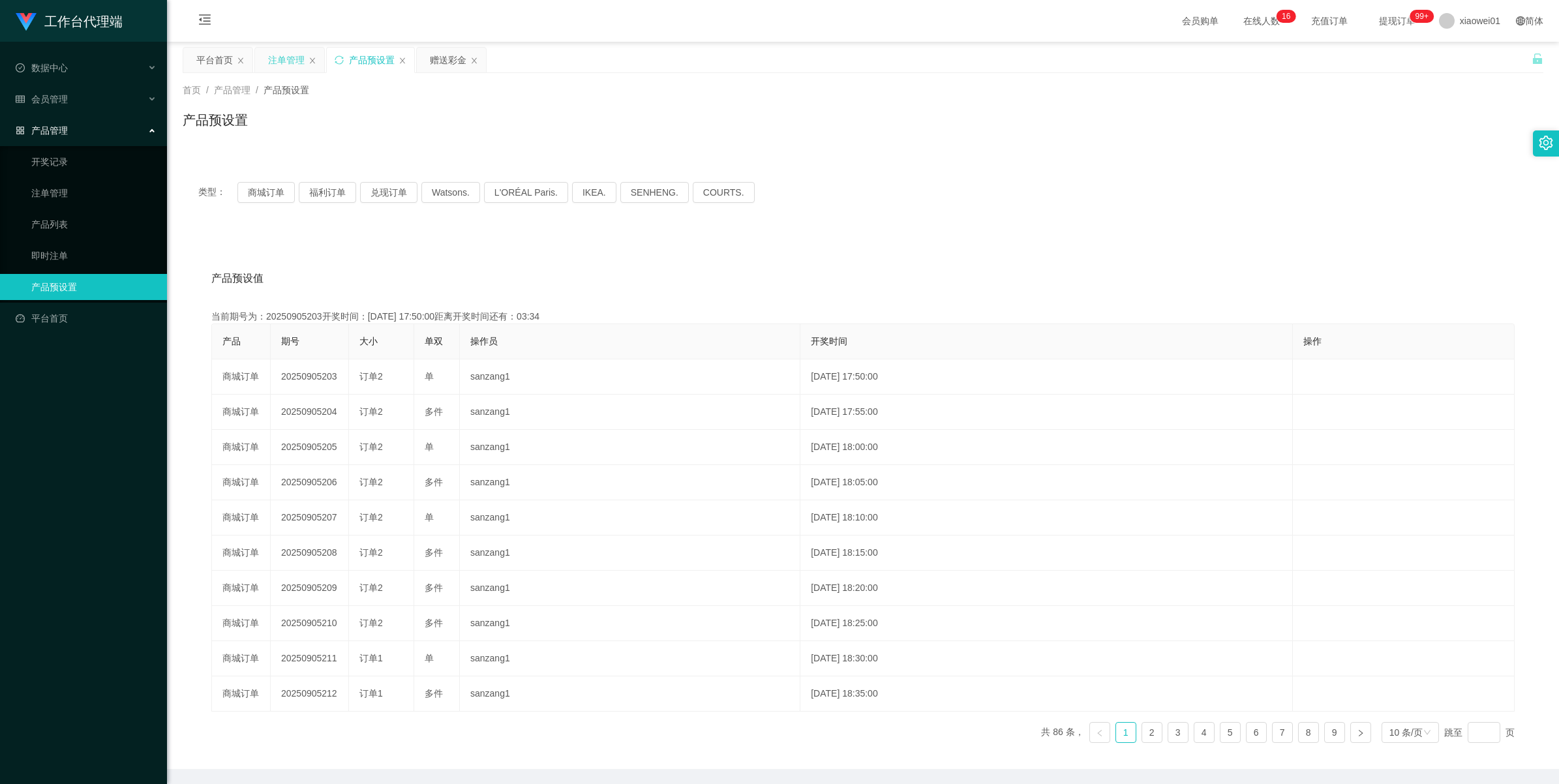
click at [291, 67] on div "注单管理" at bounding box center [286, 60] width 37 height 24
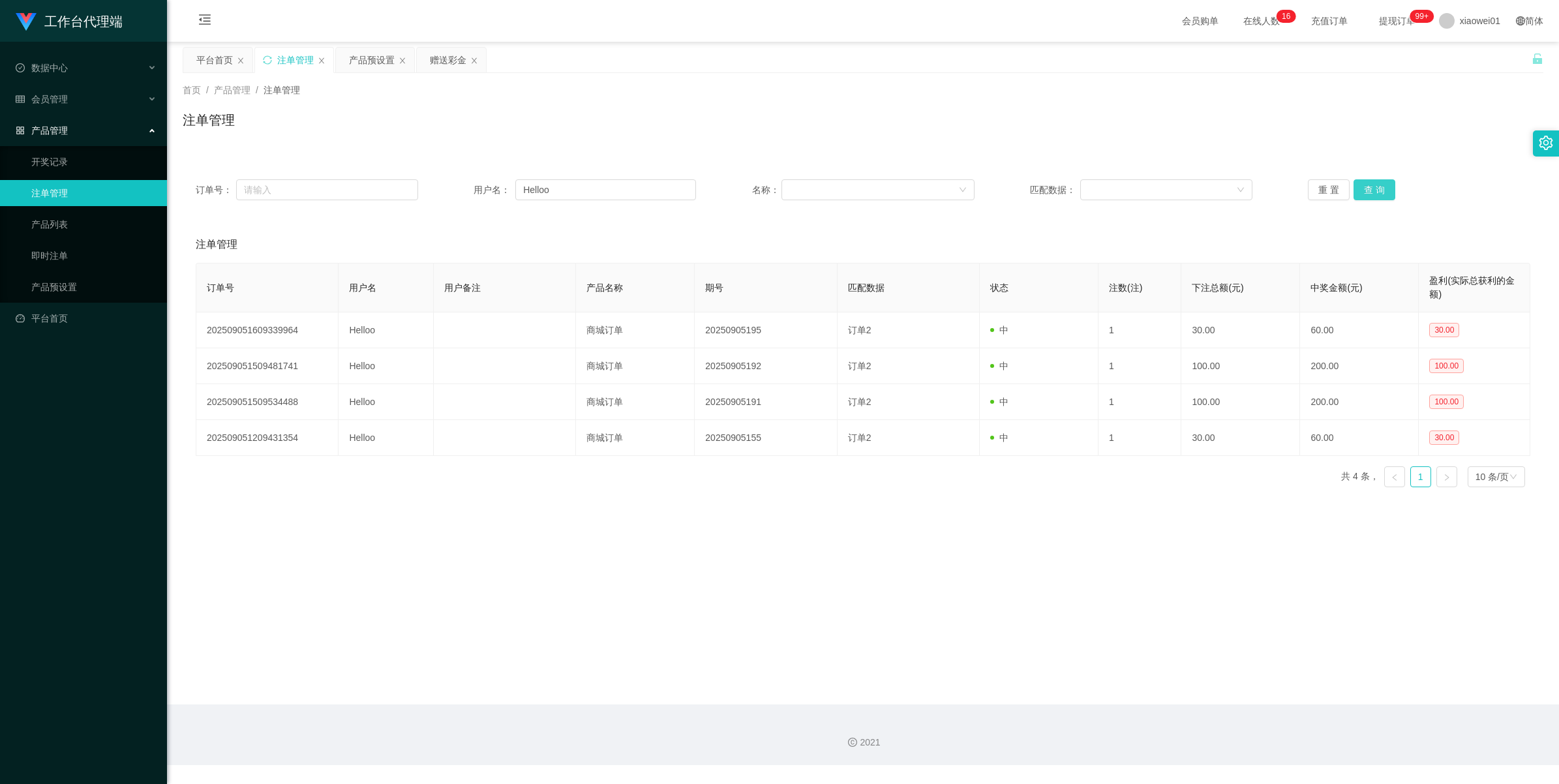
click at [1356, 192] on button "查 询" at bounding box center [1373, 189] width 41 height 21
click at [1356, 192] on div "重 置 查 询" at bounding box center [1418, 189] width 222 height 21
drag, startPoint x: 587, startPoint y: 186, endPoint x: 216, endPoint y: 176, distance: 371.1
click at [216, 176] on div "订单号： 用户名： Helloo 名称： 匹配数据： 重 置 查 询" at bounding box center [862, 189] width 1360 height 47
click at [1367, 194] on button "查 询" at bounding box center [1373, 189] width 41 height 21
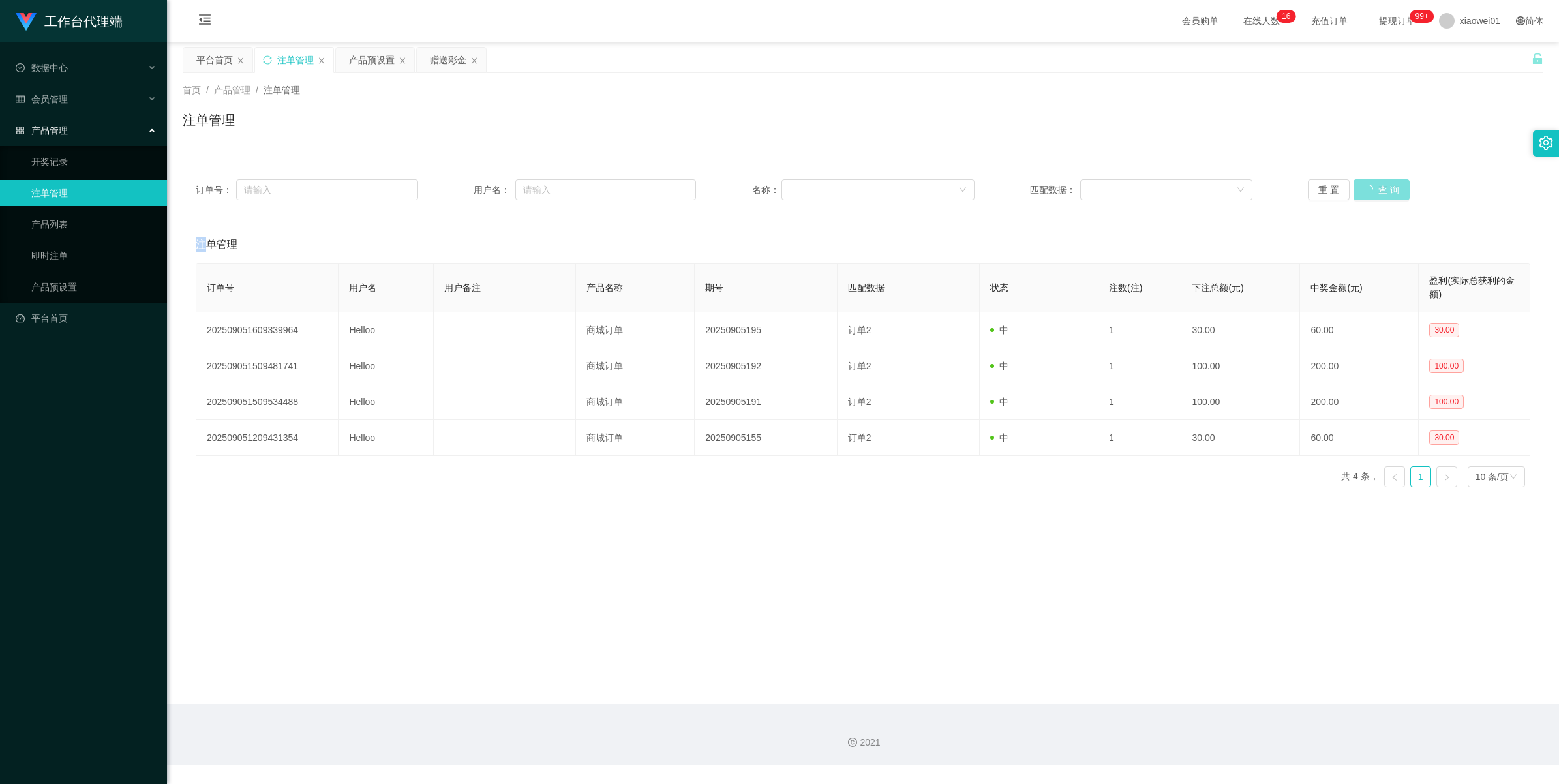
click at [1367, 194] on div "重 置 查 询" at bounding box center [1418, 189] width 222 height 21
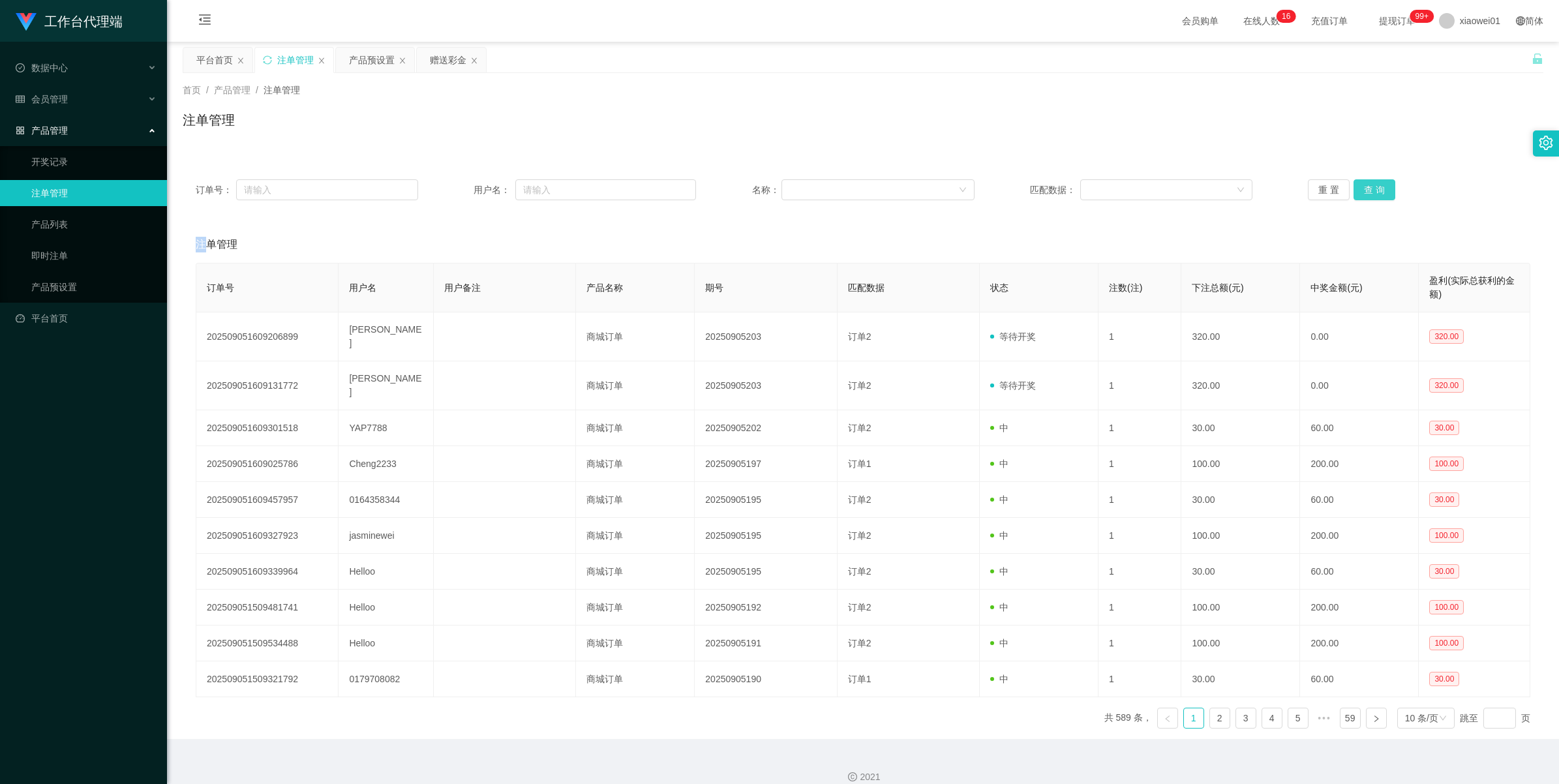
click at [1367, 194] on button "查 询" at bounding box center [1373, 189] width 41 height 21
click at [1367, 194] on button "查 询" at bounding box center [1381, 189] width 56 height 21
click at [1367, 194] on button "查 询" at bounding box center [1373, 189] width 41 height 21
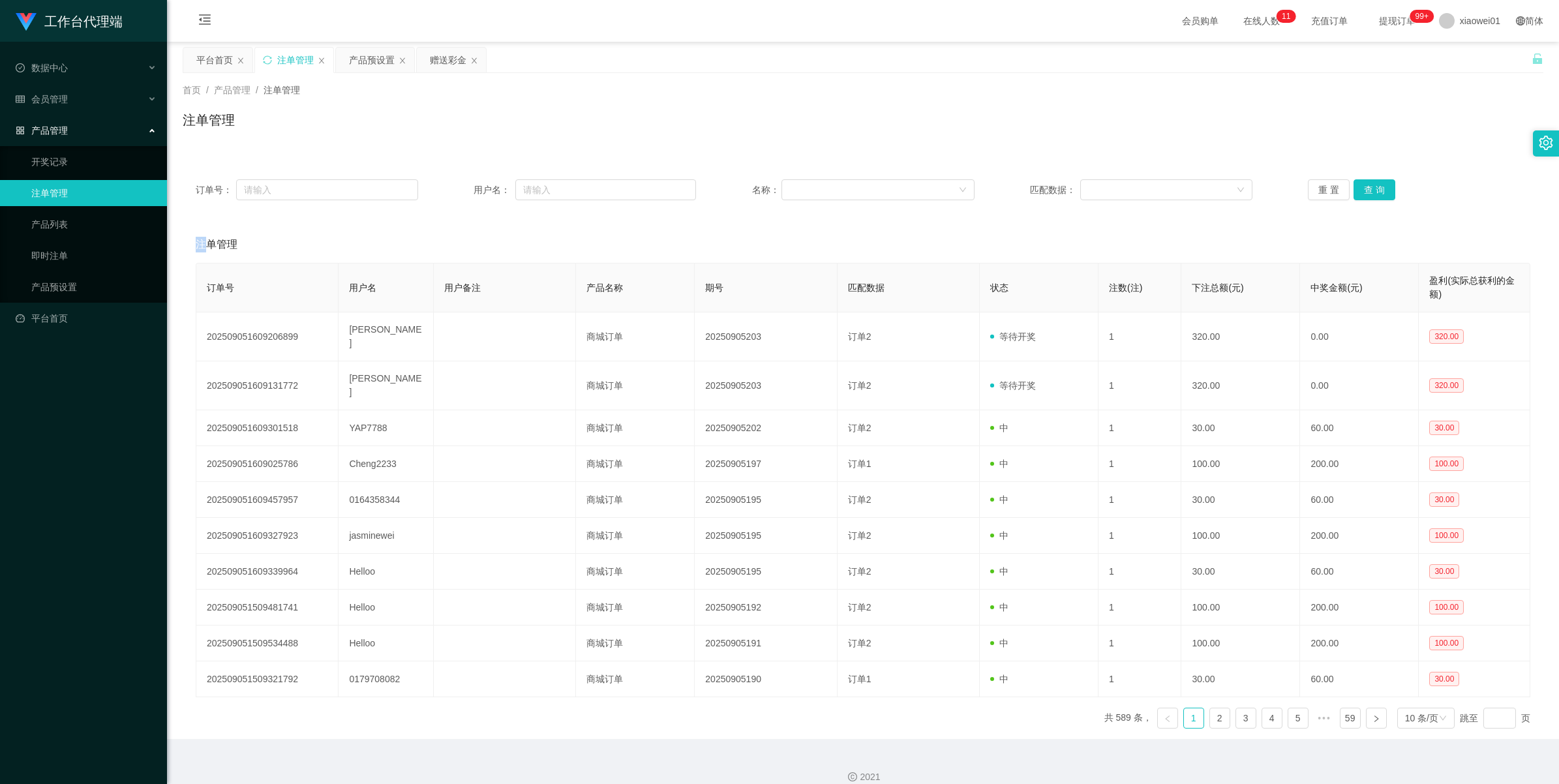
click at [295, 68] on div "注单管理" at bounding box center [295, 60] width 37 height 24
click at [221, 63] on div "平台首页" at bounding box center [214, 60] width 37 height 24
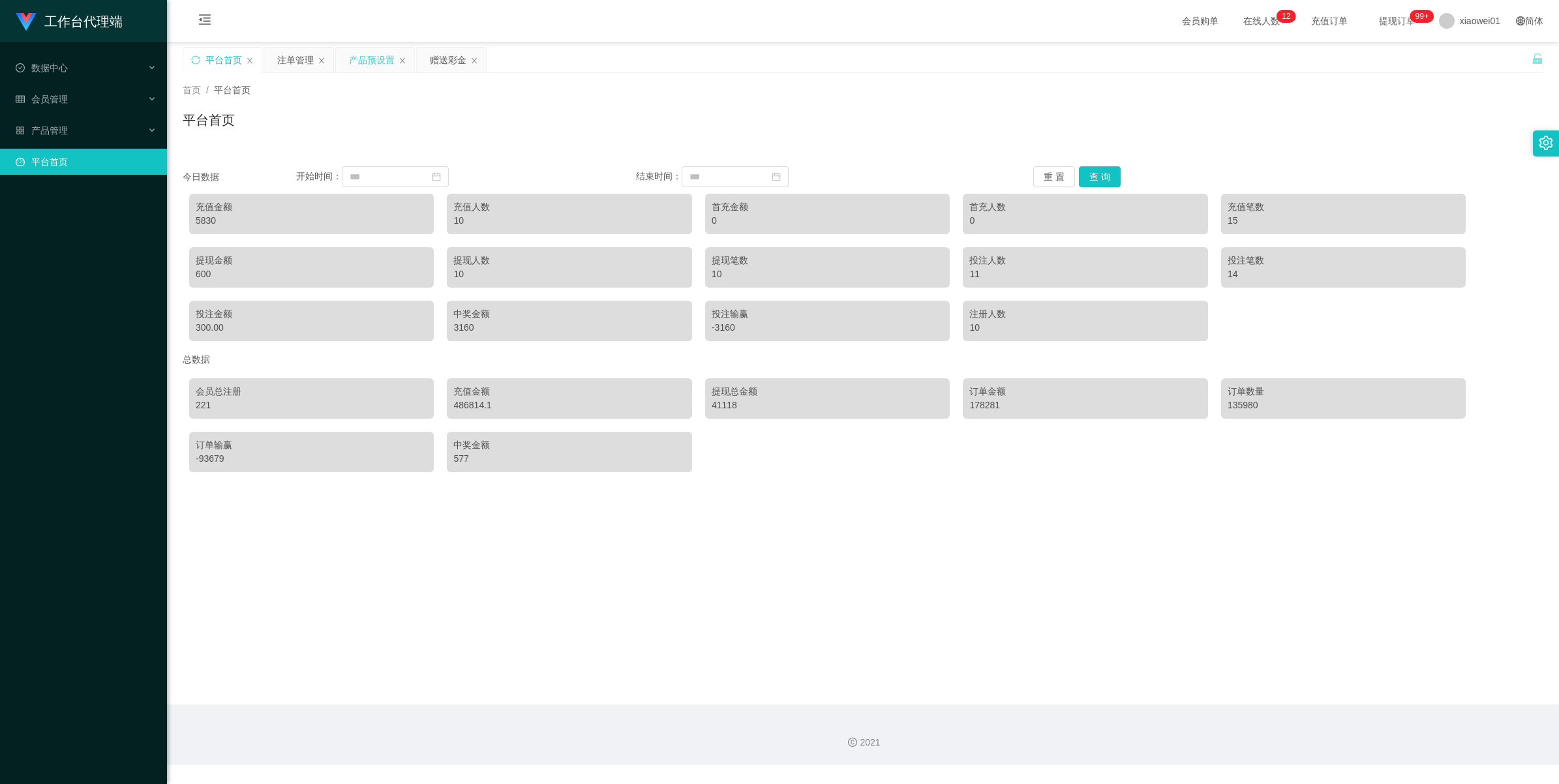
click at [364, 55] on div "产品预设置" at bounding box center [372, 60] width 46 height 24
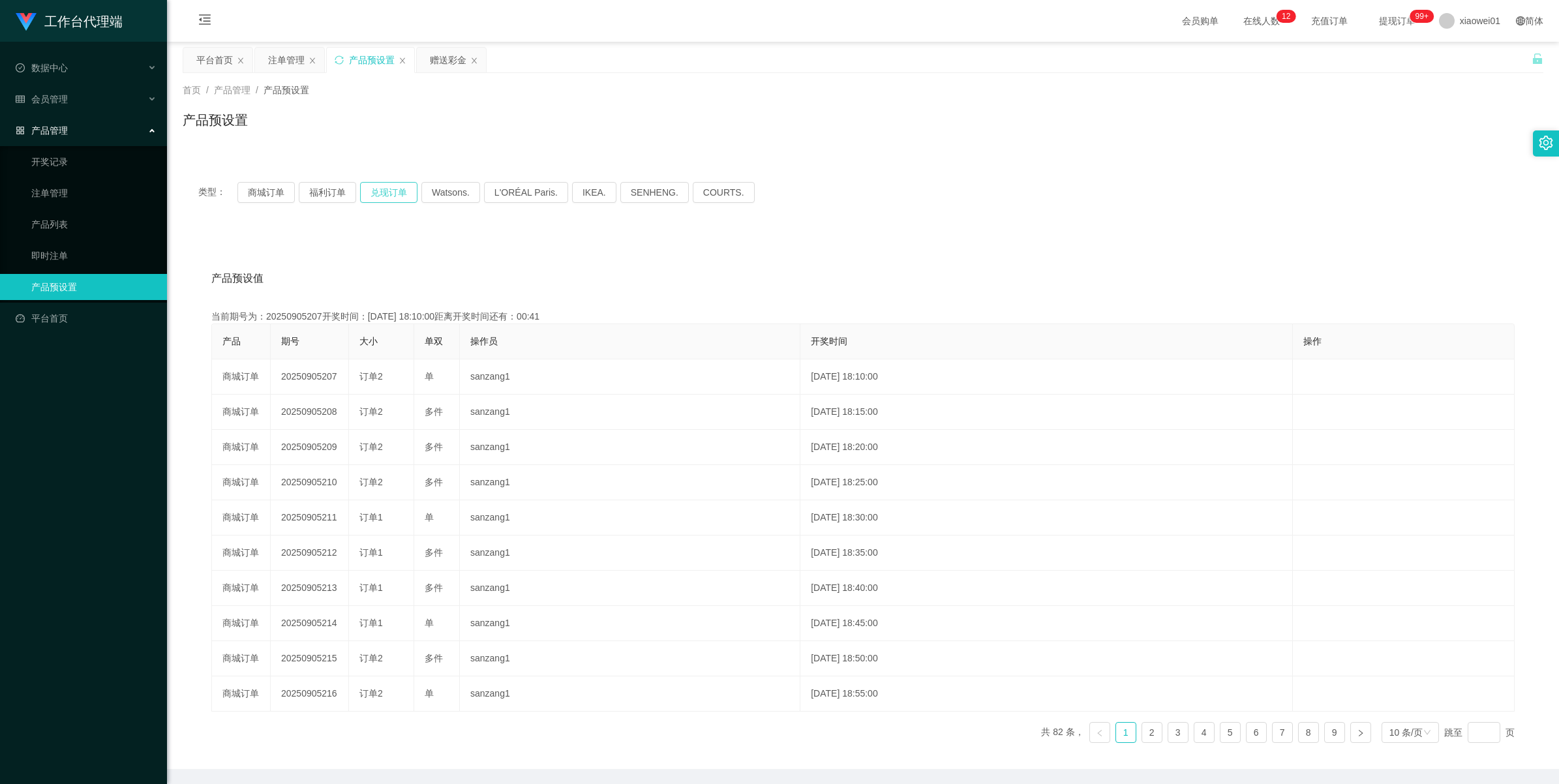
click at [386, 193] on button "兑现订单" at bounding box center [389, 193] width 58 height 21
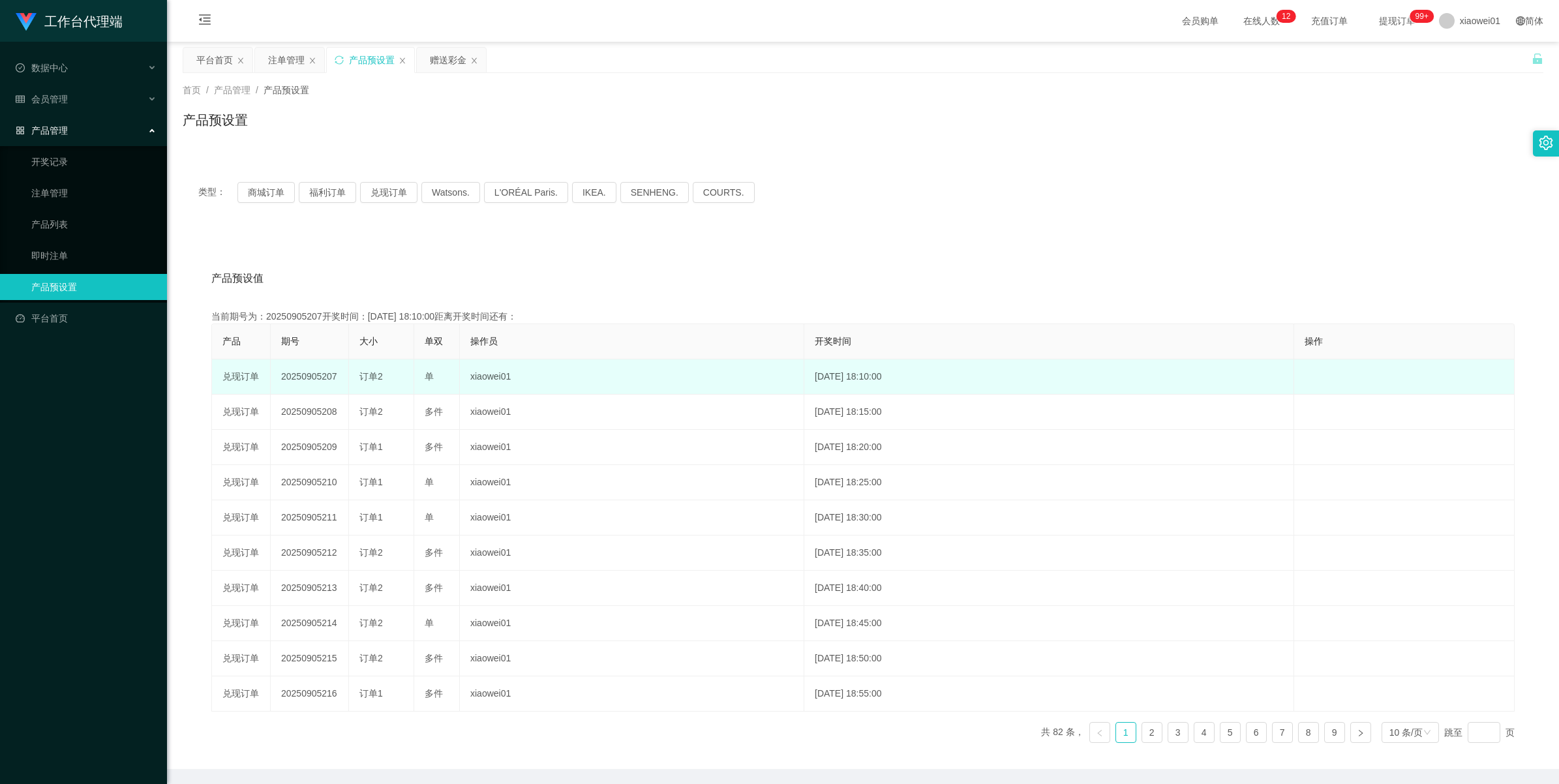
click at [317, 370] on td "20250905207" at bounding box center [310, 377] width 78 height 35
copy td "20250905207"
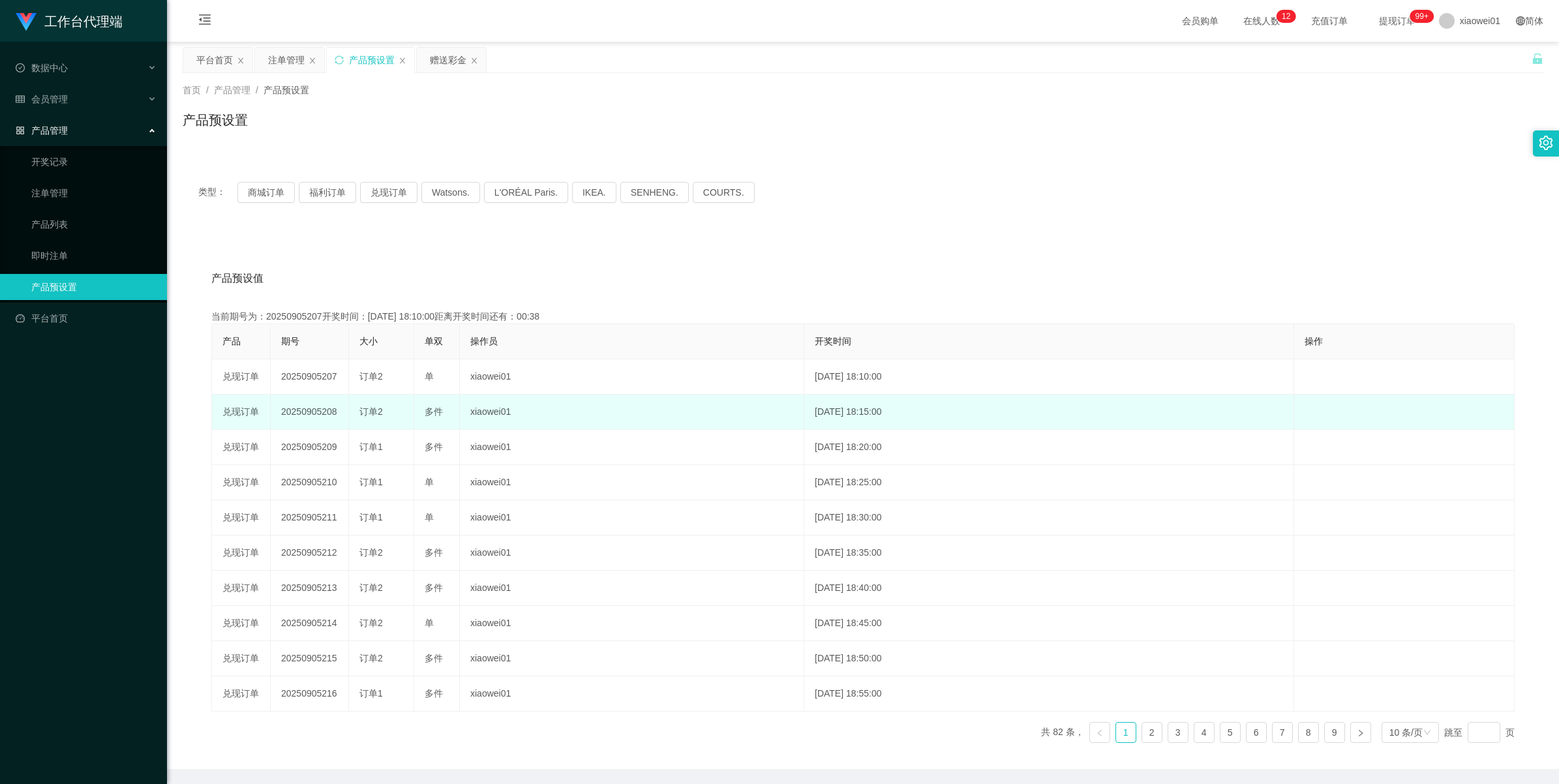
click at [317, 412] on td "20250905208" at bounding box center [310, 412] width 78 height 35
copy td "20250905208"
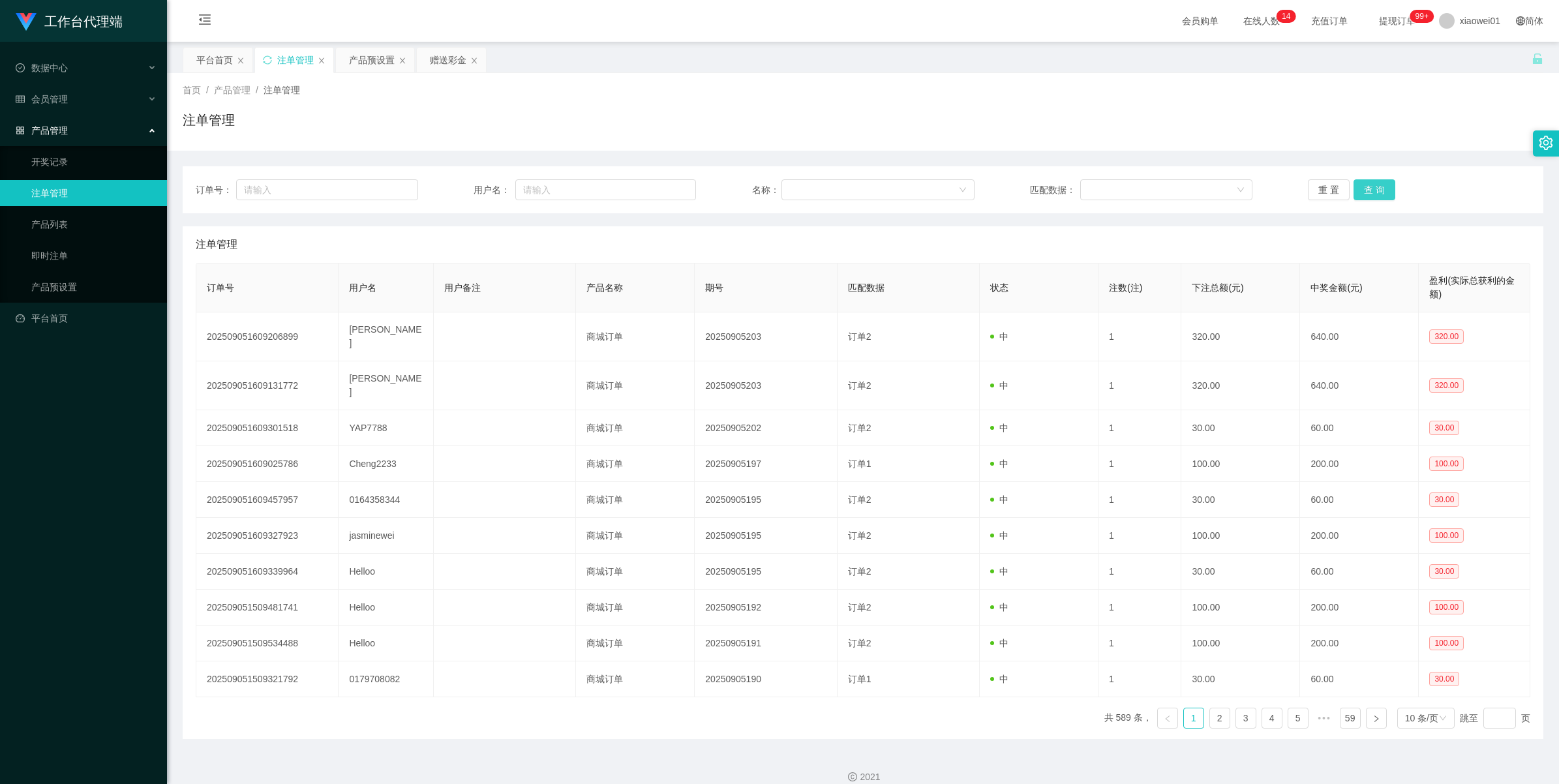
click at [1360, 196] on button "查 询" at bounding box center [1373, 189] width 41 height 21
click at [1360, 196] on button "查 询" at bounding box center [1381, 189] width 56 height 21
click at [1360, 196] on div "重 置 查 询" at bounding box center [1418, 189] width 222 height 21
click at [1360, 196] on button "查 询" at bounding box center [1373, 189] width 41 height 21
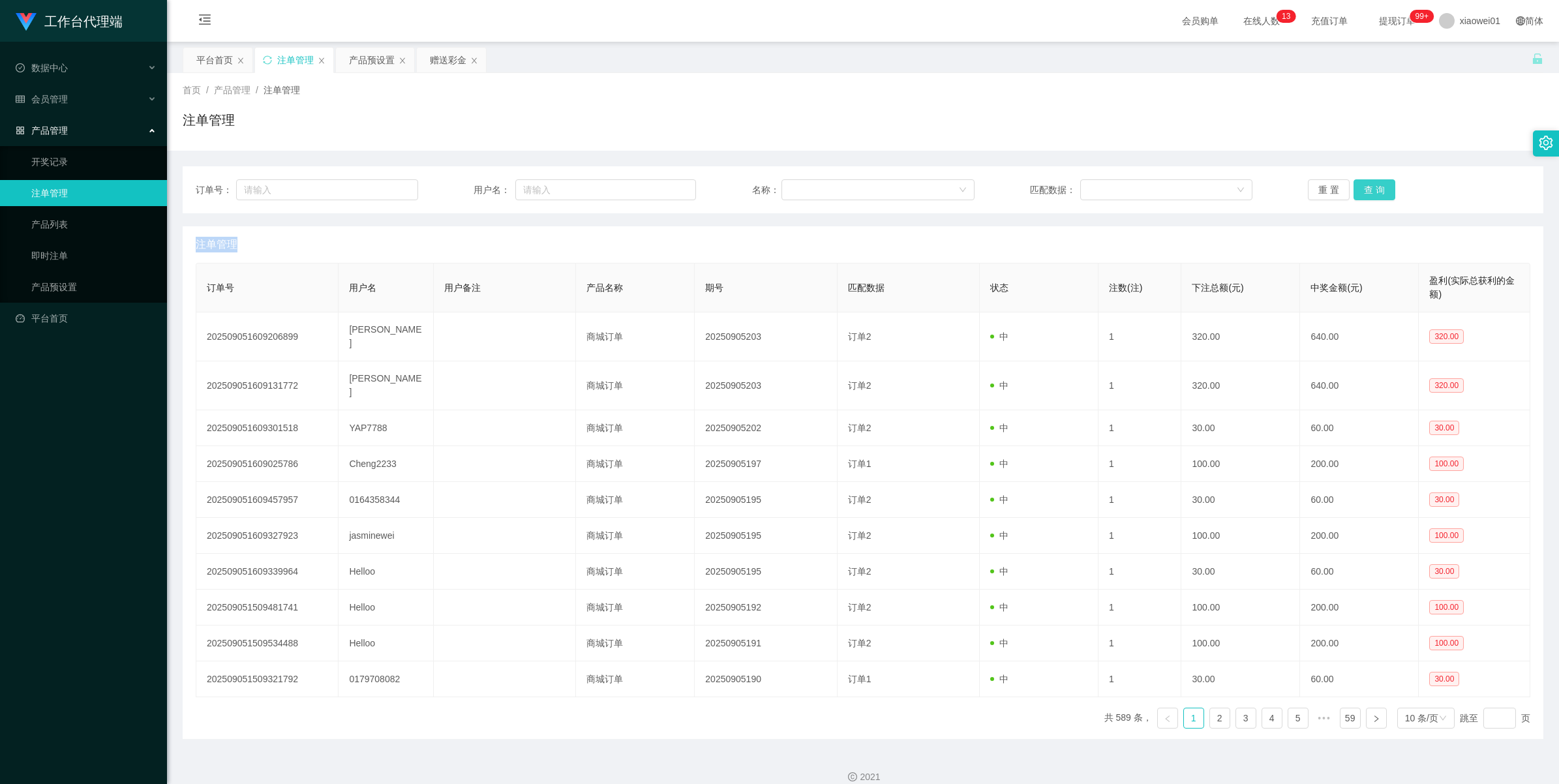
click at [1367, 182] on button "查 询" at bounding box center [1373, 189] width 41 height 21
click at [1367, 182] on div "重 置 查 询" at bounding box center [1418, 189] width 222 height 21
click at [1367, 182] on button "查 询" at bounding box center [1373, 189] width 41 height 21
click at [1367, 182] on div "重 置 查 询" at bounding box center [1418, 189] width 222 height 21
click at [1367, 182] on button "查 询" at bounding box center [1373, 189] width 41 height 21
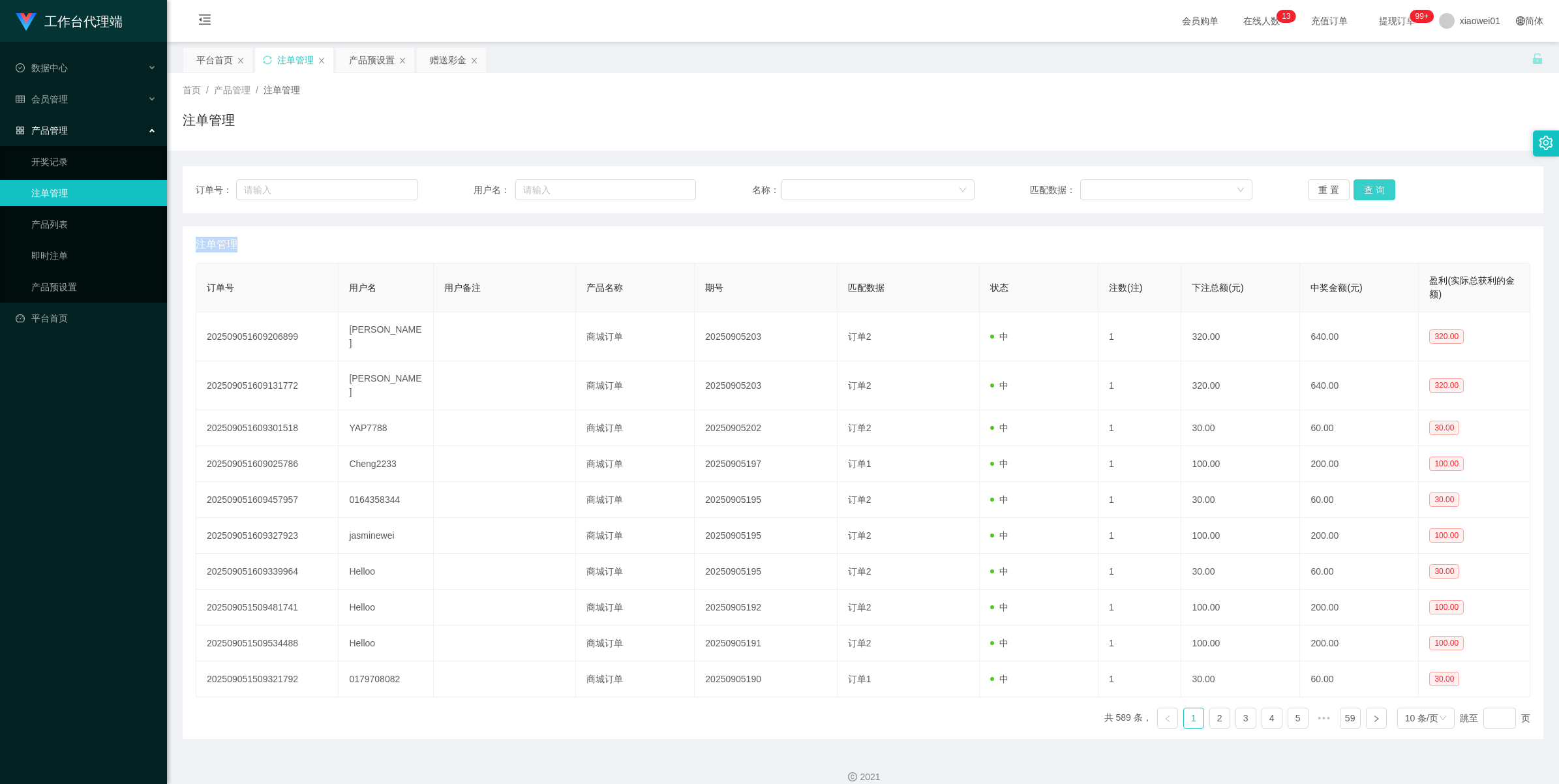
click at [1367, 182] on button "查 询" at bounding box center [1373, 189] width 41 height 21
click at [1367, 182] on div "重 置 查 询" at bounding box center [1418, 189] width 222 height 21
click at [1367, 182] on button "查 询" at bounding box center [1373, 189] width 41 height 21
click at [1367, 182] on div "重 置 查 询" at bounding box center [1418, 189] width 222 height 21
drag, startPoint x: 1367, startPoint y: 182, endPoint x: 1456, endPoint y: 18, distance: 186.6
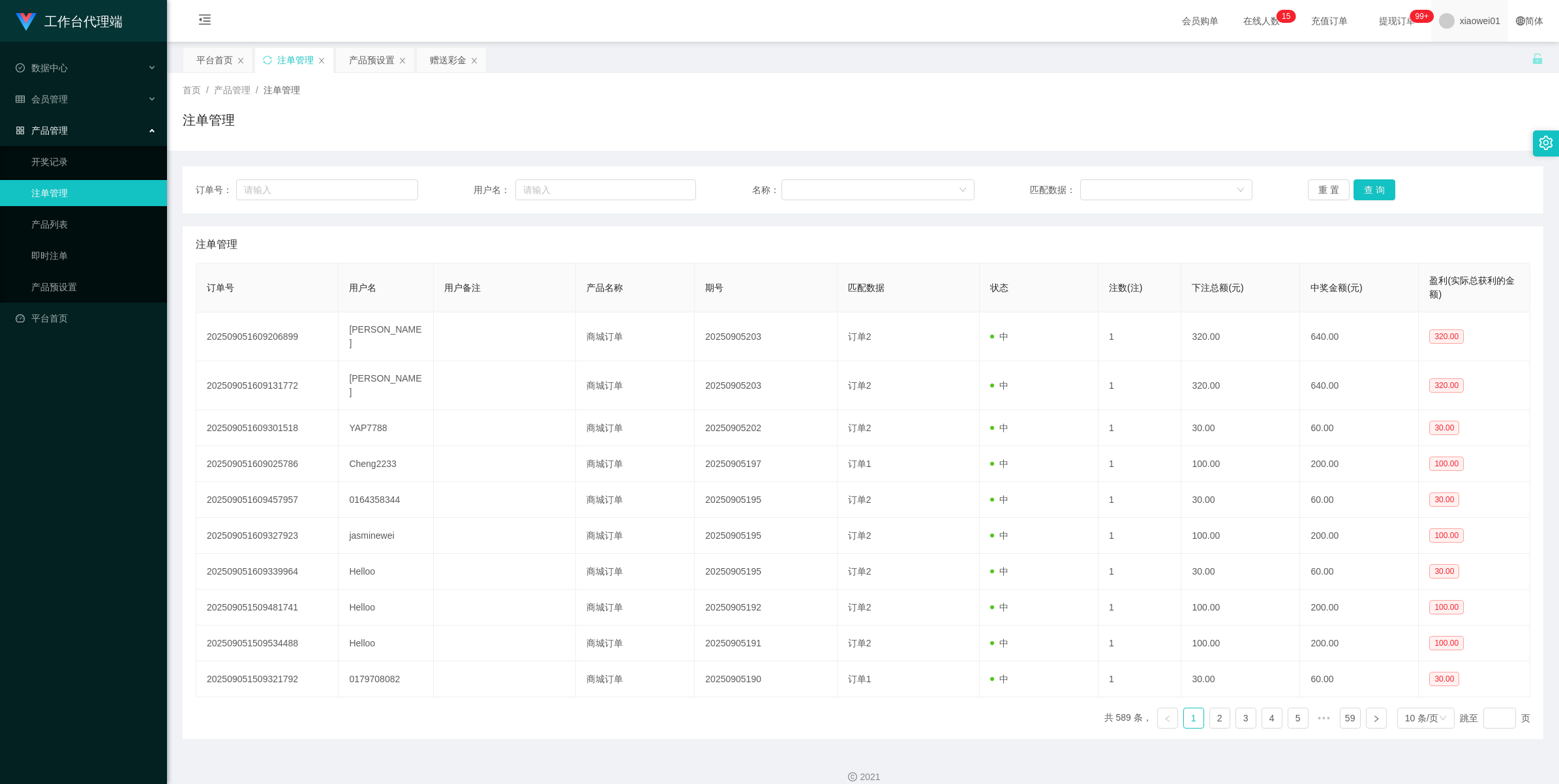
click at [1460, 18] on span "xiaowei01" at bounding box center [1480, 20] width 41 height 41
click at [1445, 67] on li "退出登录" at bounding box center [1468, 58] width 98 height 21
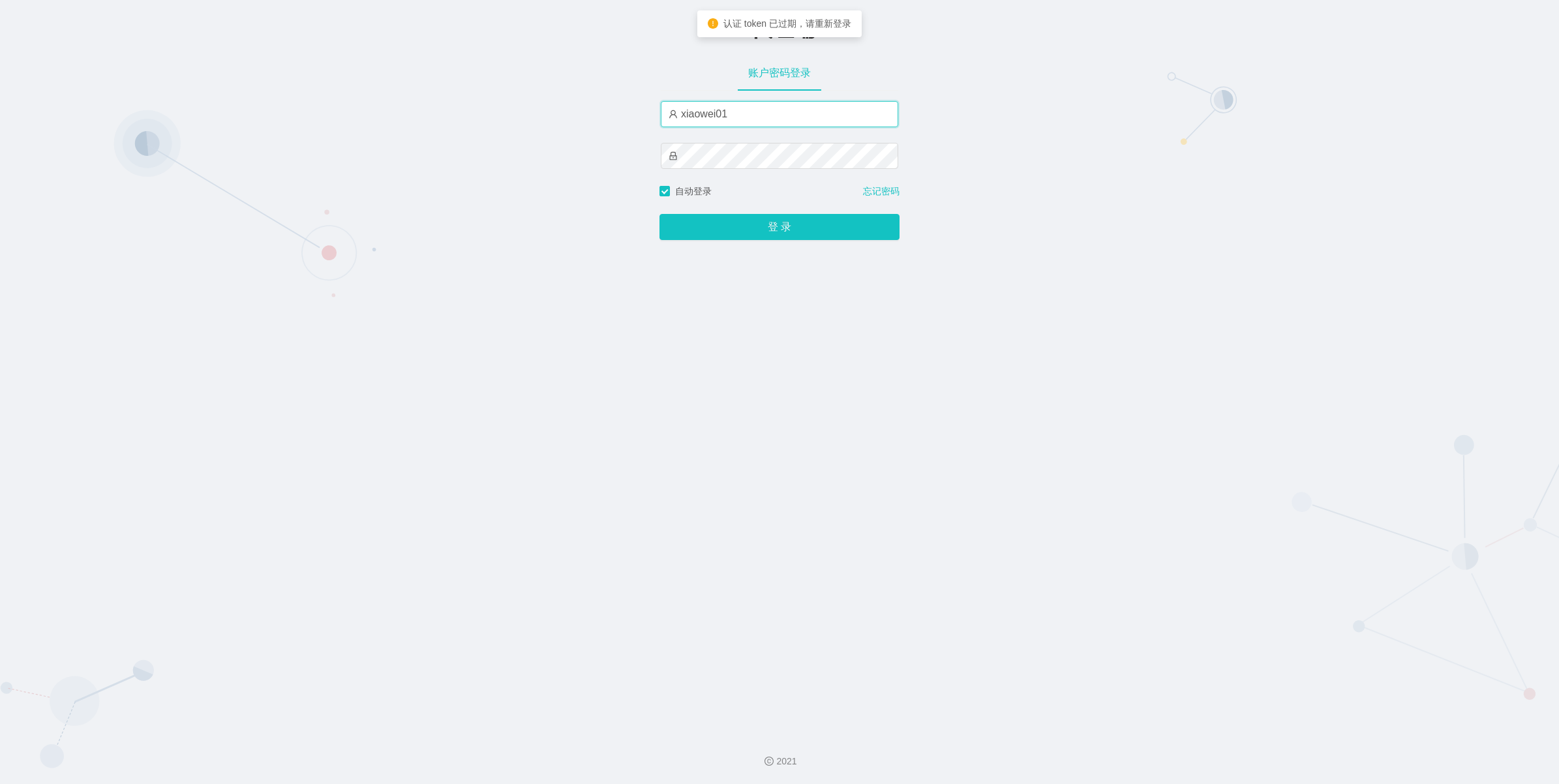
click at [778, 118] on input "xiaowei01" at bounding box center [780, 114] width 238 height 26
type input "xiaowei02"
click at [727, 235] on button "登 录" at bounding box center [779, 227] width 240 height 26
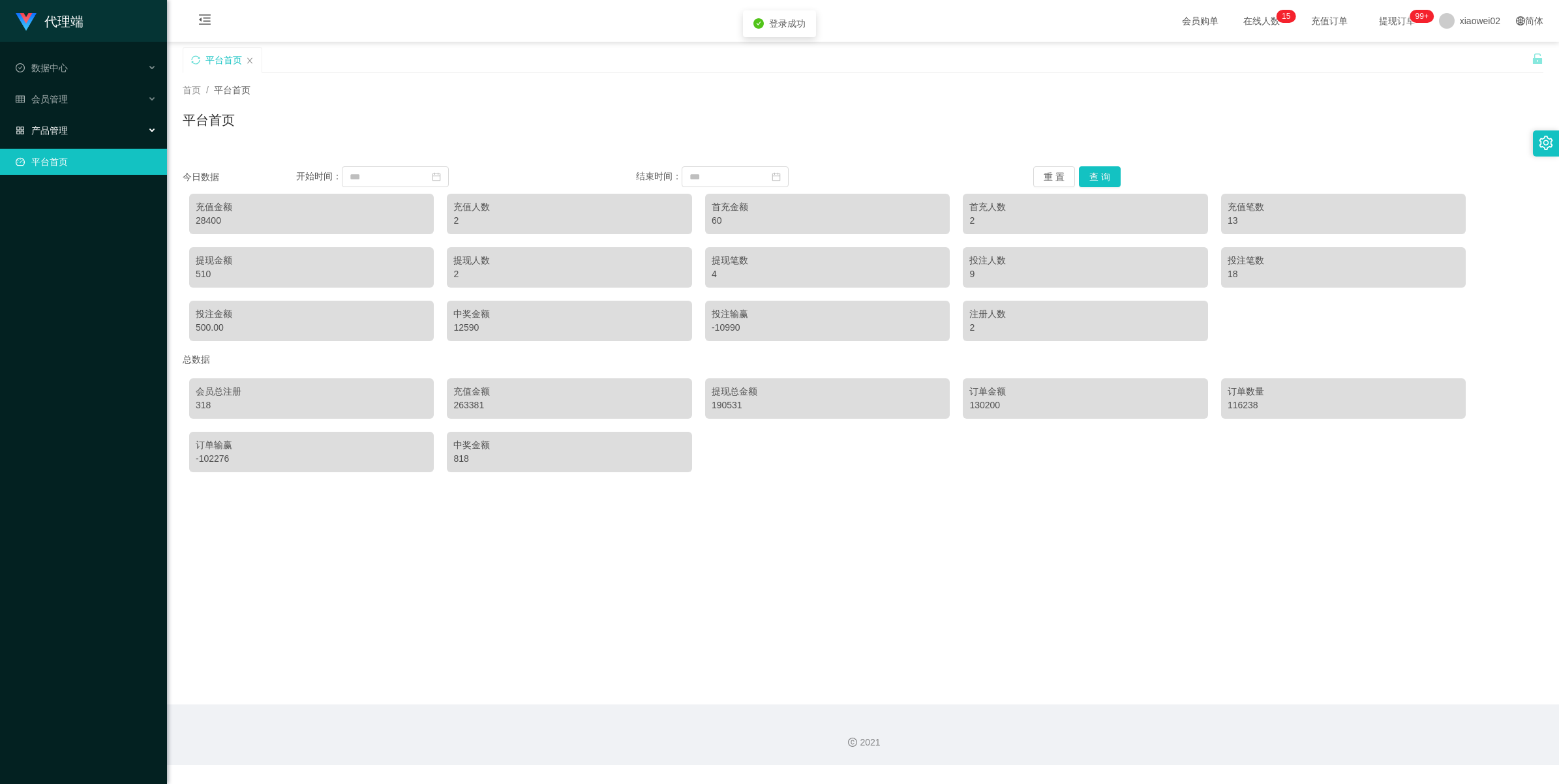
click at [63, 137] on div "产品管理" at bounding box center [83, 130] width 167 height 26
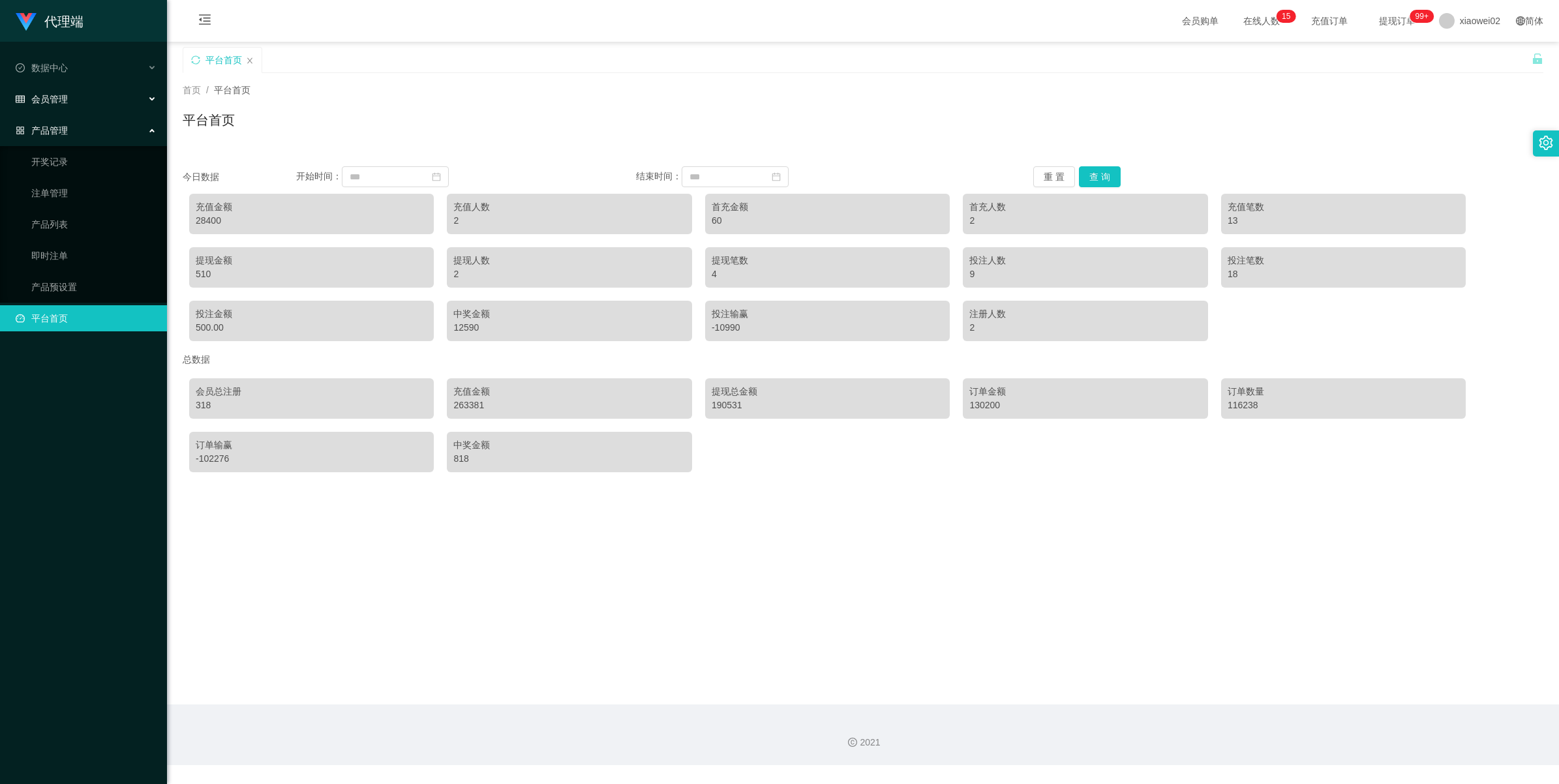
click at [47, 102] on span "会员管理" at bounding box center [41, 98] width 52 height 11
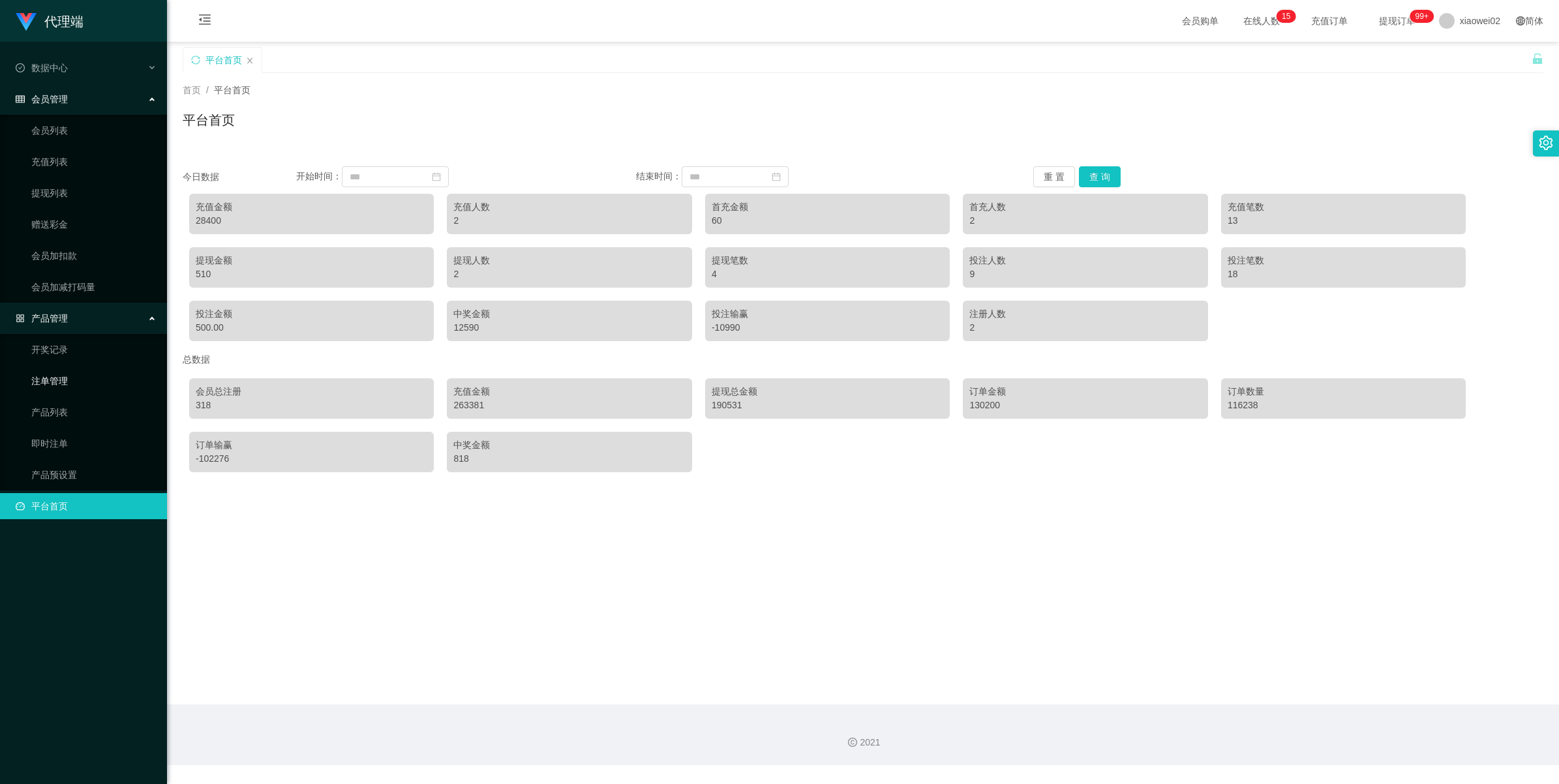
click at [48, 382] on link "注单管理" at bounding box center [94, 381] width 125 height 26
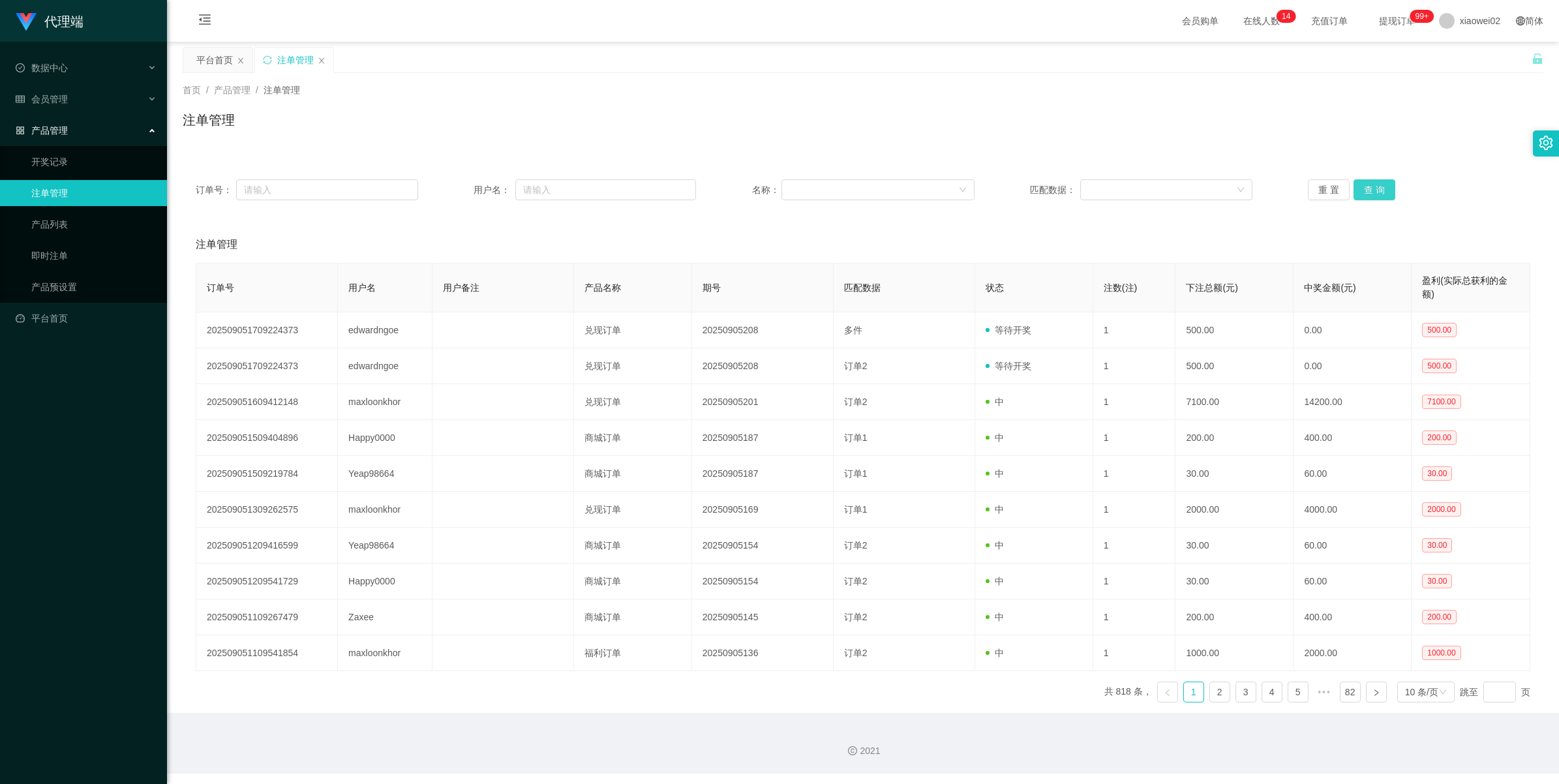
click at [1369, 192] on button "查 询" at bounding box center [1373, 189] width 41 height 21
click at [1369, 192] on div "重 置 查 询" at bounding box center [1418, 189] width 222 height 21
click at [1369, 192] on button "查 询" at bounding box center [1373, 189] width 41 height 21
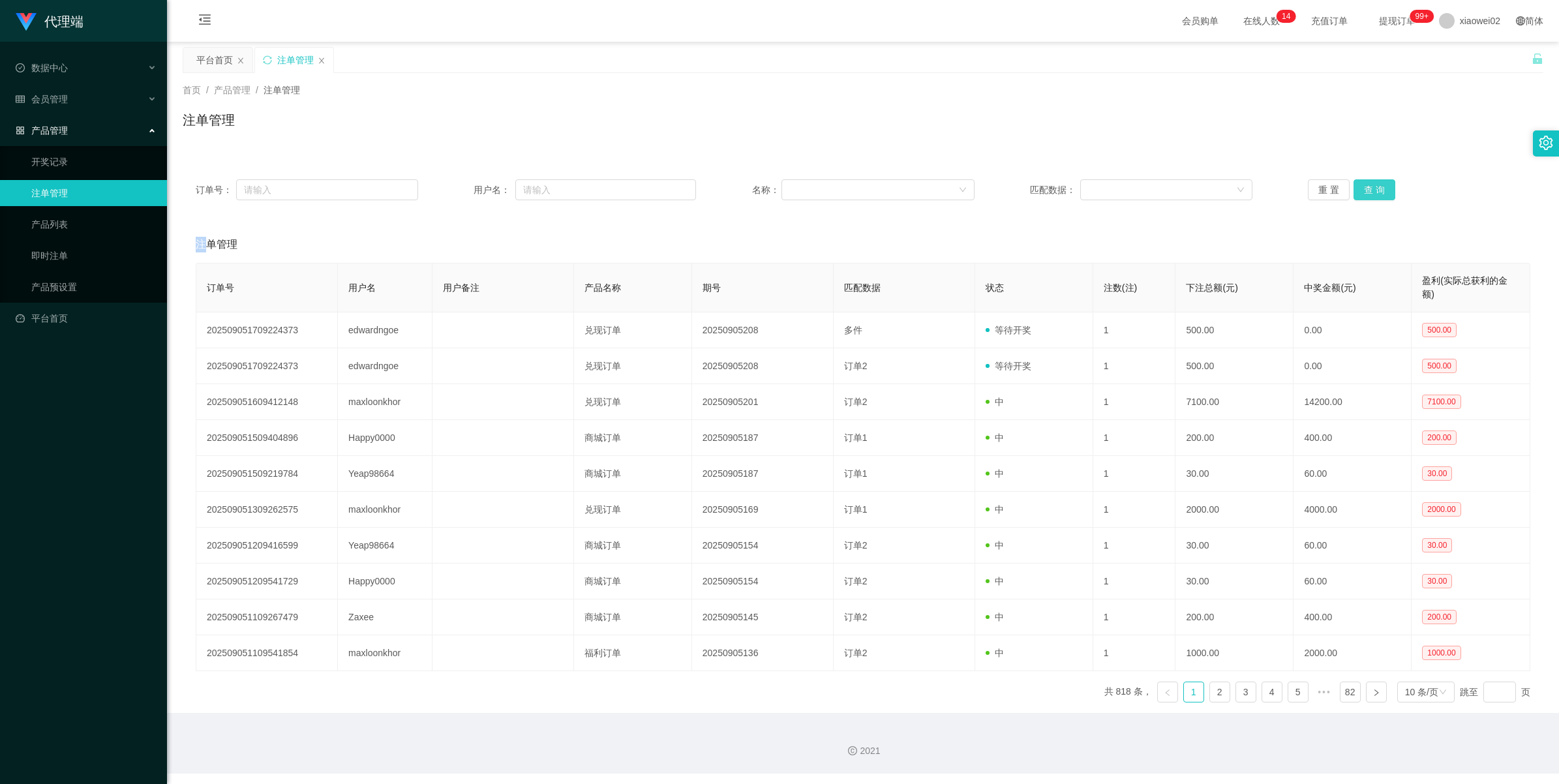
click at [1369, 192] on button "查 询" at bounding box center [1373, 189] width 41 height 21
click at [1369, 192] on div "重 置 查 询" at bounding box center [1418, 189] width 222 height 21
click at [1369, 192] on button "查 询" at bounding box center [1373, 189] width 41 height 21
click at [1369, 192] on div "重 置 查 询" at bounding box center [1418, 189] width 222 height 21
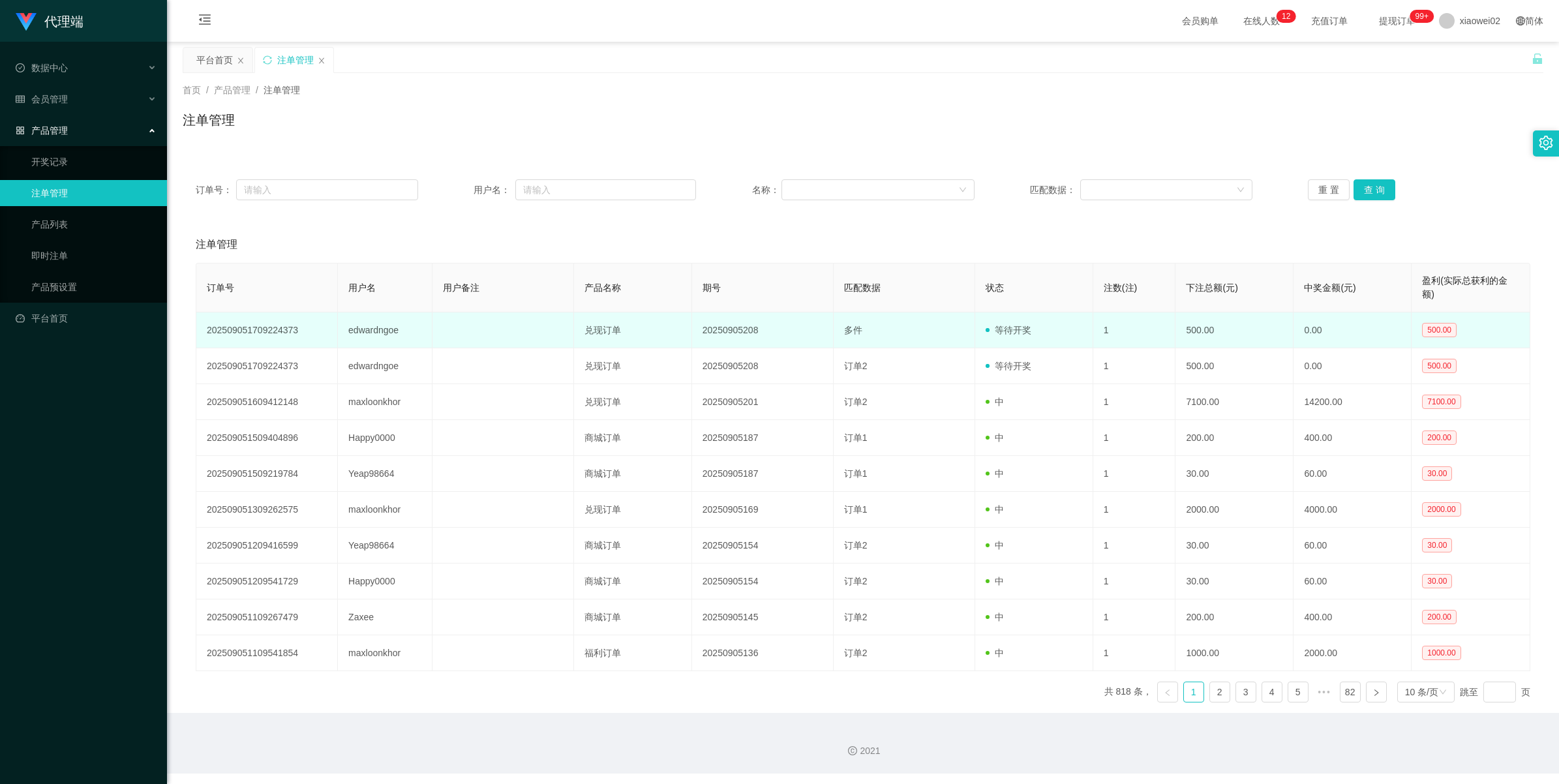
click at [376, 333] on td "edwardngoe" at bounding box center [385, 330] width 94 height 36
copy td "edwardngoe"
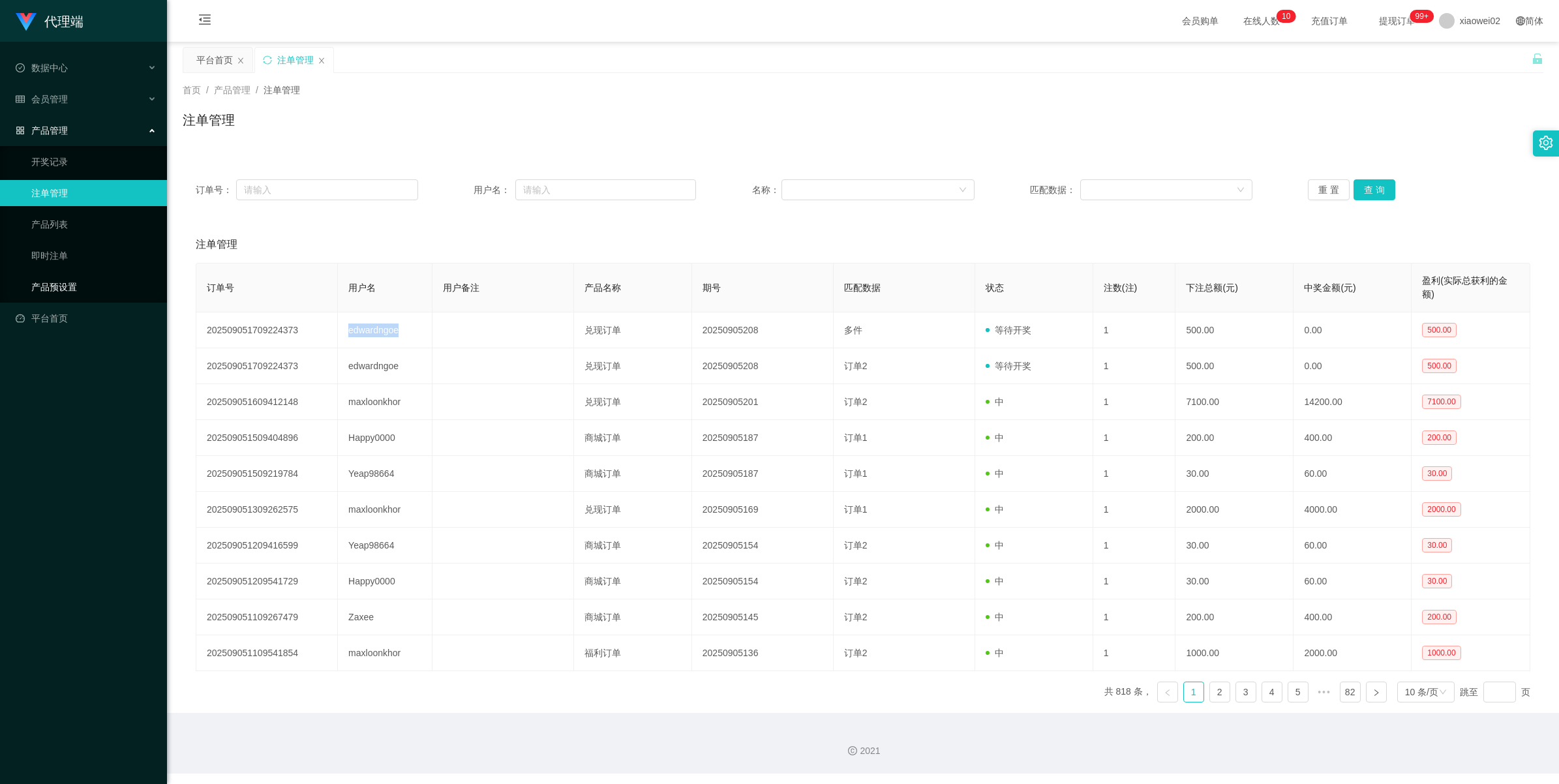
click at [48, 291] on link "产品预设置" at bounding box center [94, 287] width 125 height 26
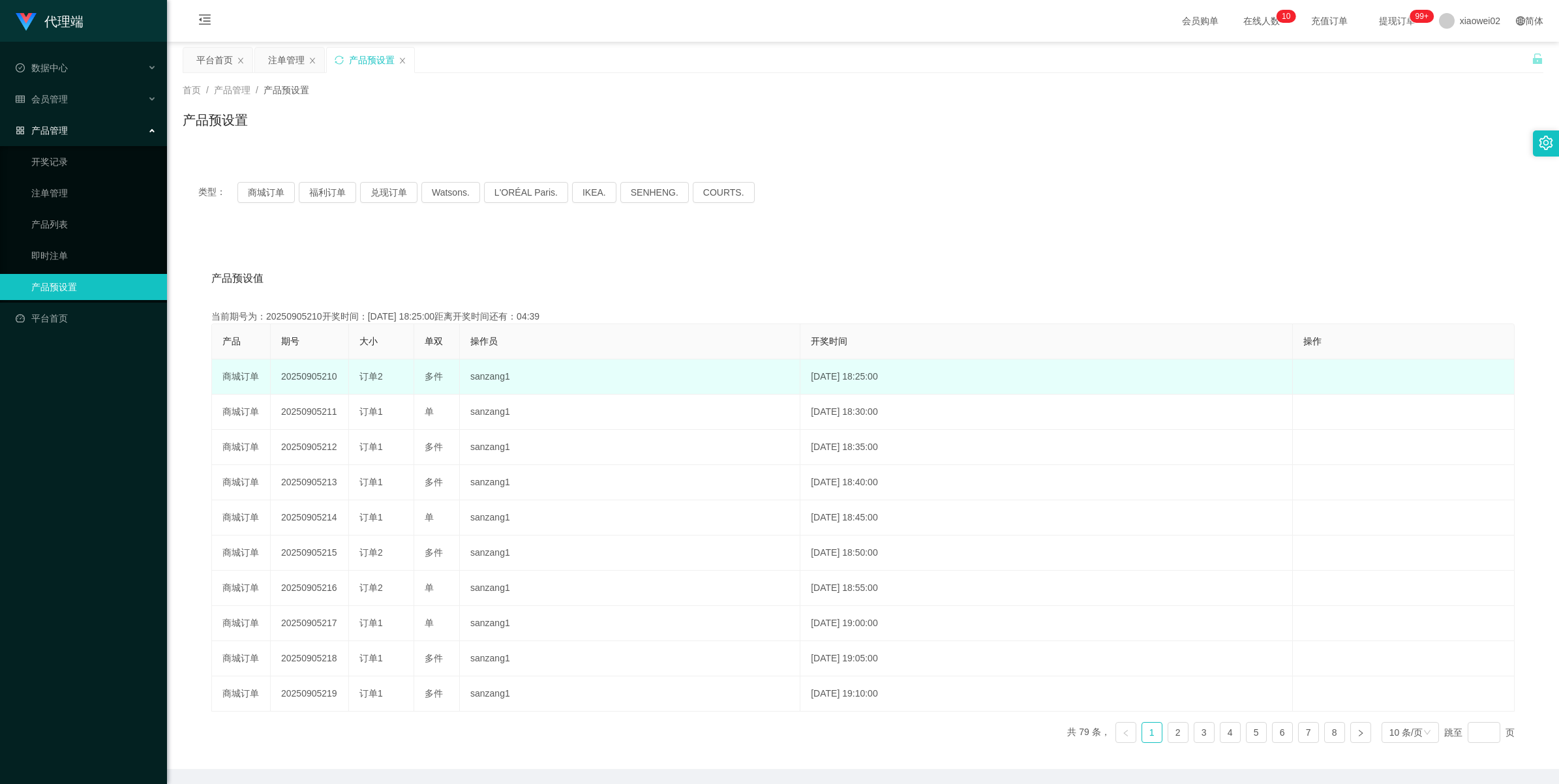
click at [311, 377] on td "20250905210" at bounding box center [310, 377] width 78 height 35
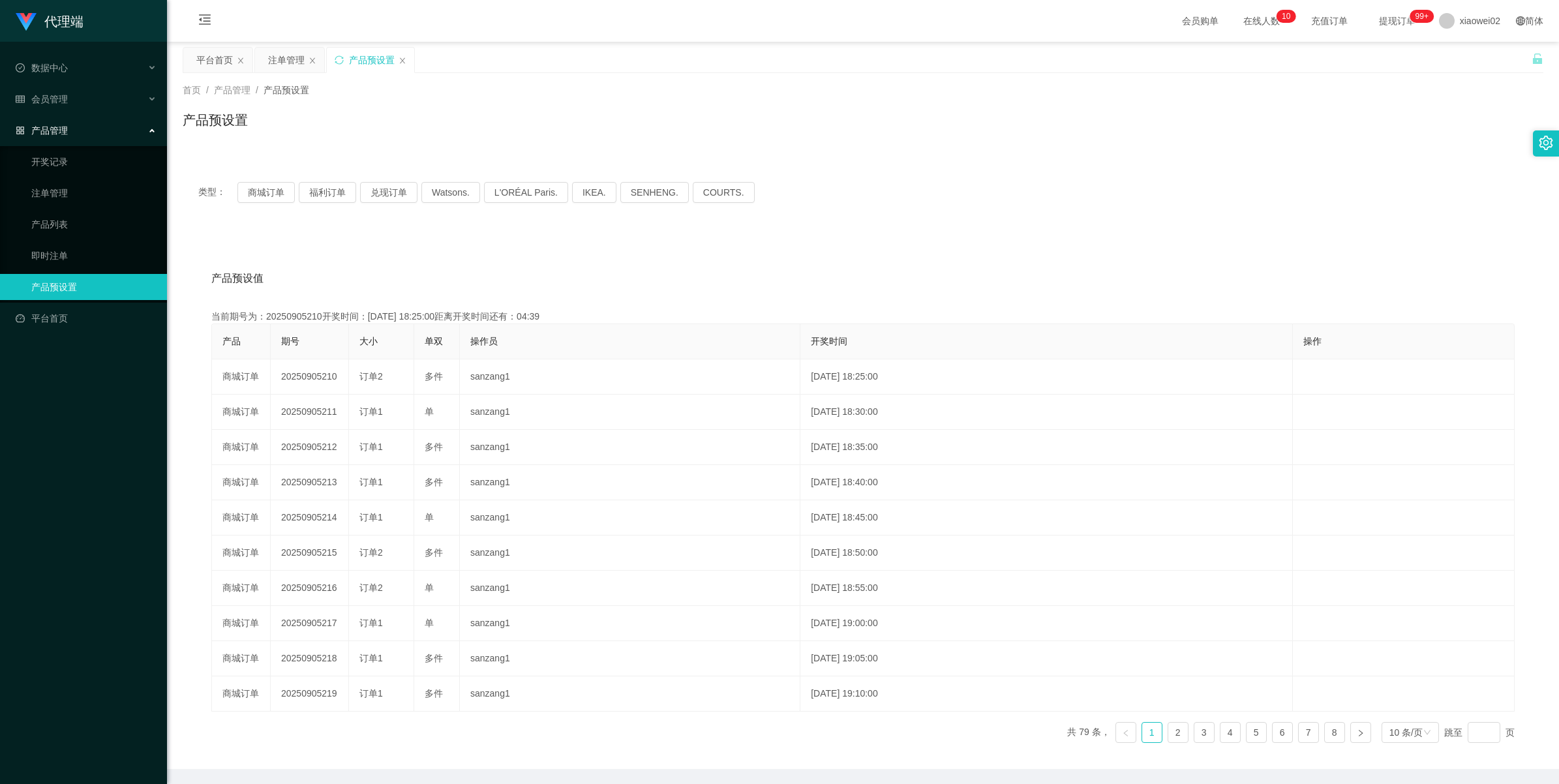
copy td "20250905210"
